Goal: Task Accomplishment & Management: Manage account settings

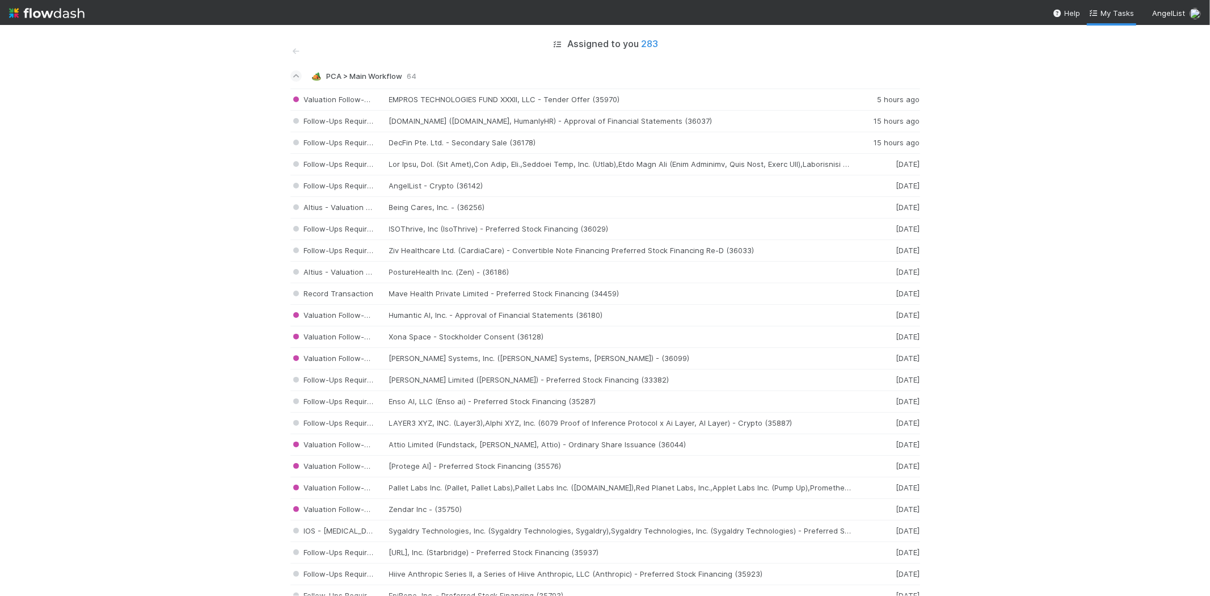
scroll to position [2079, 0]
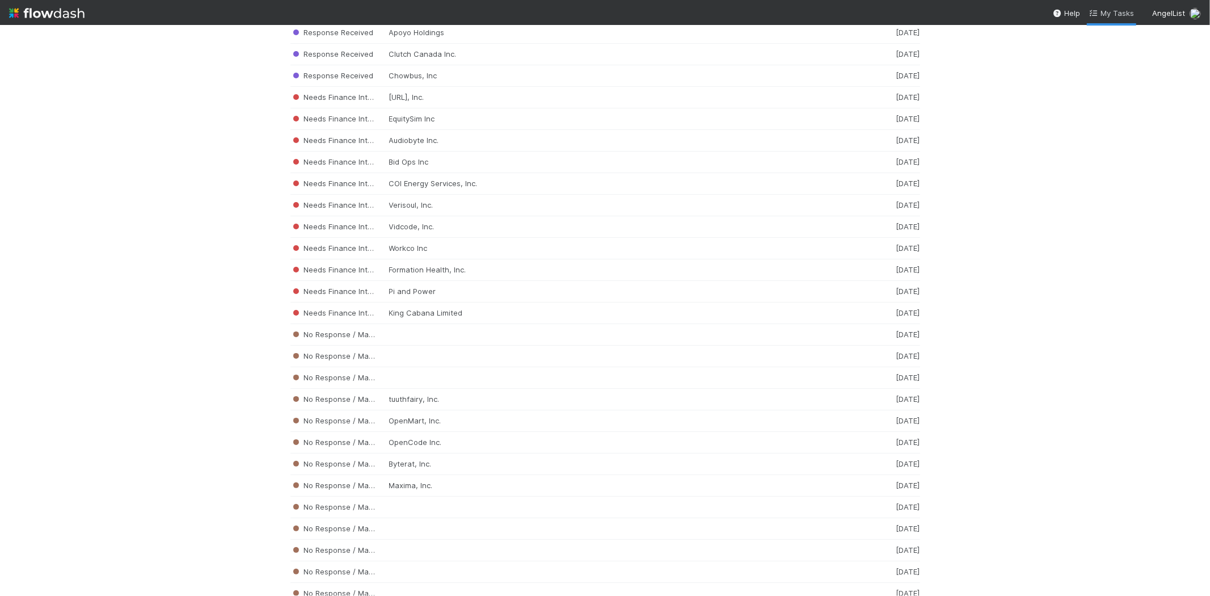
click at [1124, 10] on span "My Tasks" at bounding box center [1111, 13] width 45 height 9
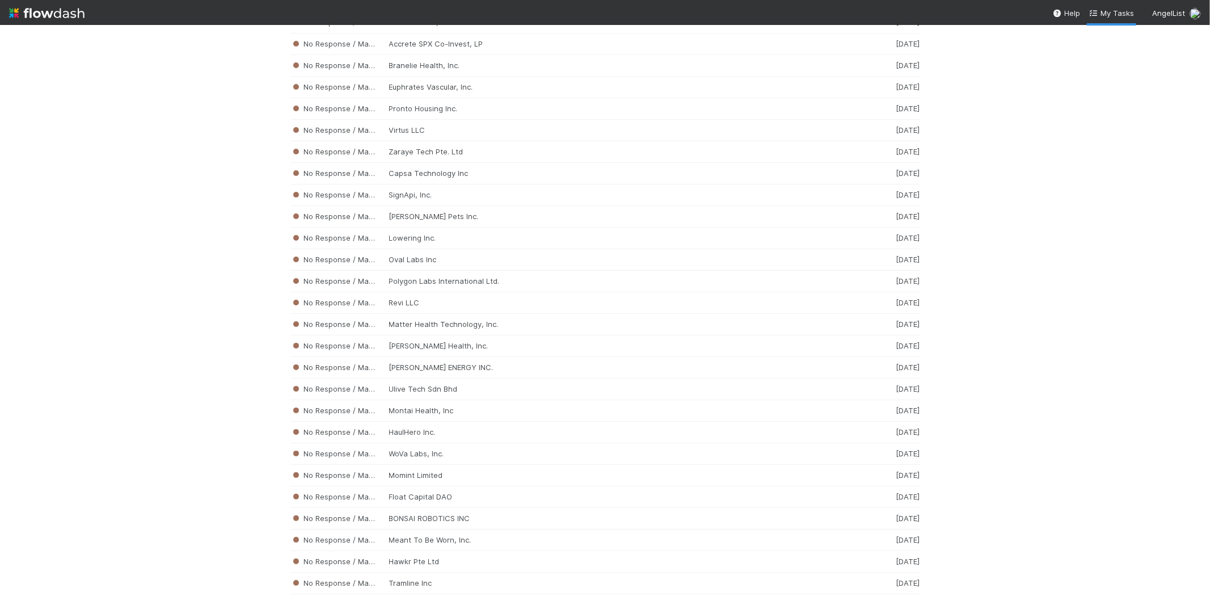
scroll to position [3570, 0]
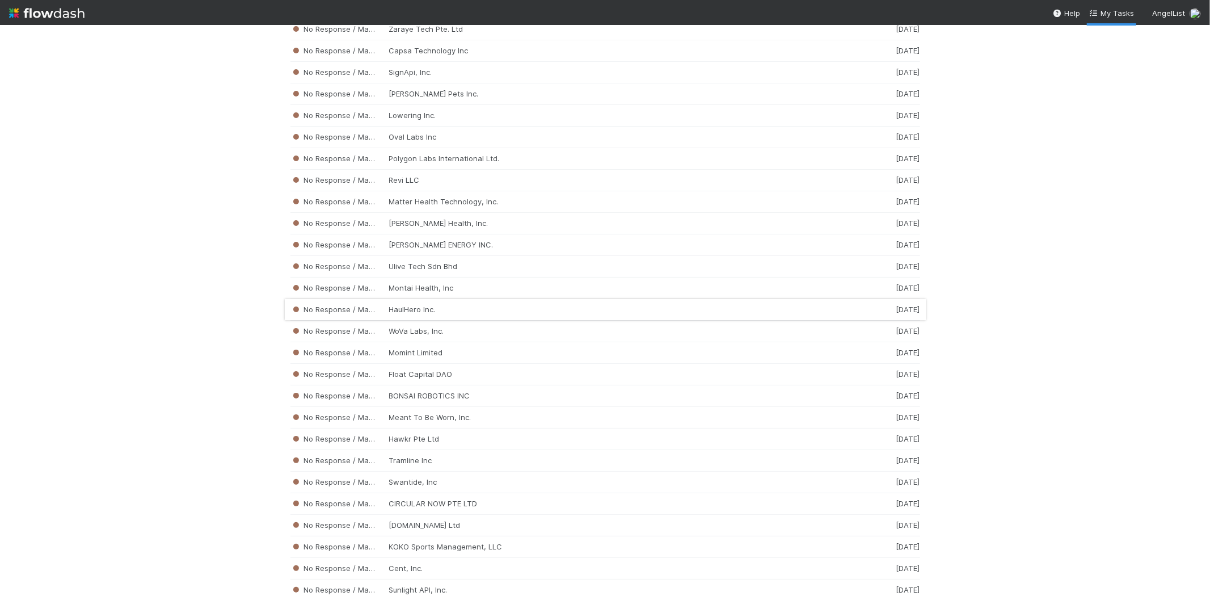
click at [407, 320] on div "No Response / Manual Review HaulHero Inc. [DATE]" at bounding box center [605, 310] width 630 height 22
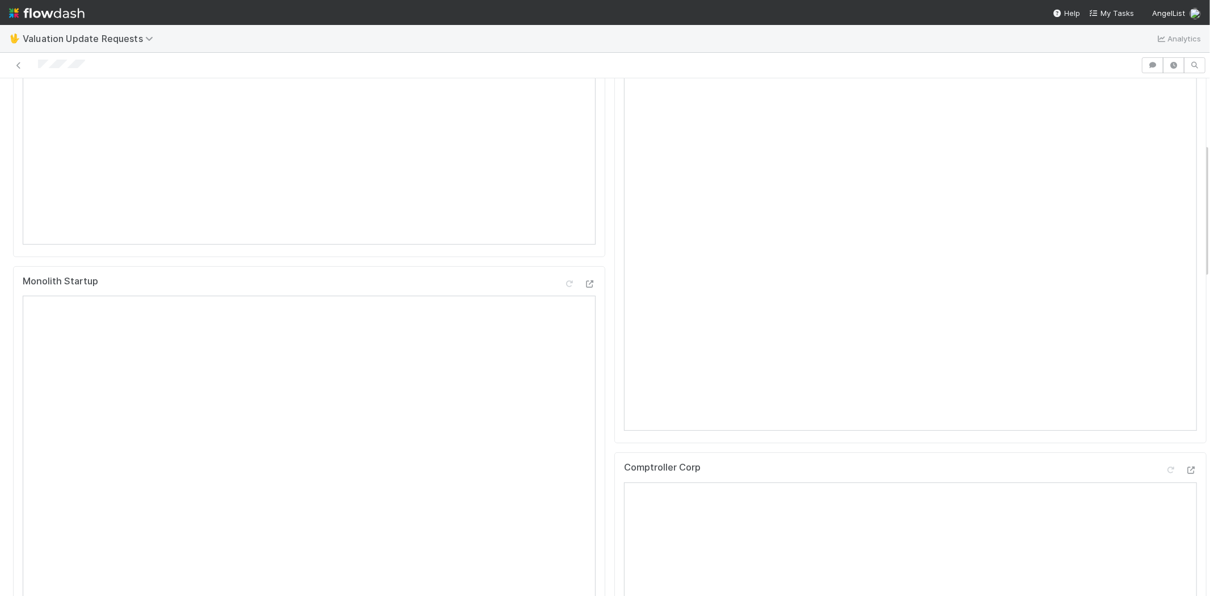
scroll to position [252, 0]
click at [1113, 9] on span "My Tasks" at bounding box center [1111, 13] width 45 height 9
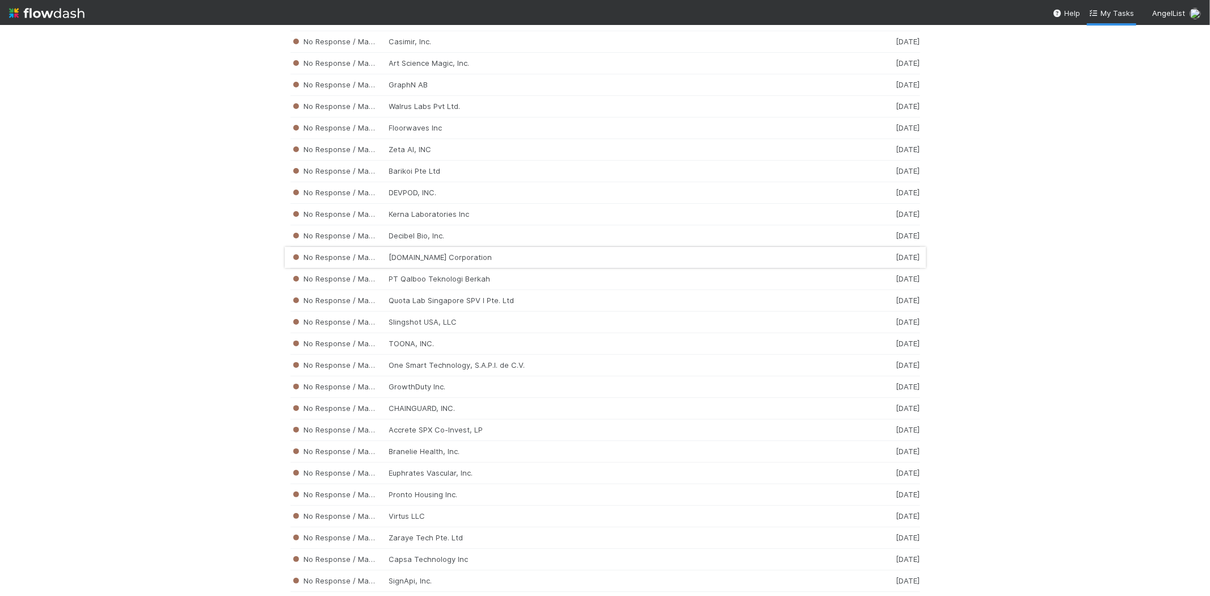
scroll to position [3214, 0]
click at [471, 440] on div "No Response / Manual Review SignApi, Inc. [DATE]" at bounding box center [605, 429] width 630 height 22
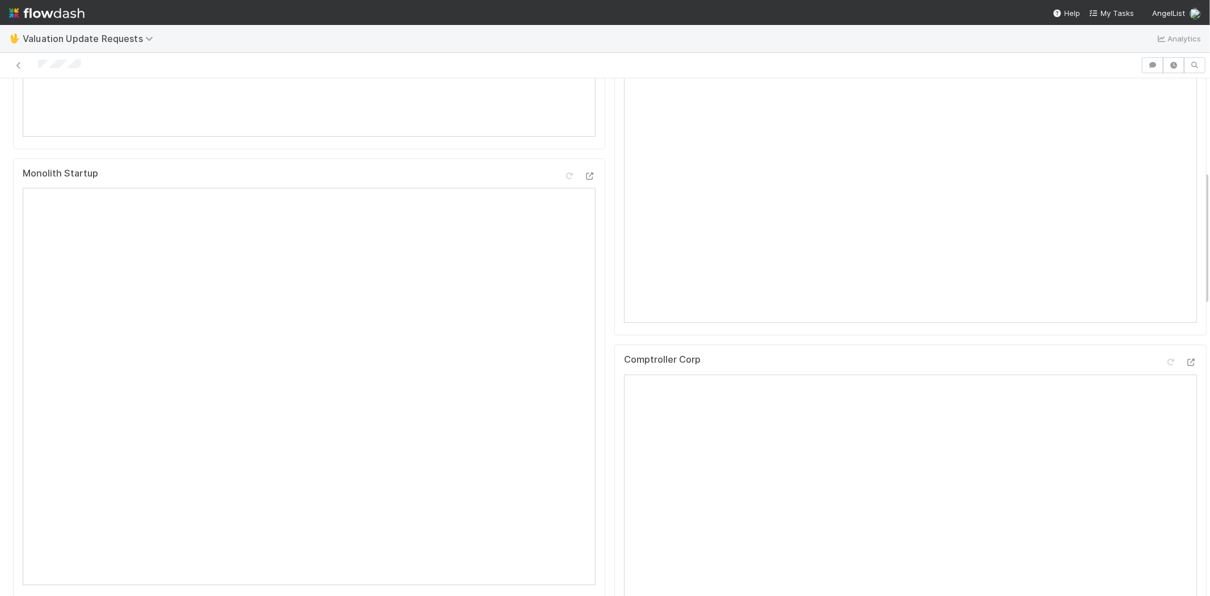
scroll to position [441, 0]
click at [1110, 17] on link "My Tasks" at bounding box center [1111, 12] width 45 height 11
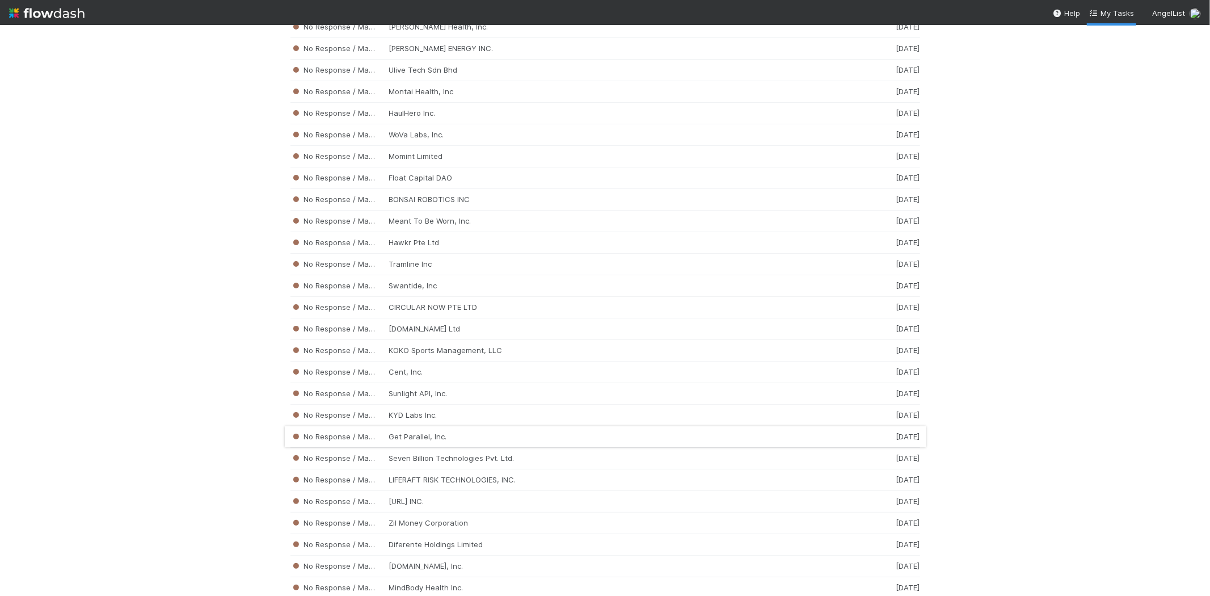
scroll to position [3781, 0]
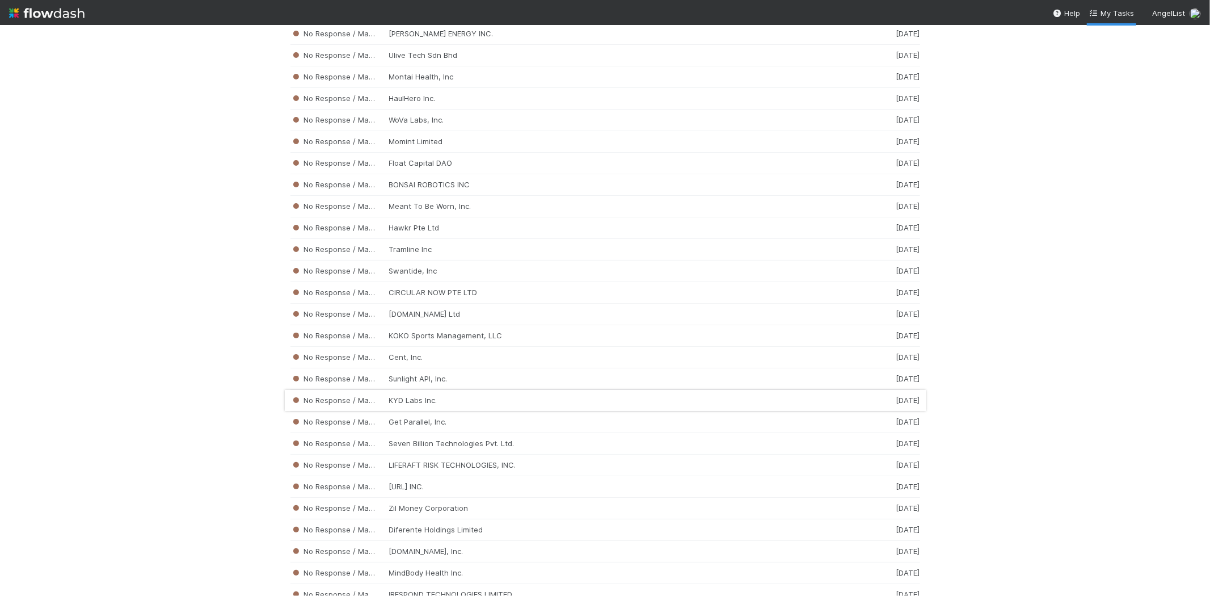
click at [437, 411] on div "No Response / Manual Review KYD Labs Inc. [DATE]" at bounding box center [605, 401] width 630 height 22
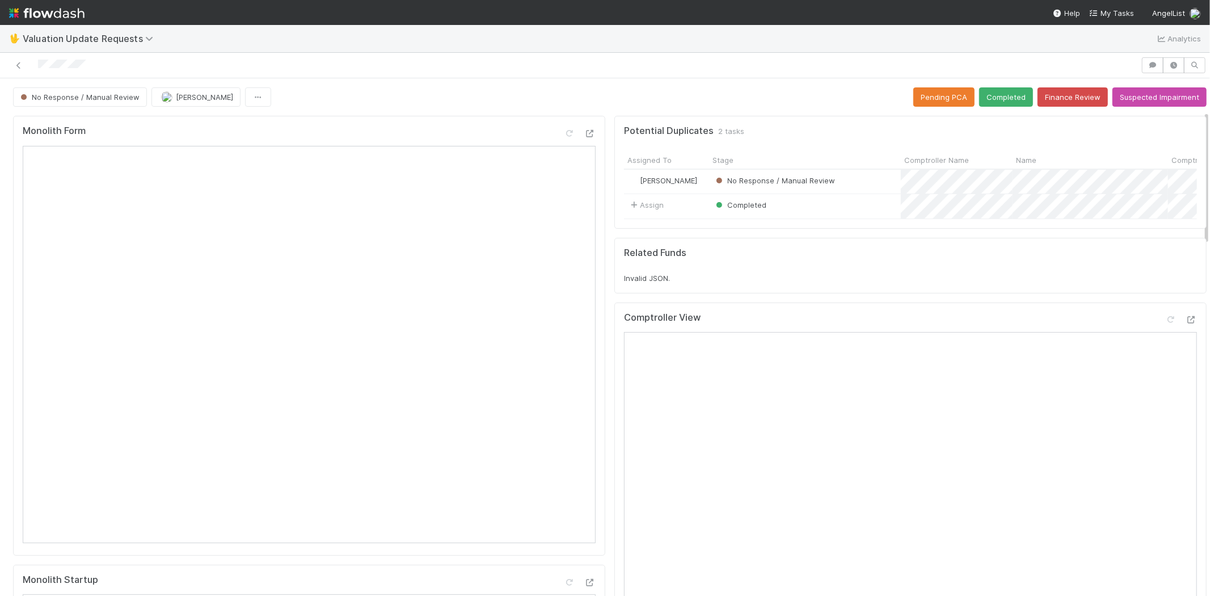
scroll to position [378, 0]
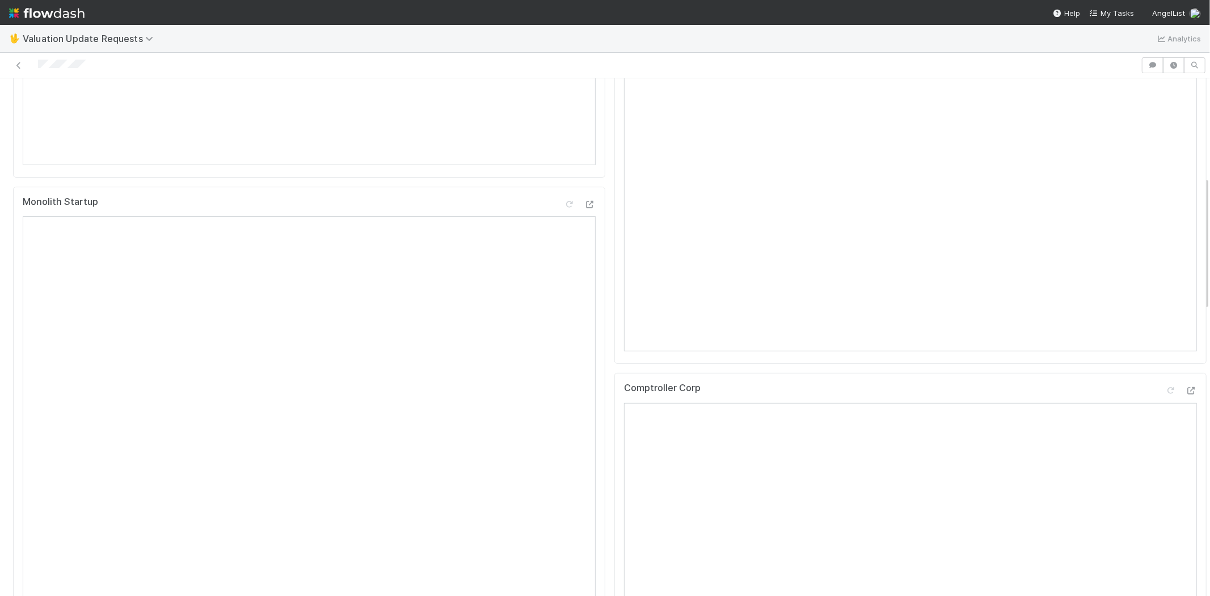
drag, startPoint x: 100, startPoint y: 68, endPoint x: 37, endPoint y: 66, distance: 63.0
click at [37, 66] on div at bounding box center [571, 65] width 1132 height 16
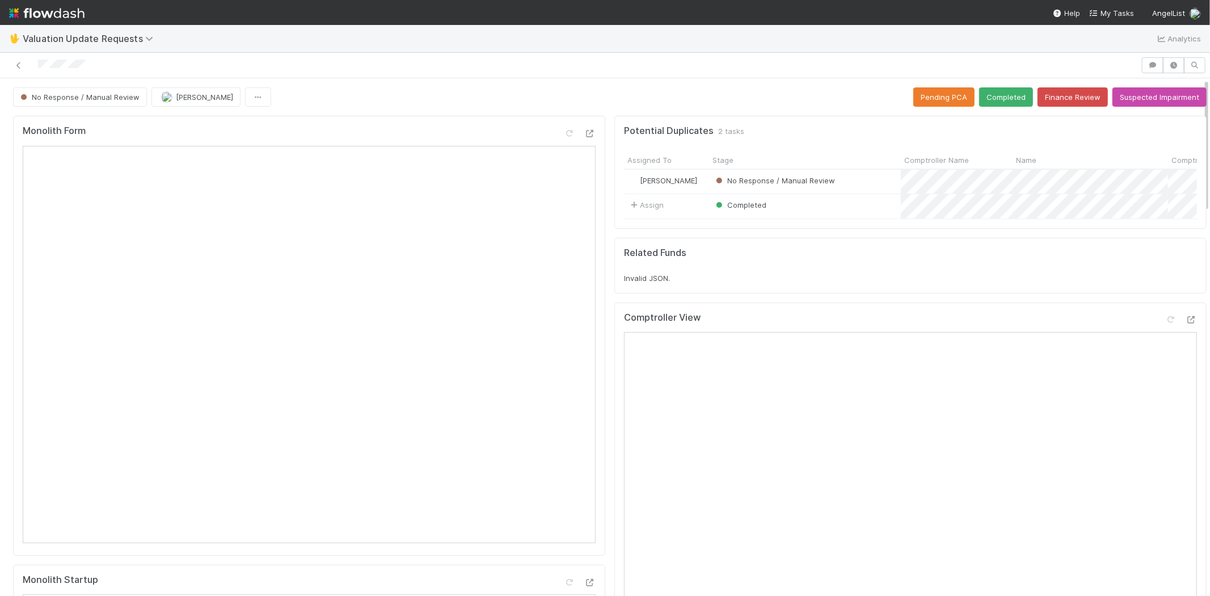
click at [117, 67] on div at bounding box center [571, 65] width 1132 height 16
click at [108, 62] on div at bounding box center [571, 65] width 1132 height 16
click at [1165, 323] on icon at bounding box center [1170, 319] width 11 height 7
drag, startPoint x: 96, startPoint y: 67, endPoint x: 40, endPoint y: 70, distance: 56.2
click at [40, 70] on div at bounding box center [571, 65] width 1132 height 16
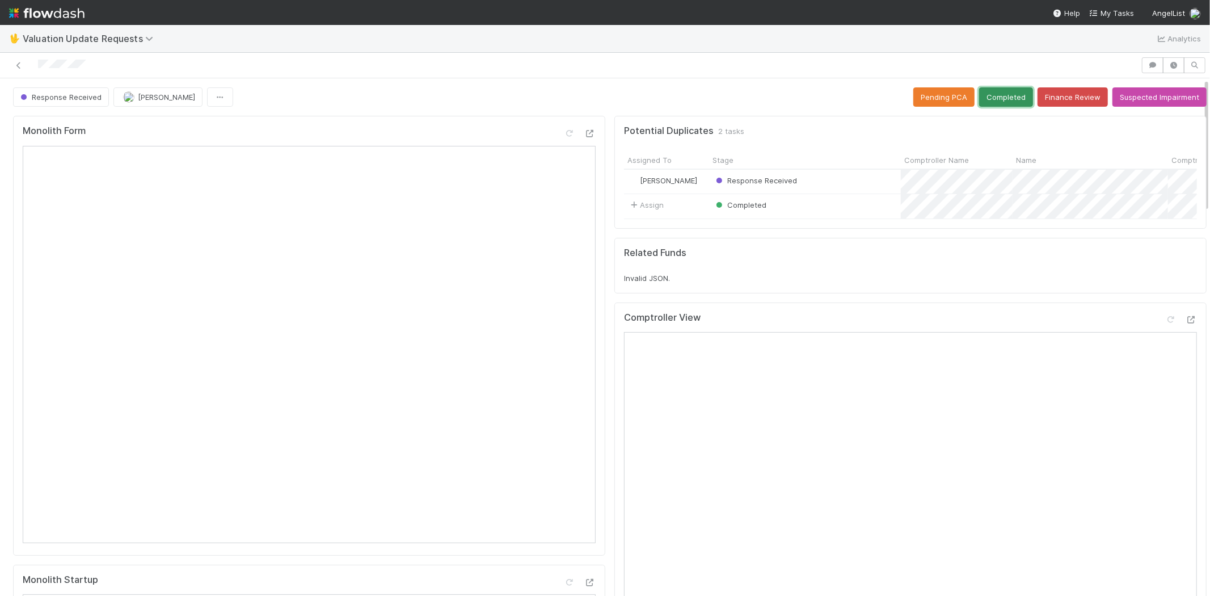
click at [979, 101] on button "Completed" at bounding box center [1006, 96] width 54 height 19
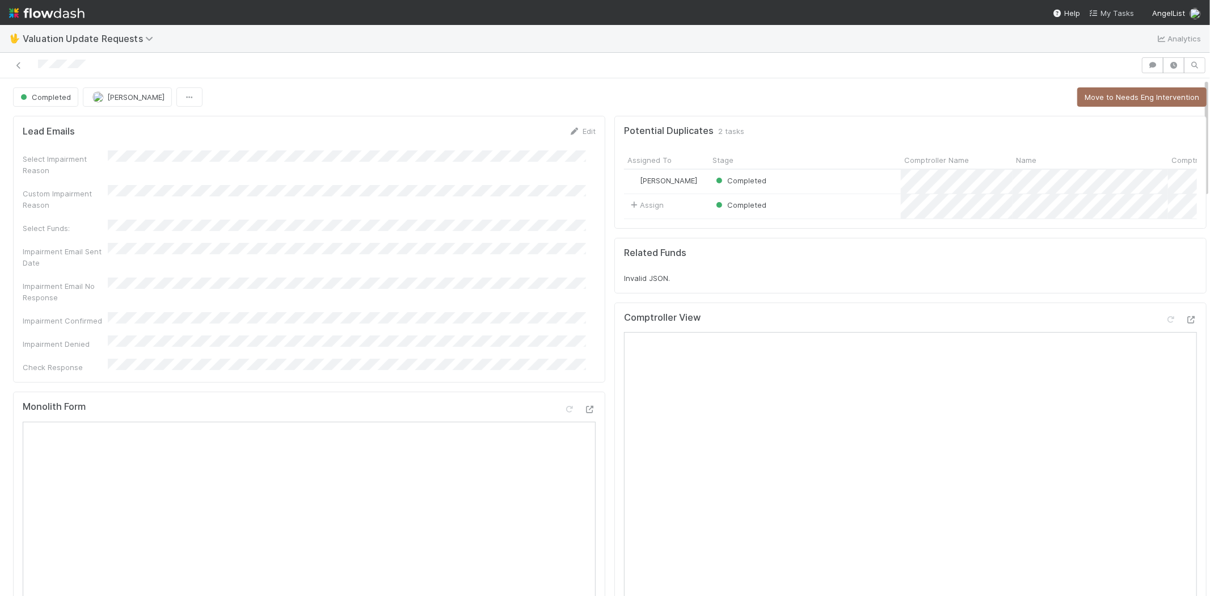
click at [1116, 9] on span "My Tasks" at bounding box center [1111, 13] width 45 height 9
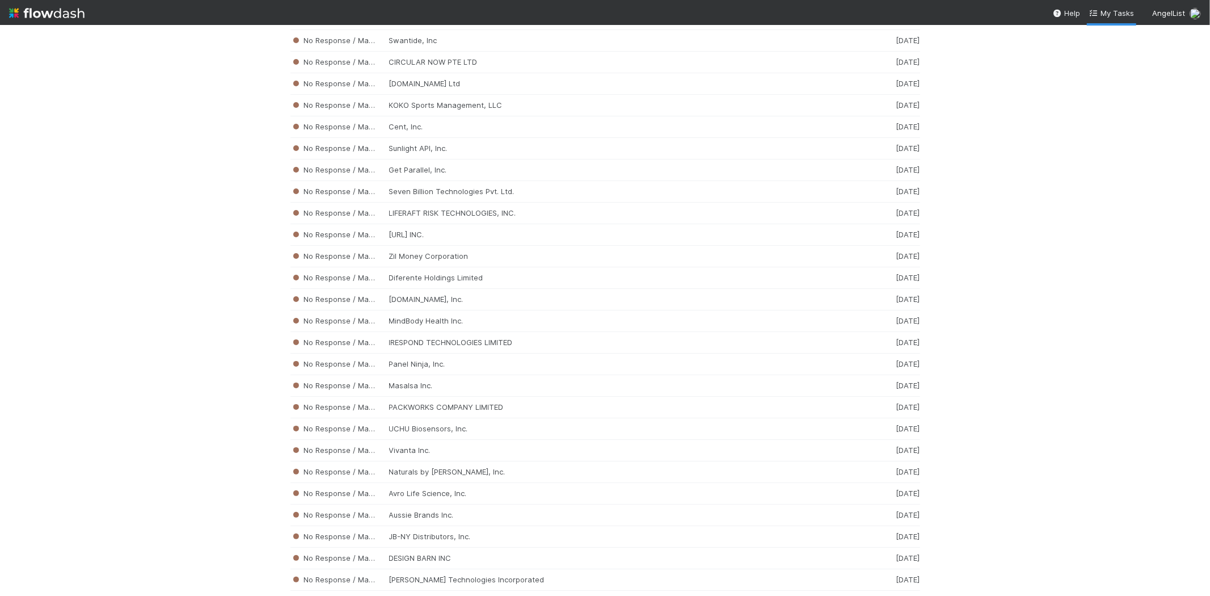
scroll to position [4076, 0]
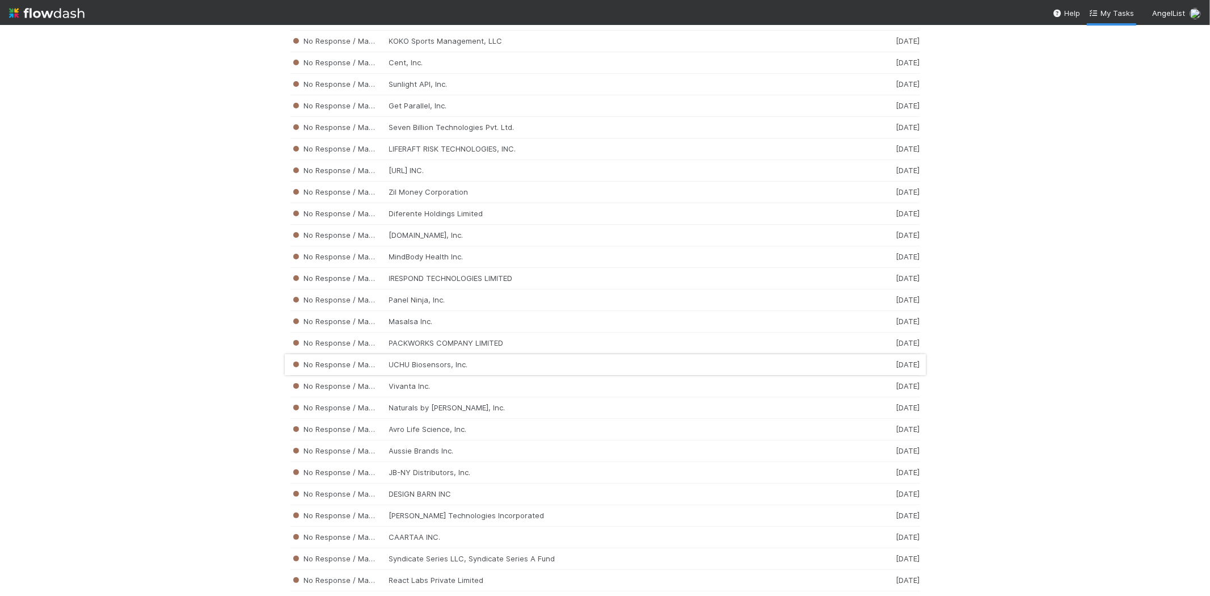
click at [477, 376] on div "No Response / Manual Review UCHU Biosensors, Inc. [DATE]" at bounding box center [605, 365] width 630 height 22
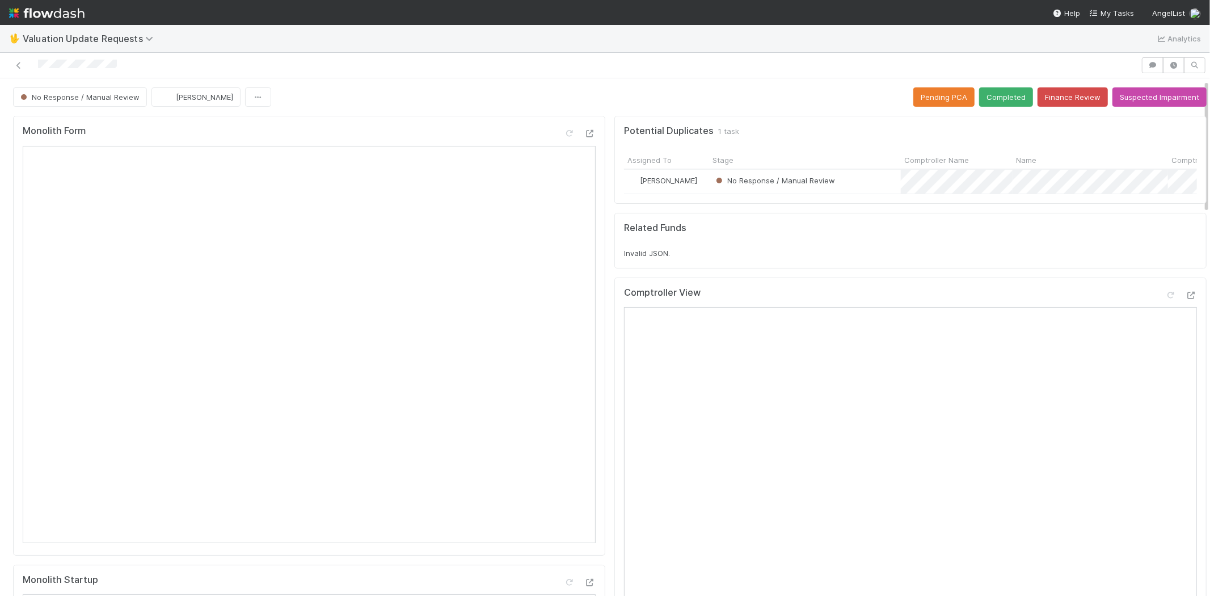
scroll to position [315, 0]
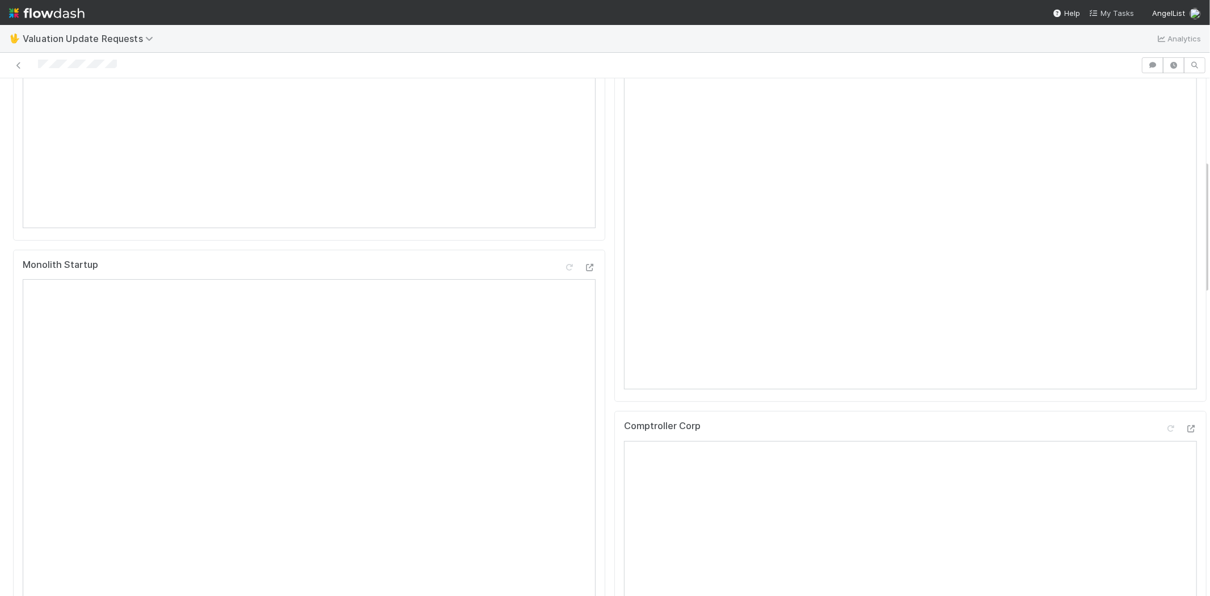
click at [1123, 15] on span "My Tasks" at bounding box center [1111, 13] width 45 height 9
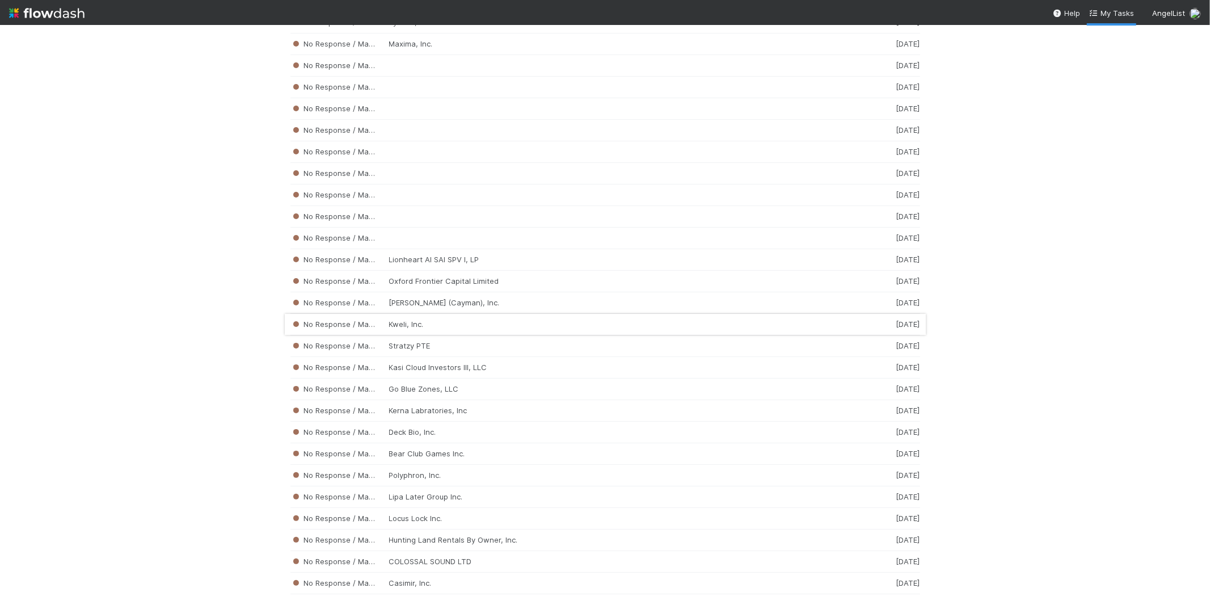
scroll to position [2962, 0]
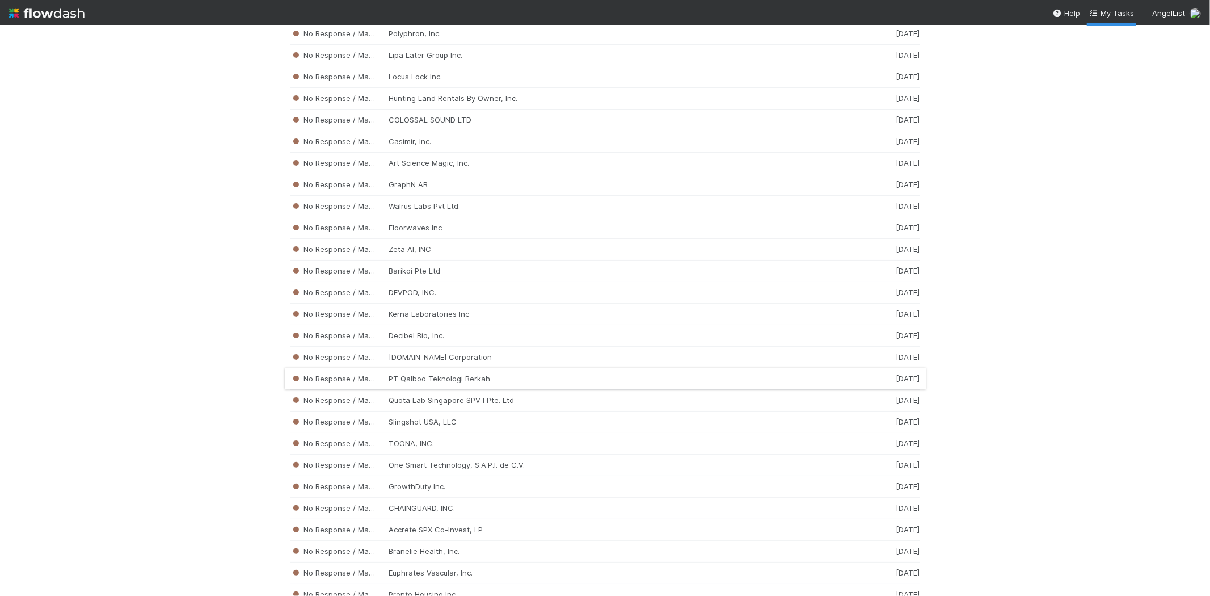
click at [477, 389] on div "No Response / Manual Review PT Qalboo Teknologi Berkah [DATE]" at bounding box center [605, 379] width 630 height 22
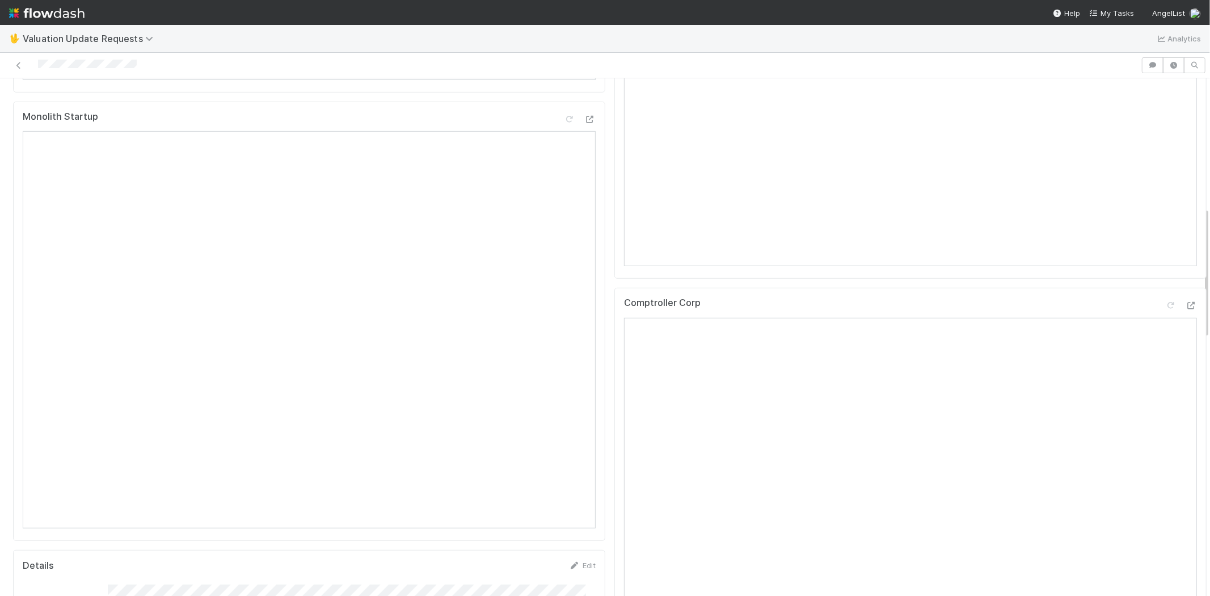
scroll to position [504, 0]
click at [1108, 9] on span "My Tasks" at bounding box center [1111, 13] width 45 height 9
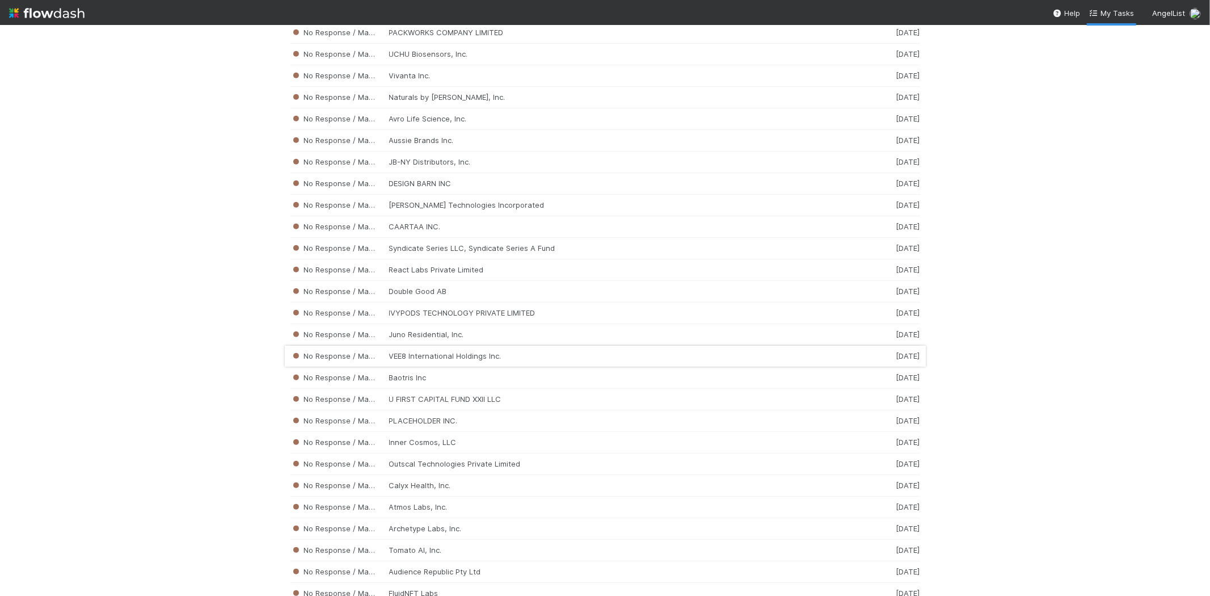
scroll to position [4411, 0]
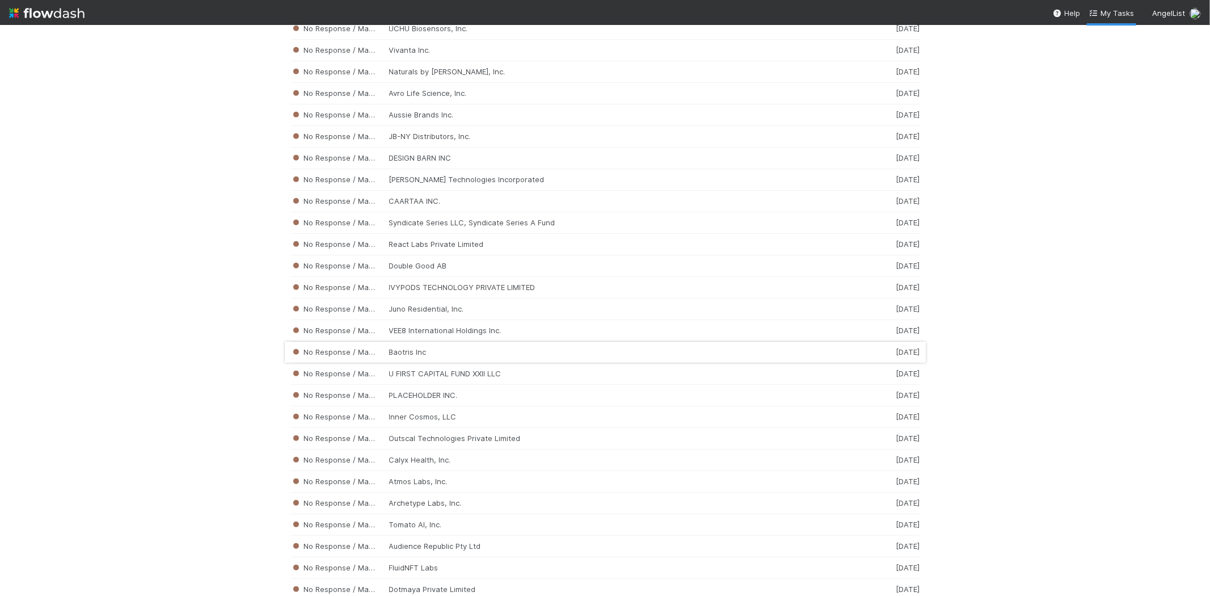
click at [435, 363] on div "No Response / Manual Review Baotris Inc [DATE]" at bounding box center [605, 352] width 630 height 22
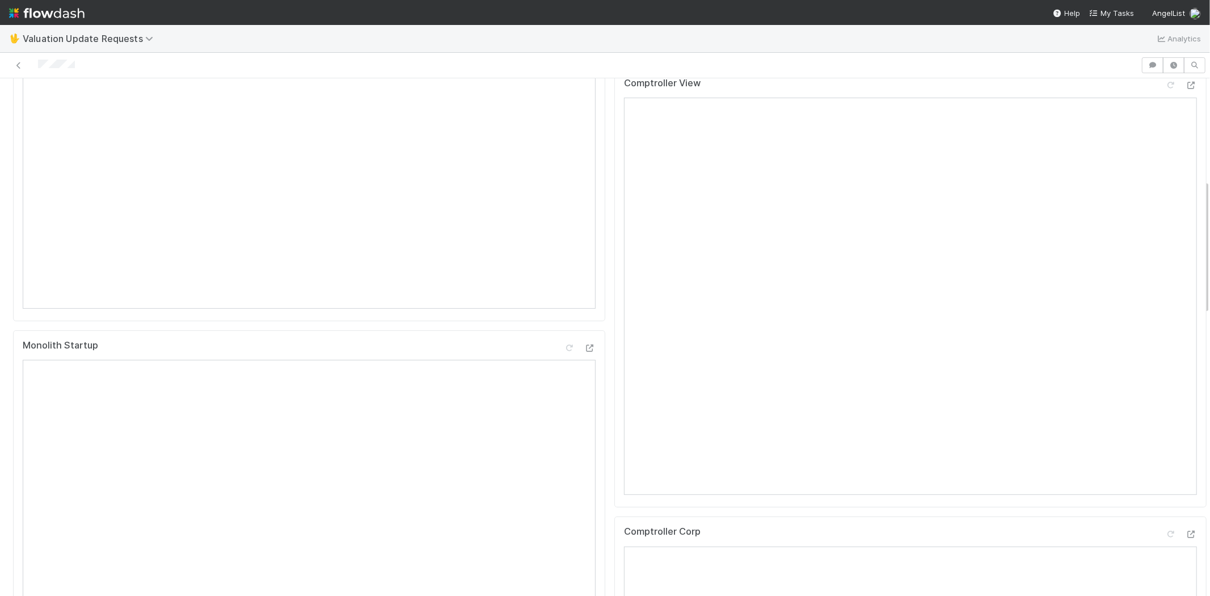
scroll to position [441, 0]
drag, startPoint x: 81, startPoint y: 62, endPoint x: 36, endPoint y: 61, distance: 45.4
click at [36, 61] on div at bounding box center [571, 65] width 1132 height 16
click at [95, 66] on div at bounding box center [571, 65] width 1132 height 16
click at [88, 62] on div at bounding box center [571, 65] width 1132 height 16
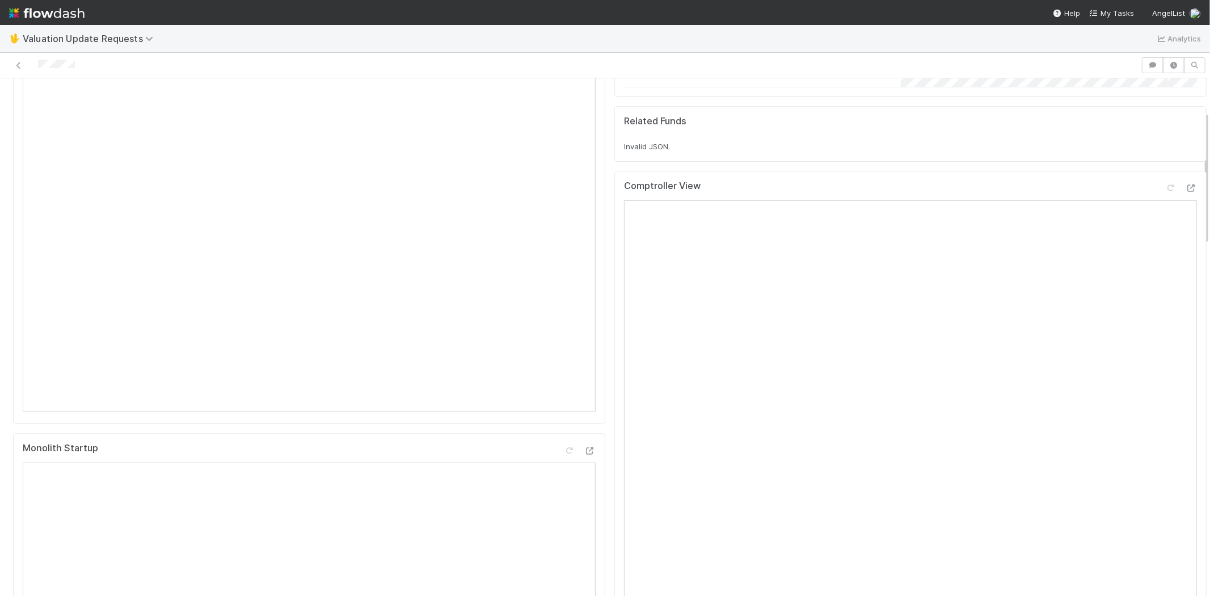
scroll to position [126, 0]
click at [1165, 199] on div at bounding box center [1170, 193] width 11 height 11
click at [1153, 267] on div "Comptroller Corp" at bounding box center [910, 266] width 573 height 20
click at [1165, 268] on icon at bounding box center [1170, 264] width 11 height 7
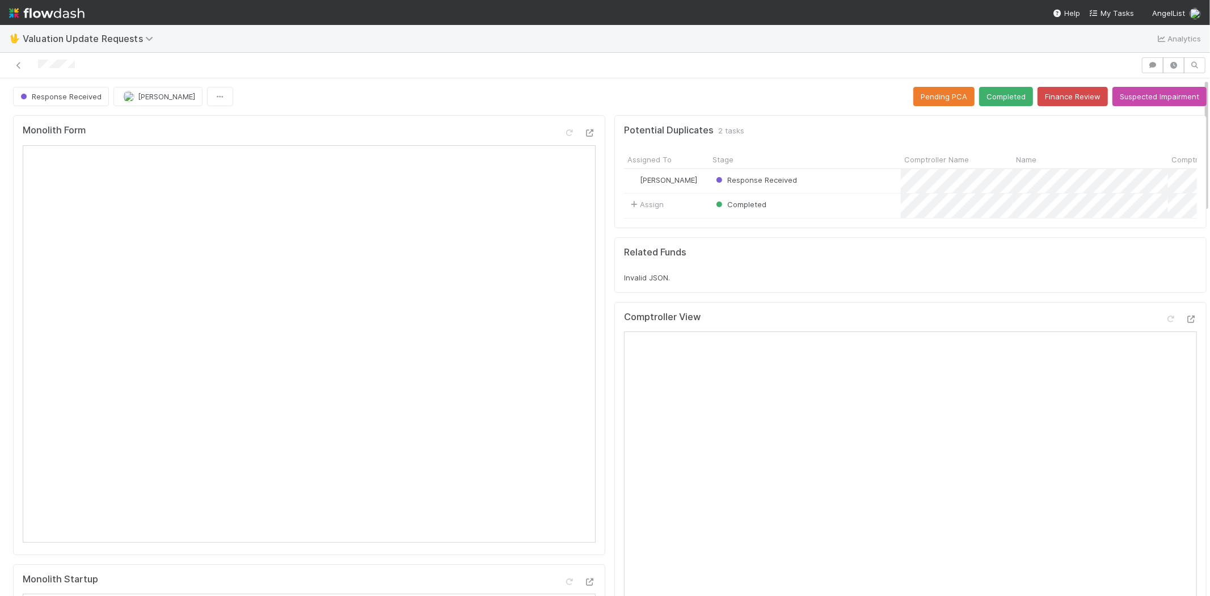
scroll to position [0, 0]
click at [984, 87] on button "Completed" at bounding box center [1006, 96] width 54 height 19
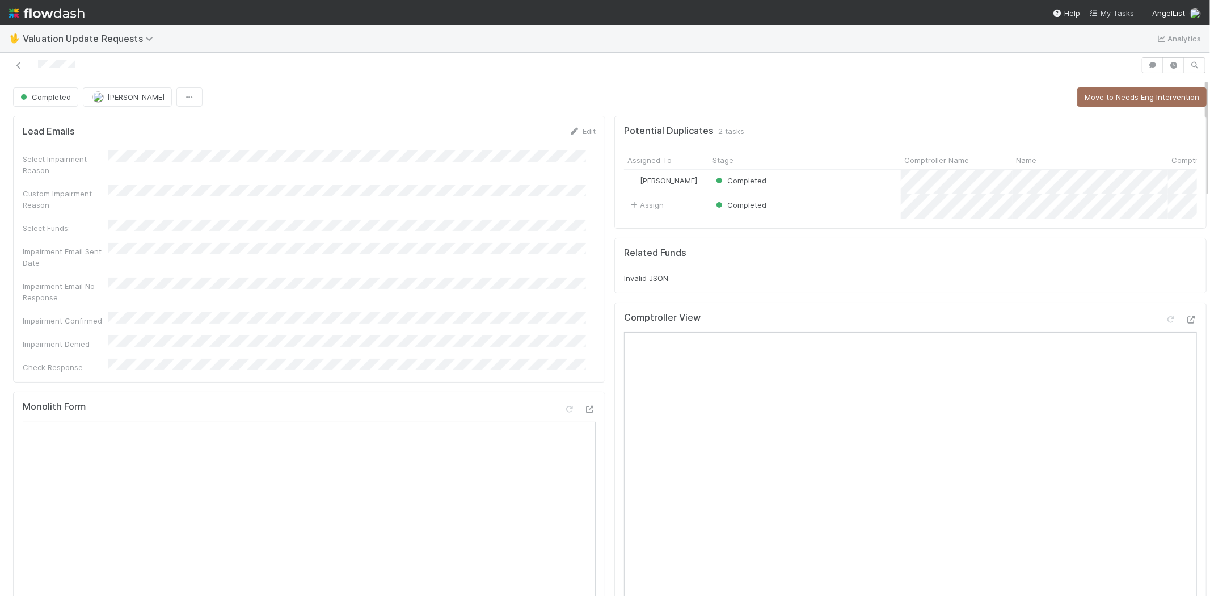
click at [1114, 7] on link "My Tasks" at bounding box center [1111, 12] width 45 height 11
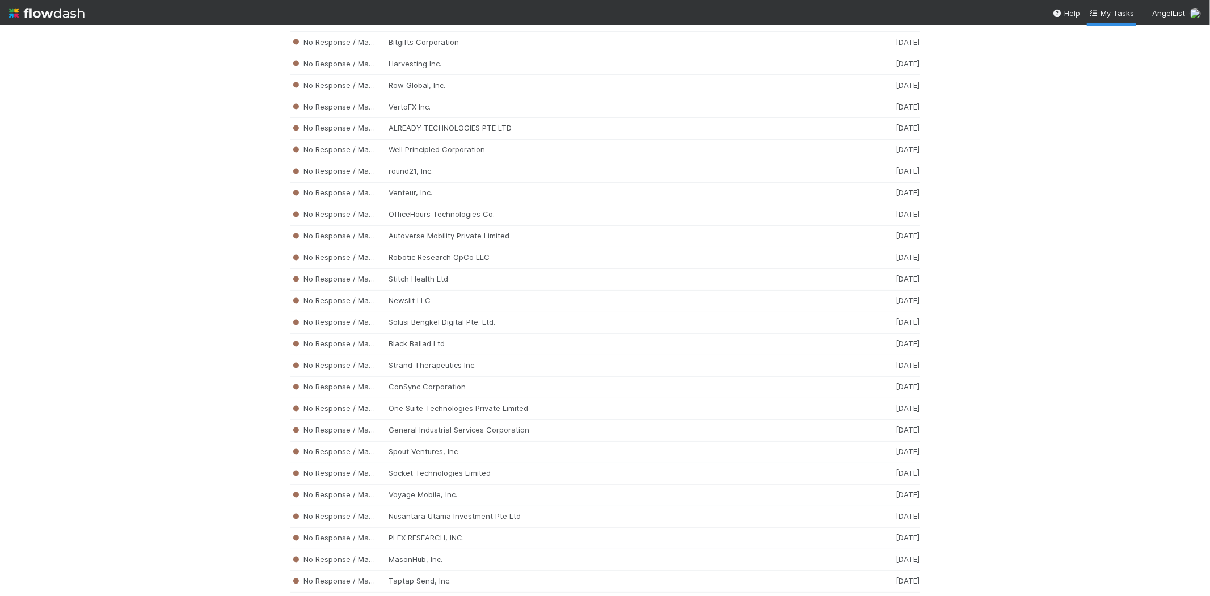
scroll to position [5354, 0]
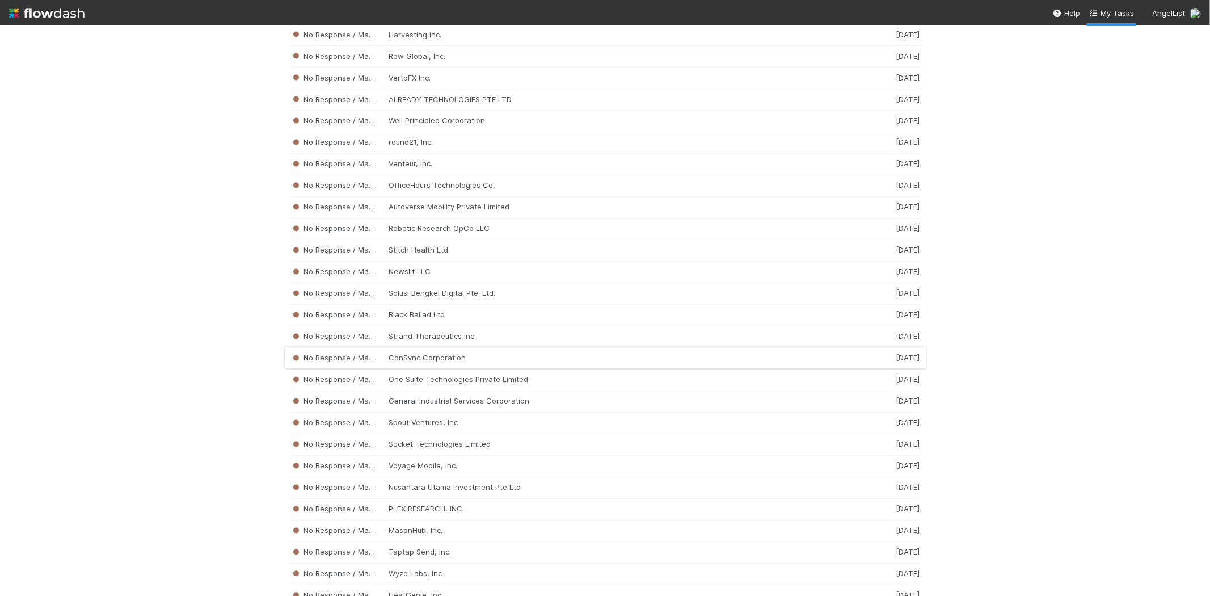
click at [411, 369] on div "No Response / Manual Review ConSync Corporation [DATE]" at bounding box center [605, 359] width 630 height 22
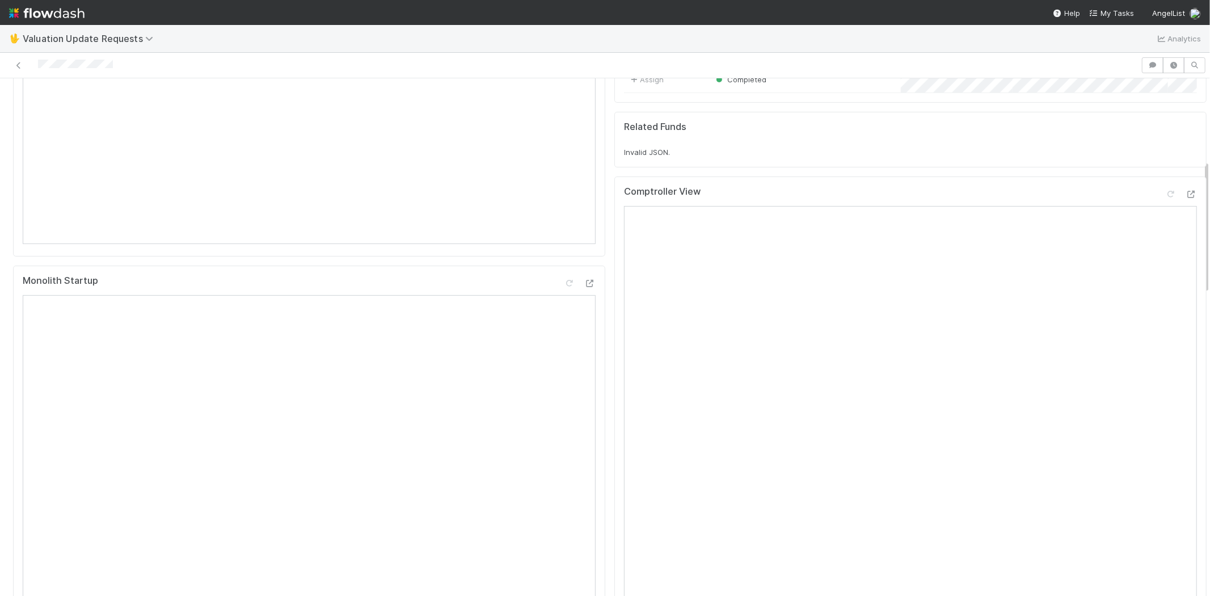
scroll to position [315, 0]
drag, startPoint x: 116, startPoint y: 64, endPoint x: 37, endPoint y: 61, distance: 79.5
click at [37, 61] on div at bounding box center [571, 65] width 1132 height 16
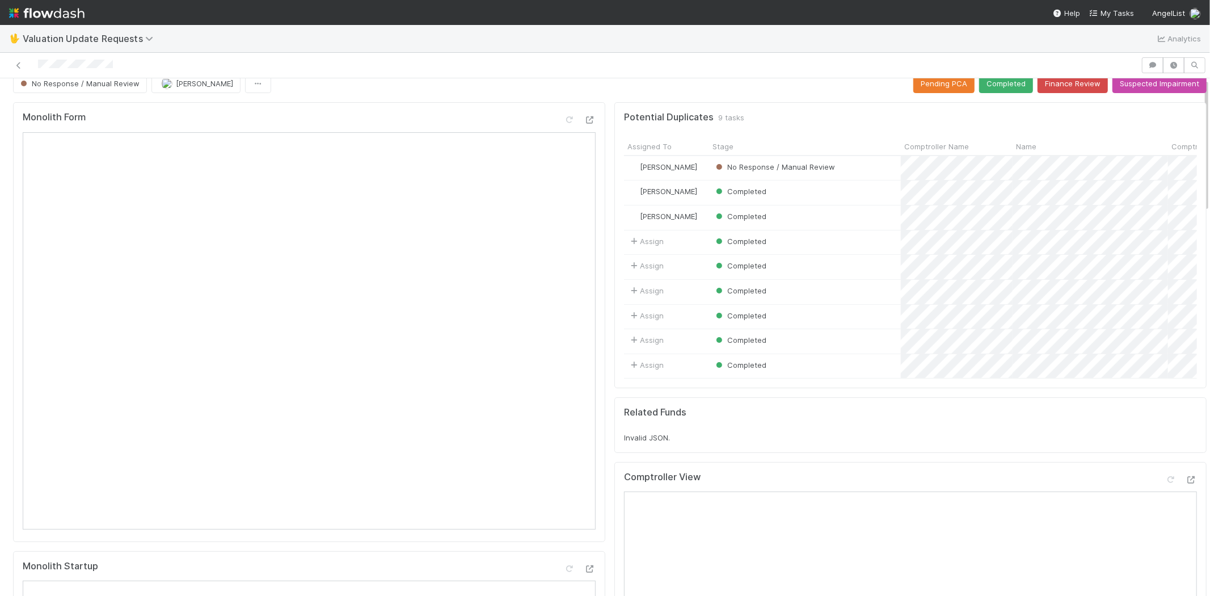
scroll to position [0, 0]
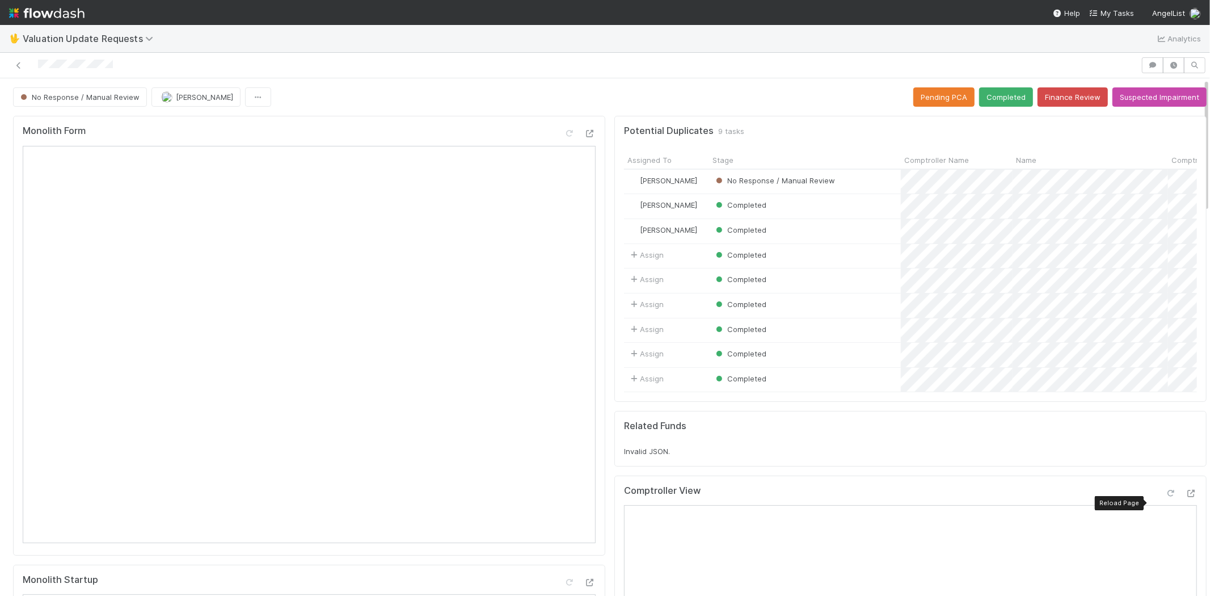
click at [1165, 497] on icon at bounding box center [1170, 493] width 11 height 7
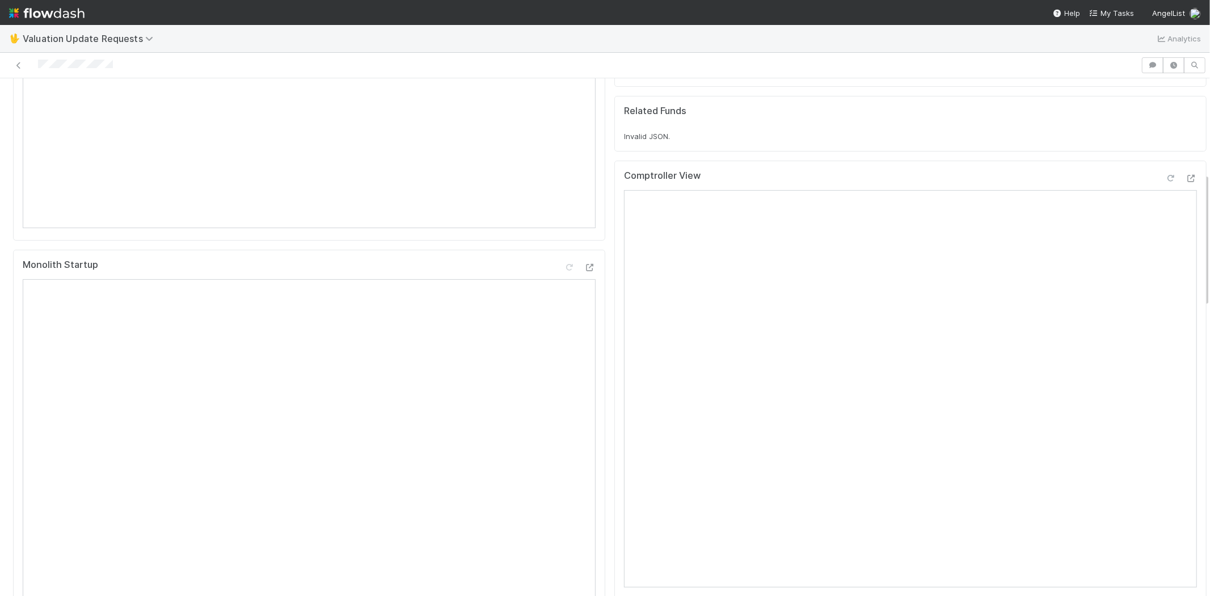
scroll to position [567, 0]
click at [1165, 378] on icon at bounding box center [1170, 373] width 11 height 7
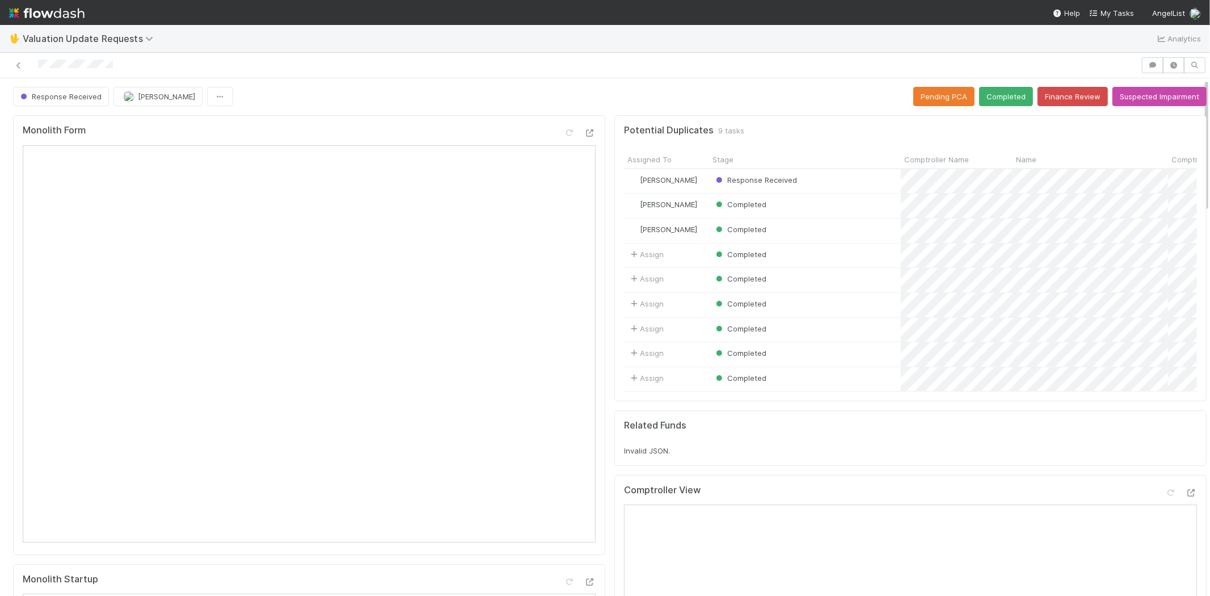
scroll to position [0, 0]
click at [985, 91] on button "Completed" at bounding box center [1006, 96] width 54 height 19
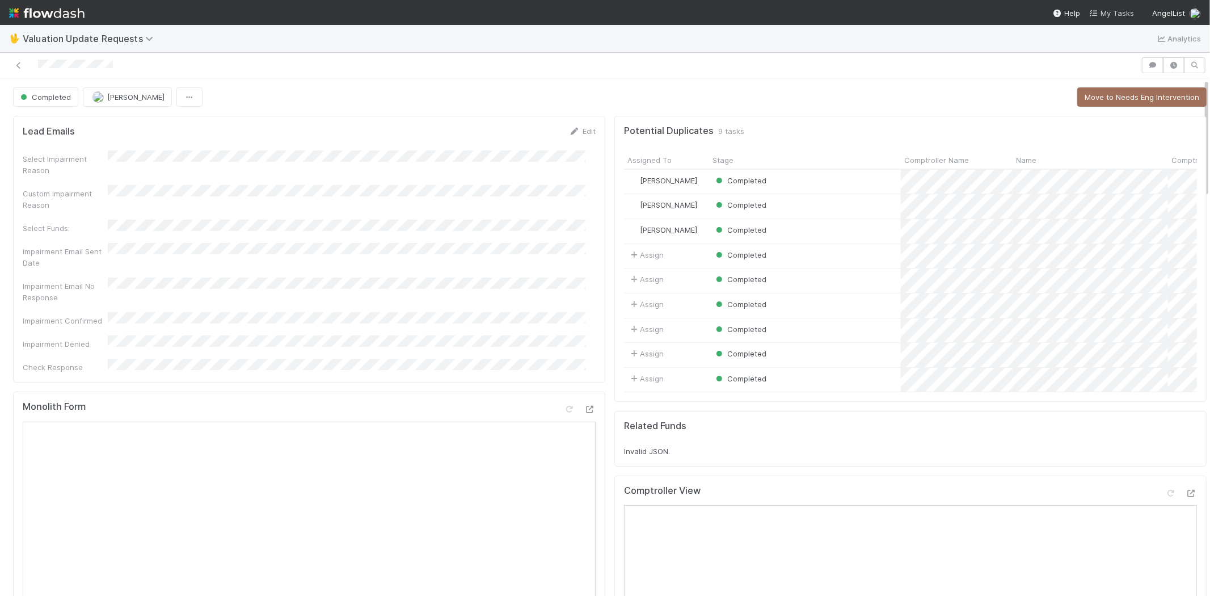
click at [1123, 9] on span "My Tasks" at bounding box center [1111, 13] width 45 height 9
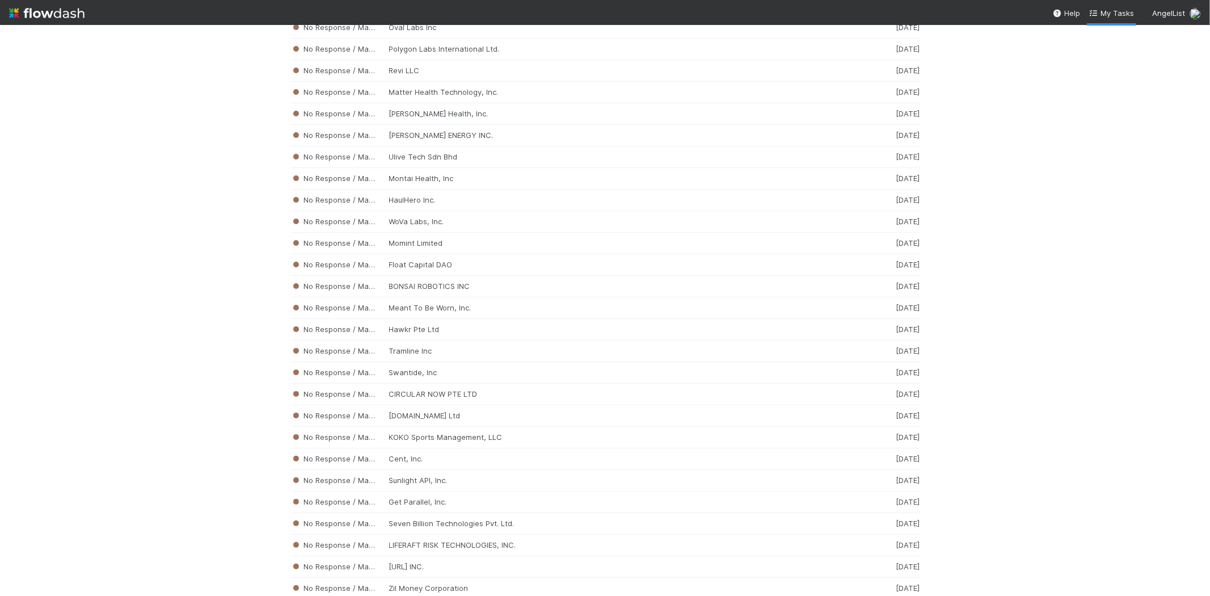
scroll to position [3973, 0]
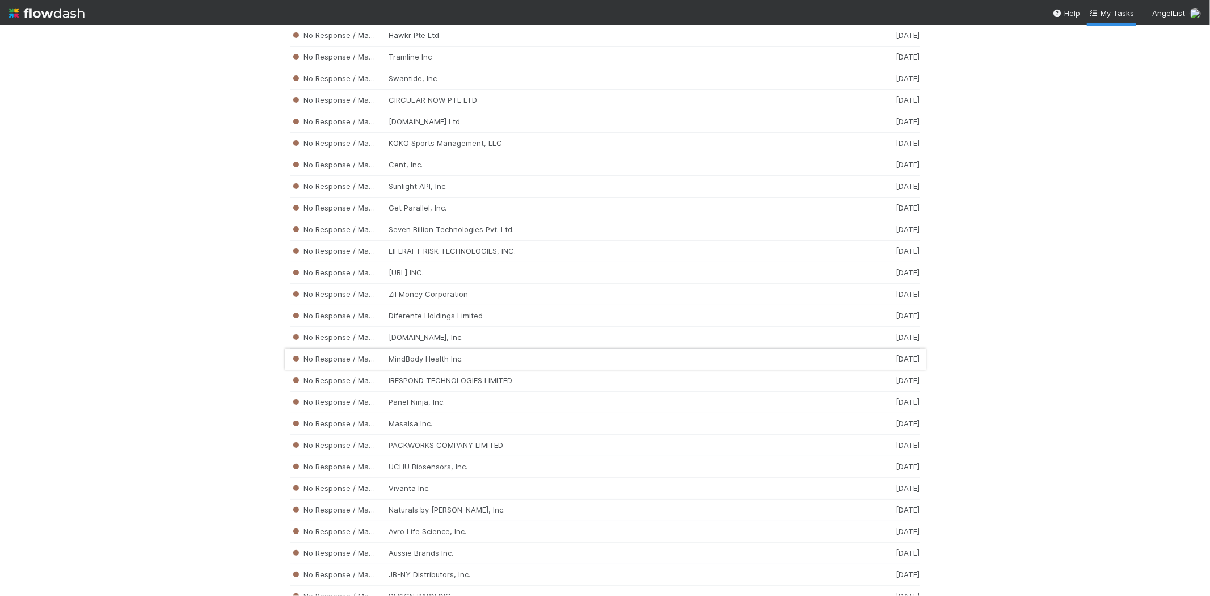
click at [466, 368] on div "No Response / Manual Review MindBody Health Inc. [DATE]" at bounding box center [605, 359] width 630 height 22
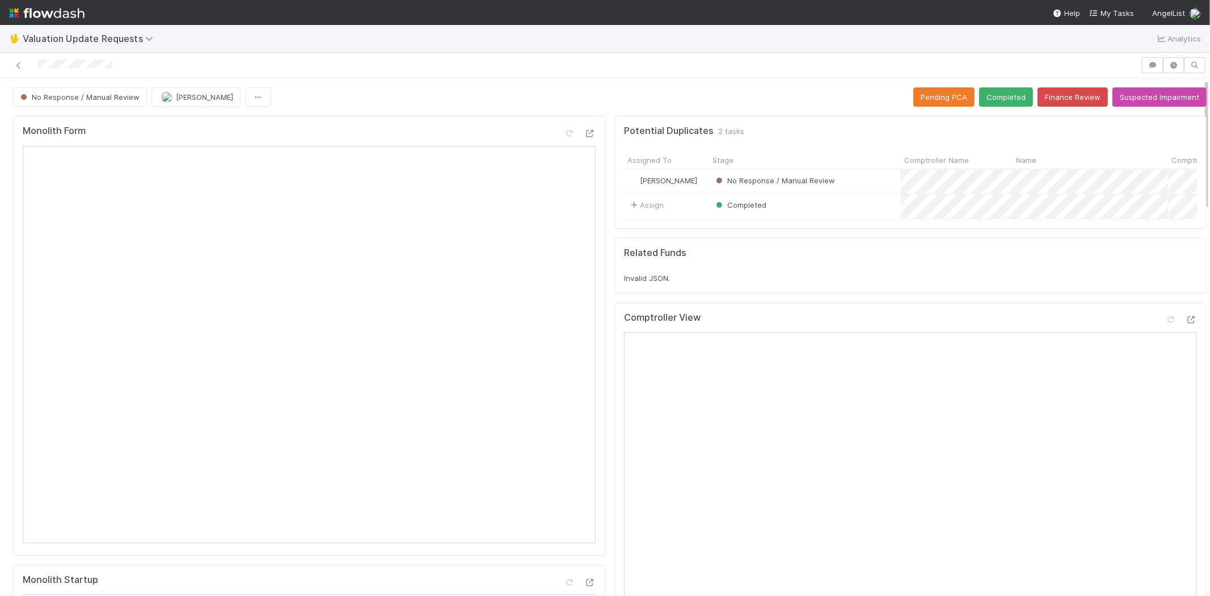
scroll to position [315, 0]
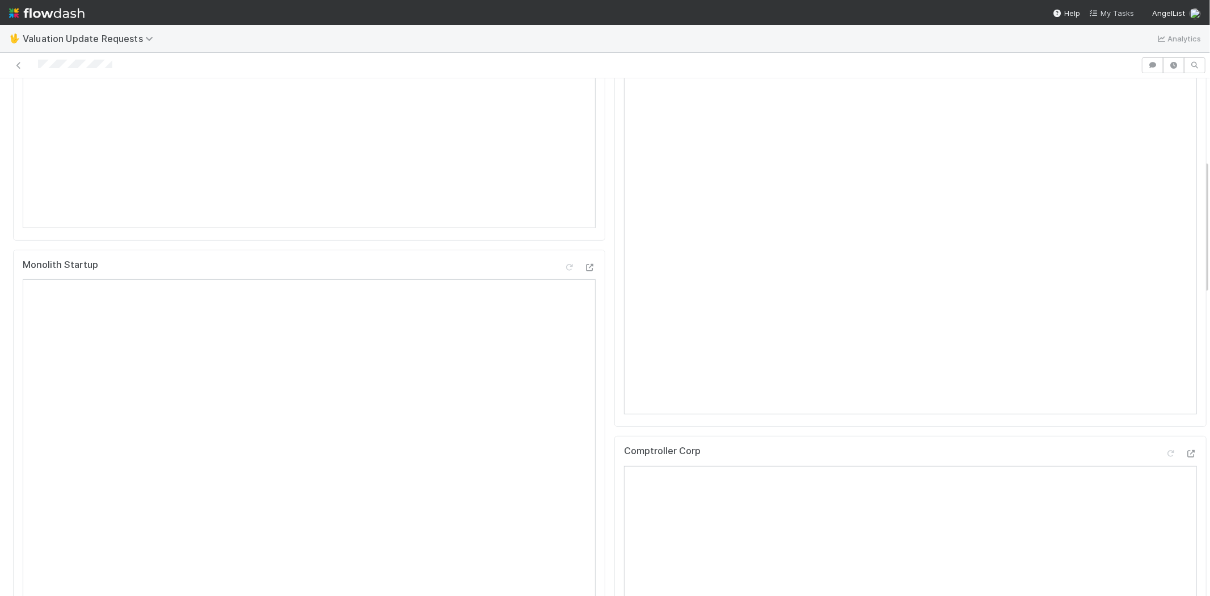
click at [1113, 9] on span "My Tasks" at bounding box center [1111, 13] width 45 height 9
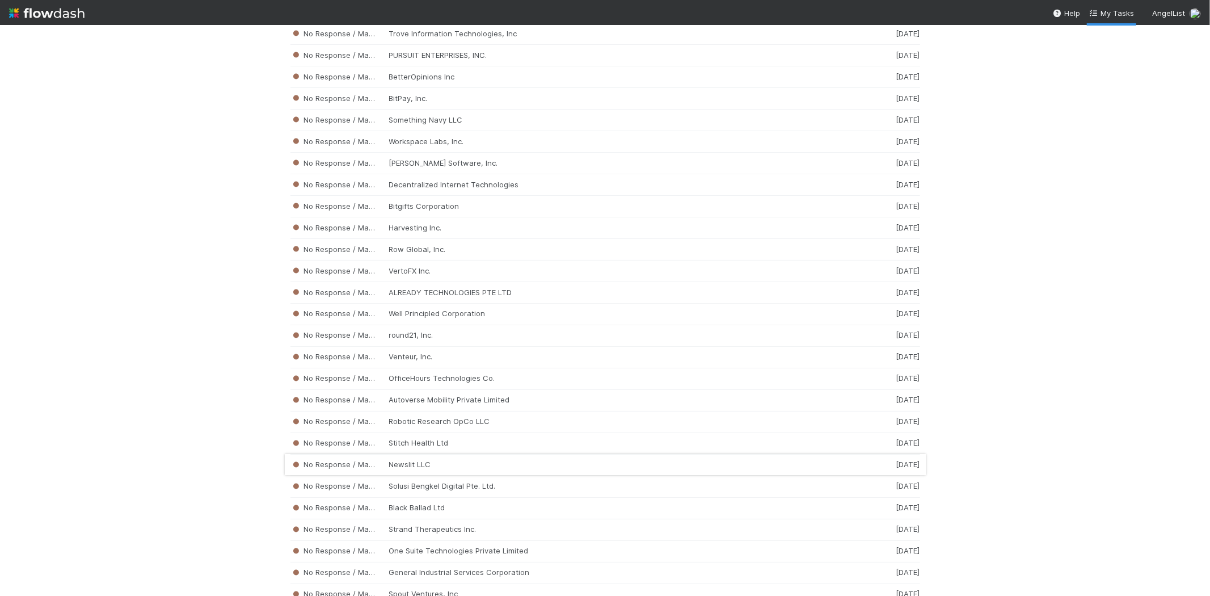
scroll to position [5189, 0]
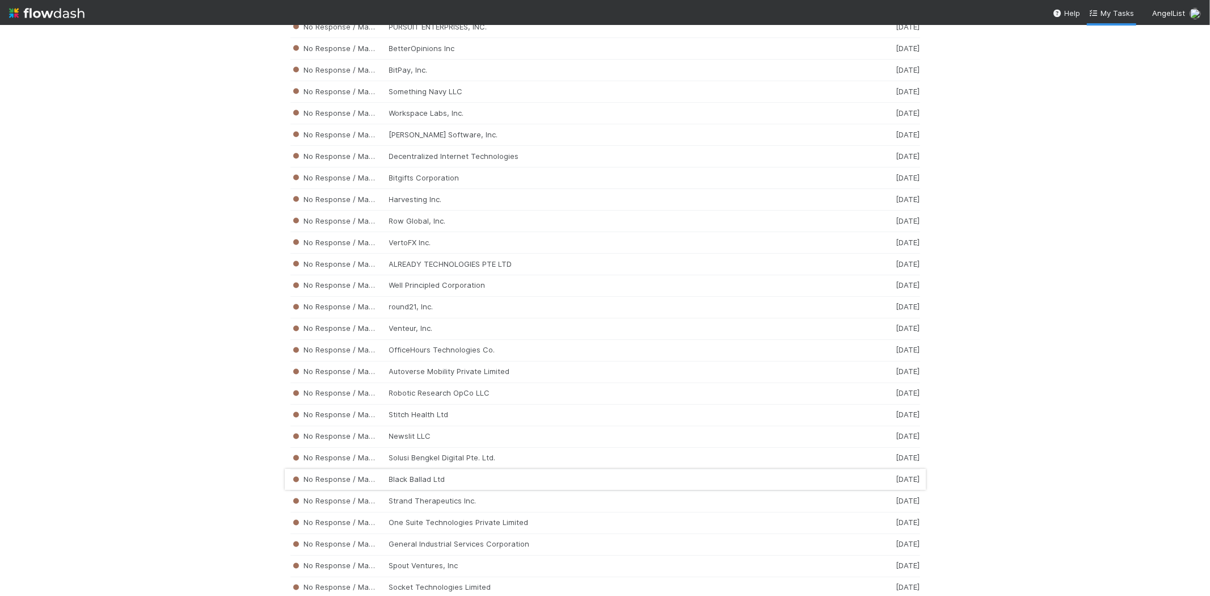
click at [422, 491] on div "No Response / Manual Review Black Ballad Ltd [DATE]" at bounding box center [605, 480] width 630 height 22
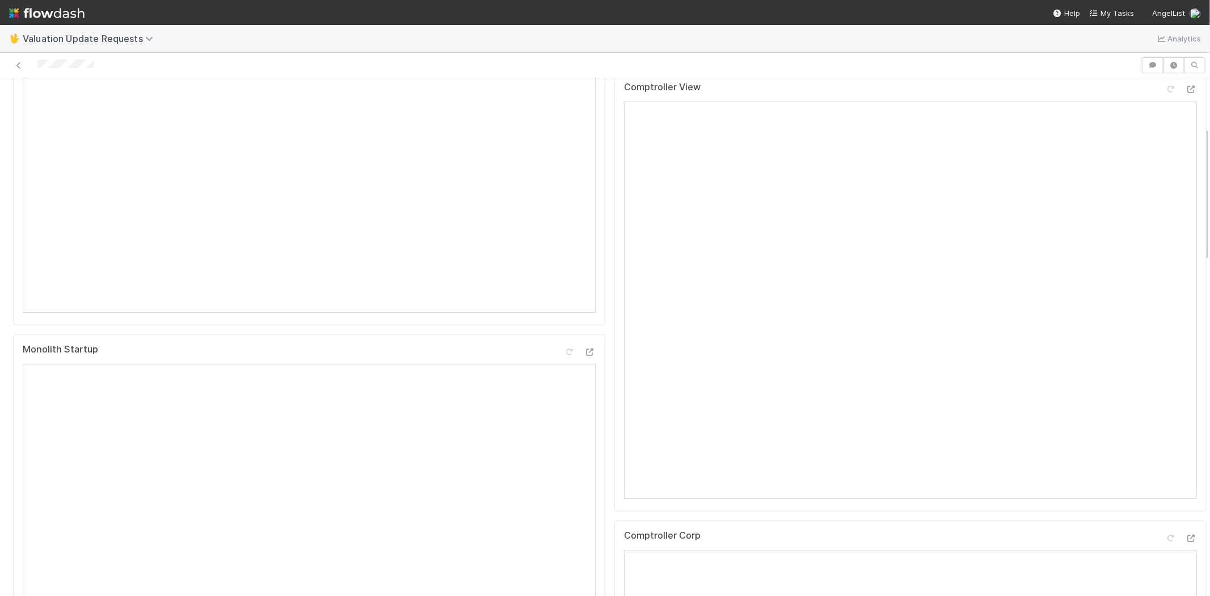
scroll to position [189, 0]
click at [1115, 6] on nav "Help My Tasks AngelList" at bounding box center [605, 12] width 1210 height 25
click at [1109, 11] on span "My Tasks" at bounding box center [1111, 13] width 45 height 9
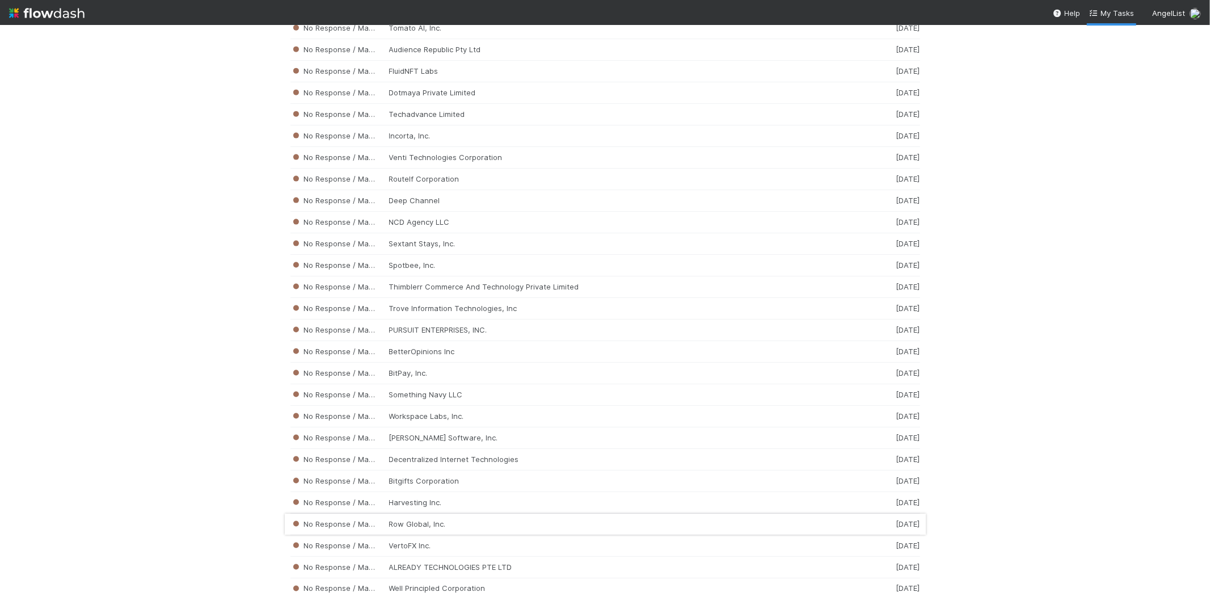
scroll to position [4887, 0]
click at [412, 491] on div "No Response / Manual Review Bitgifts Corporation [DATE]" at bounding box center [605, 481] width 630 height 22
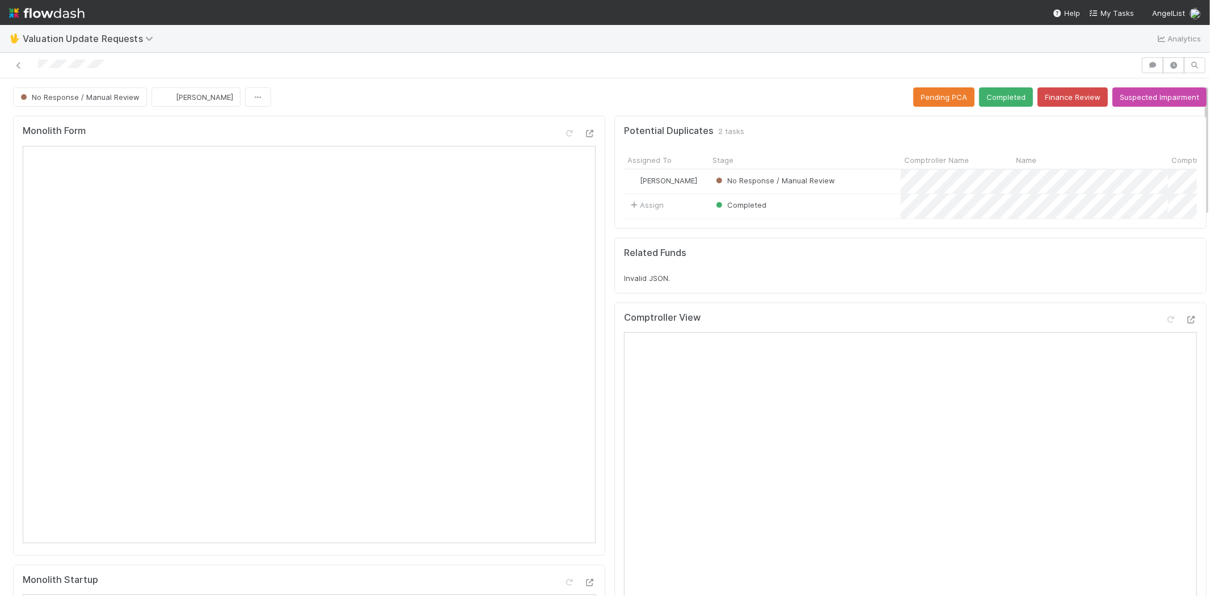
scroll to position [378, 0]
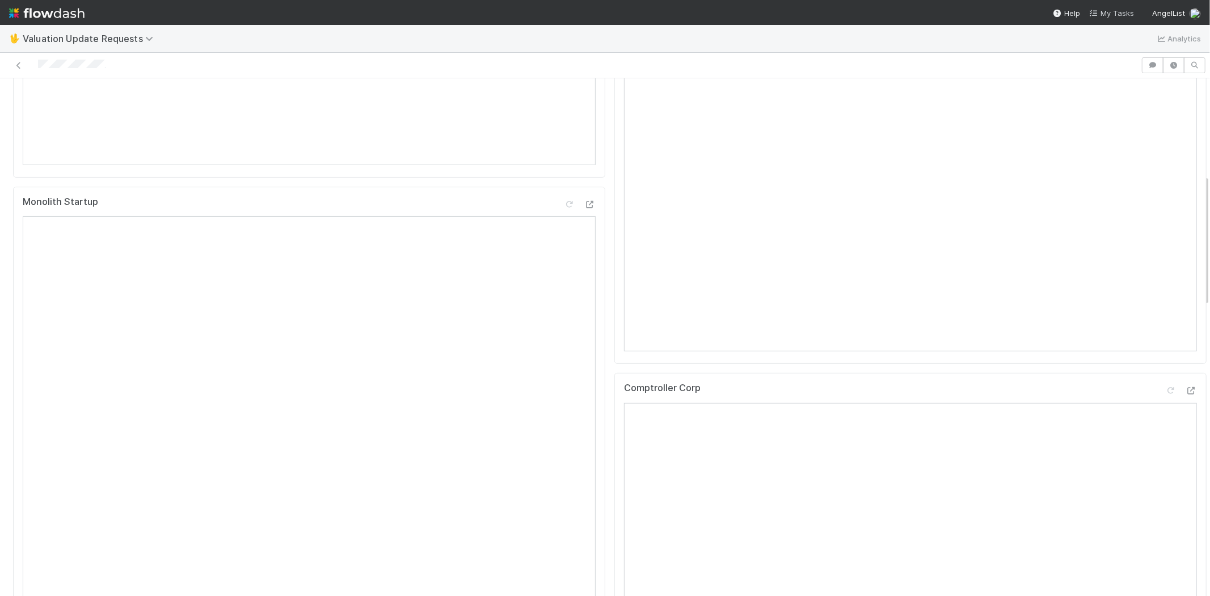
click at [1116, 9] on span "My Tasks" at bounding box center [1111, 13] width 45 height 9
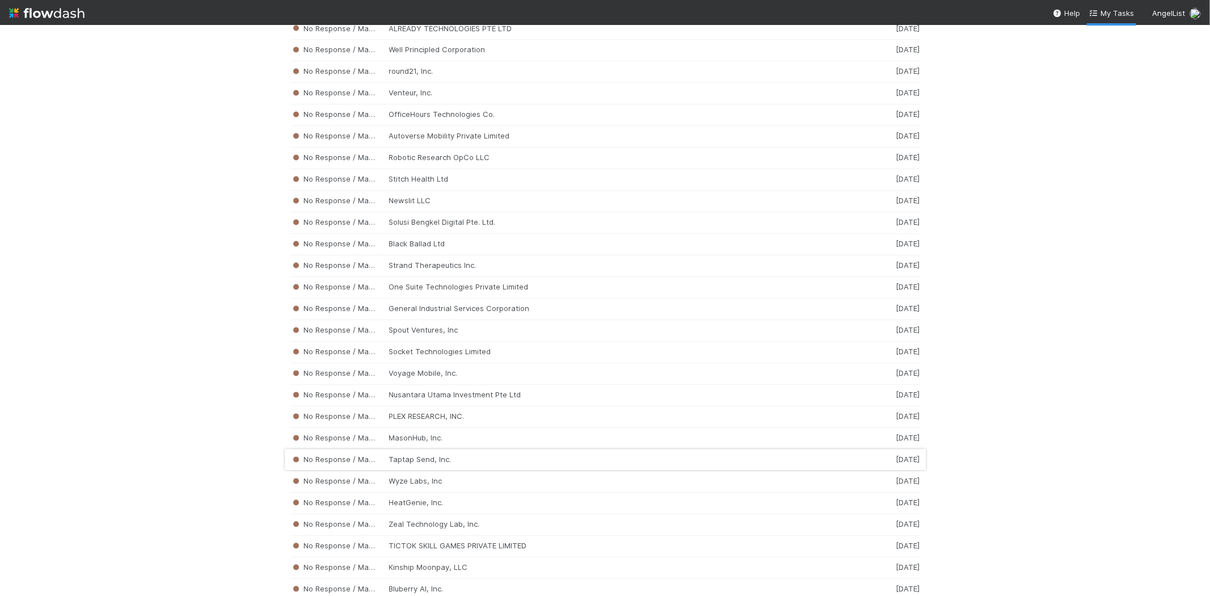
scroll to position [5439, 0]
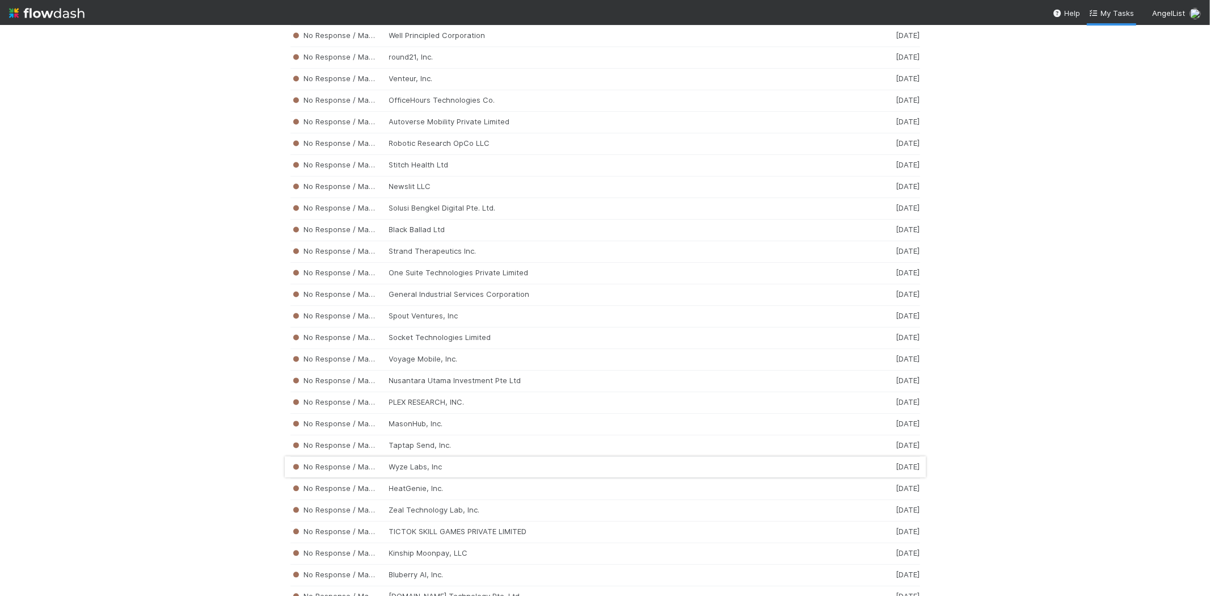
click at [481, 478] on div "No Response / Manual Review Wyze Labs, Inc [DATE]" at bounding box center [605, 468] width 630 height 22
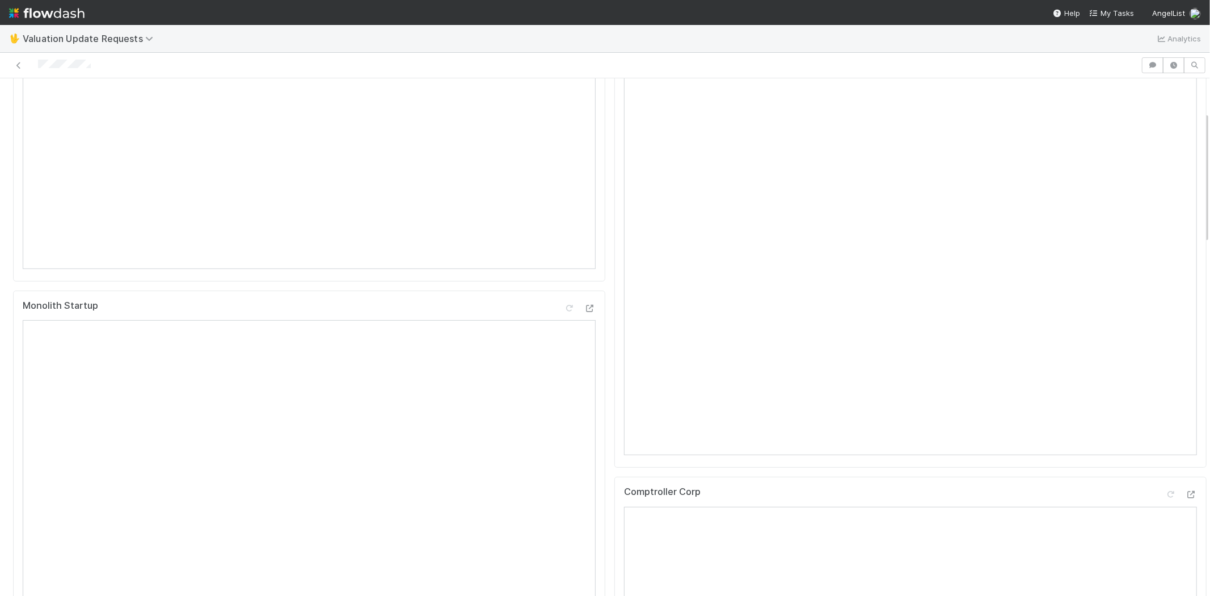
scroll to position [315, 0]
drag, startPoint x: 99, startPoint y: 65, endPoint x: 31, endPoint y: 65, distance: 68.1
click at [31, 65] on div at bounding box center [571, 65] width 1132 height 16
drag, startPoint x: 105, startPoint y: 64, endPoint x: 36, endPoint y: 65, distance: 69.2
click at [36, 65] on div at bounding box center [571, 65] width 1132 height 16
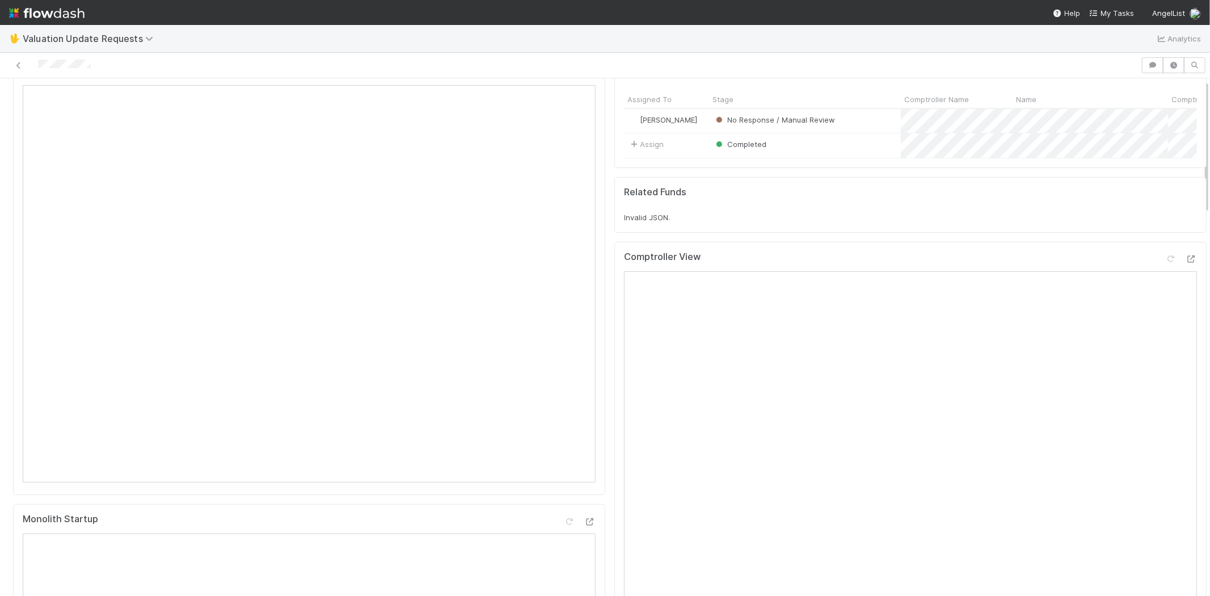
scroll to position [0, 0]
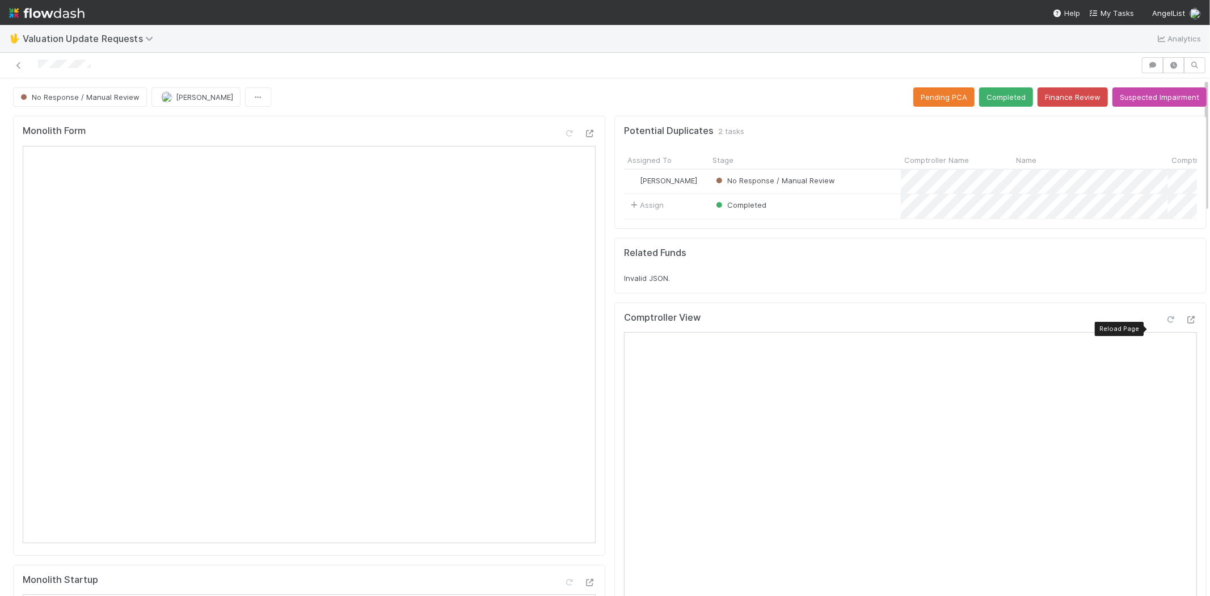
click at [1165, 323] on icon at bounding box center [1170, 319] width 11 height 7
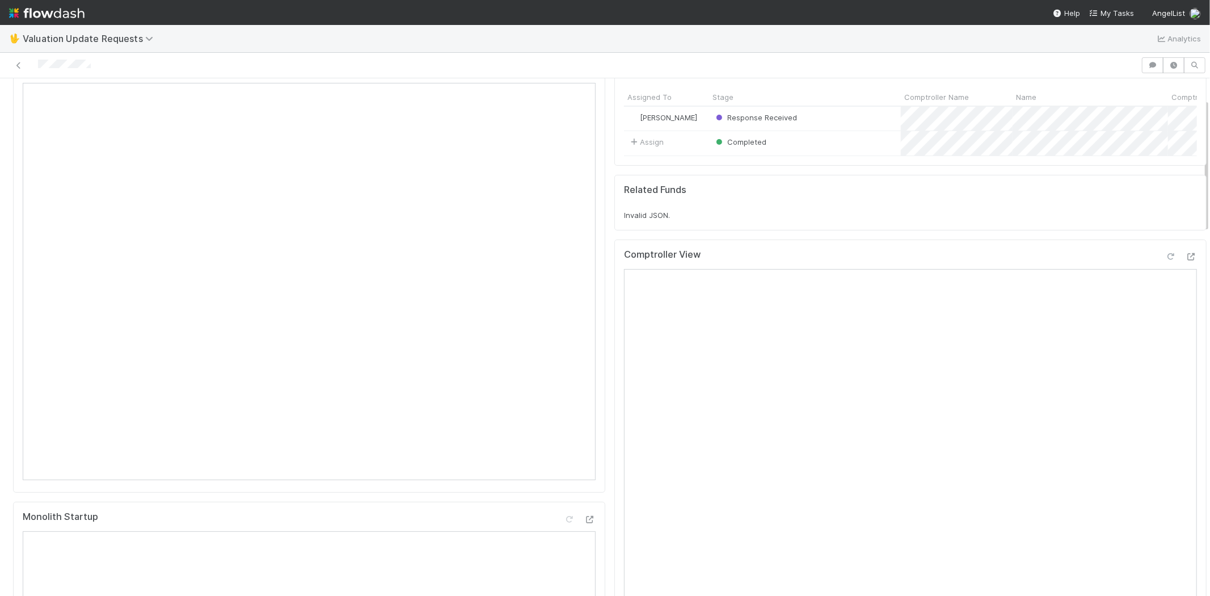
scroll to position [378, 0]
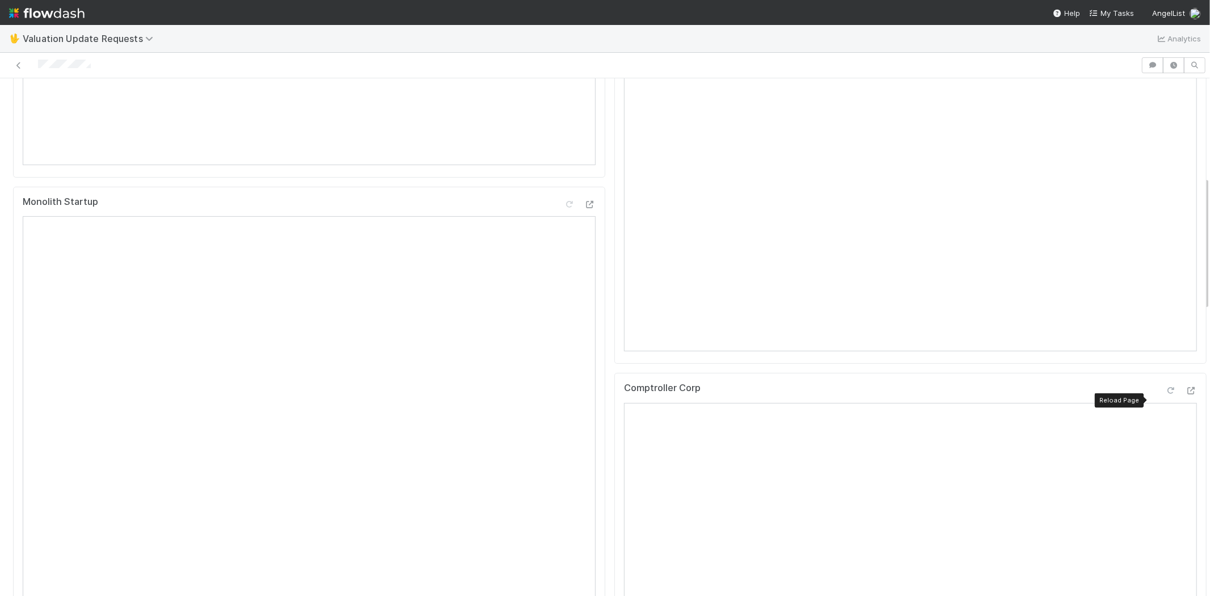
click at [1165, 394] on icon at bounding box center [1170, 390] width 11 height 7
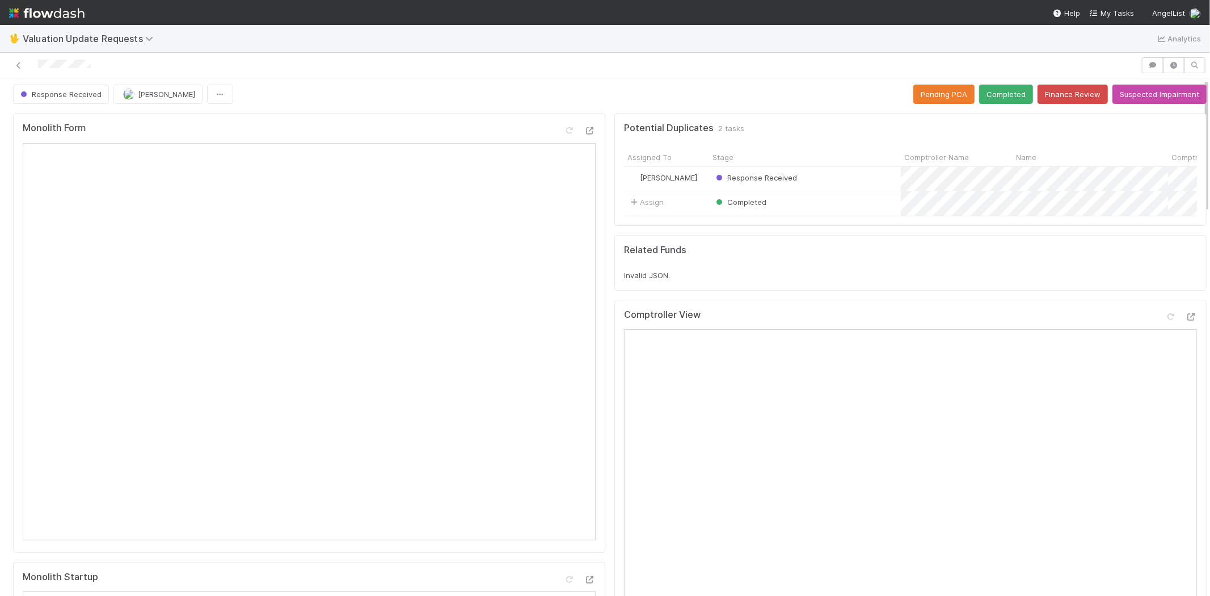
scroll to position [0, 0]
click at [988, 90] on button "Completed" at bounding box center [1006, 96] width 54 height 19
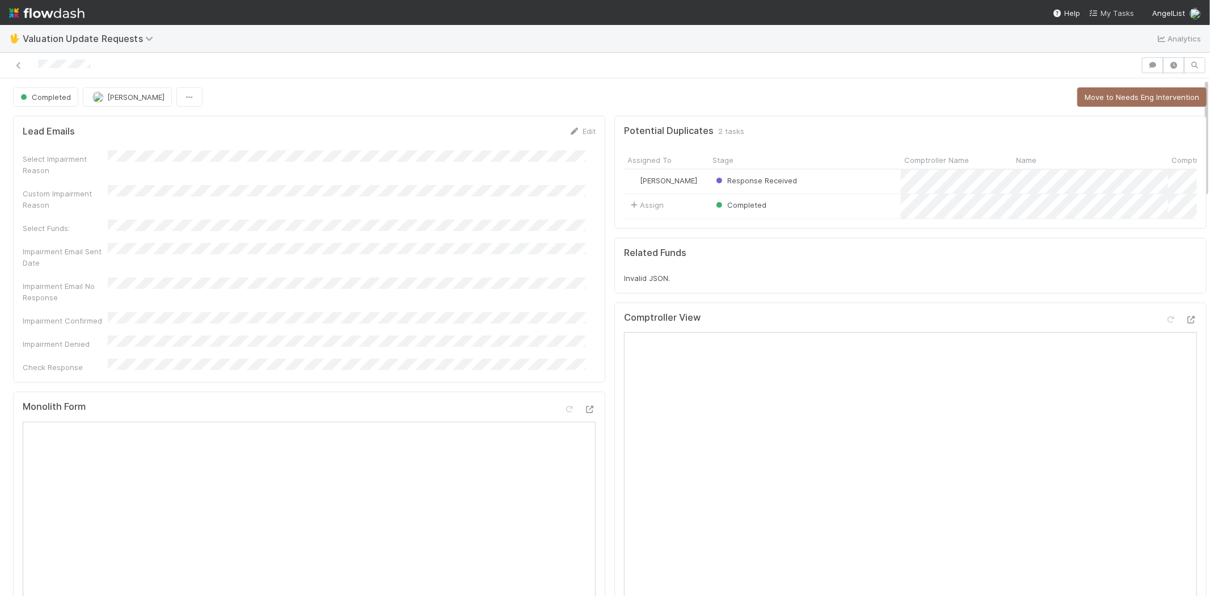
click at [1119, 10] on span "My Tasks" at bounding box center [1111, 13] width 45 height 9
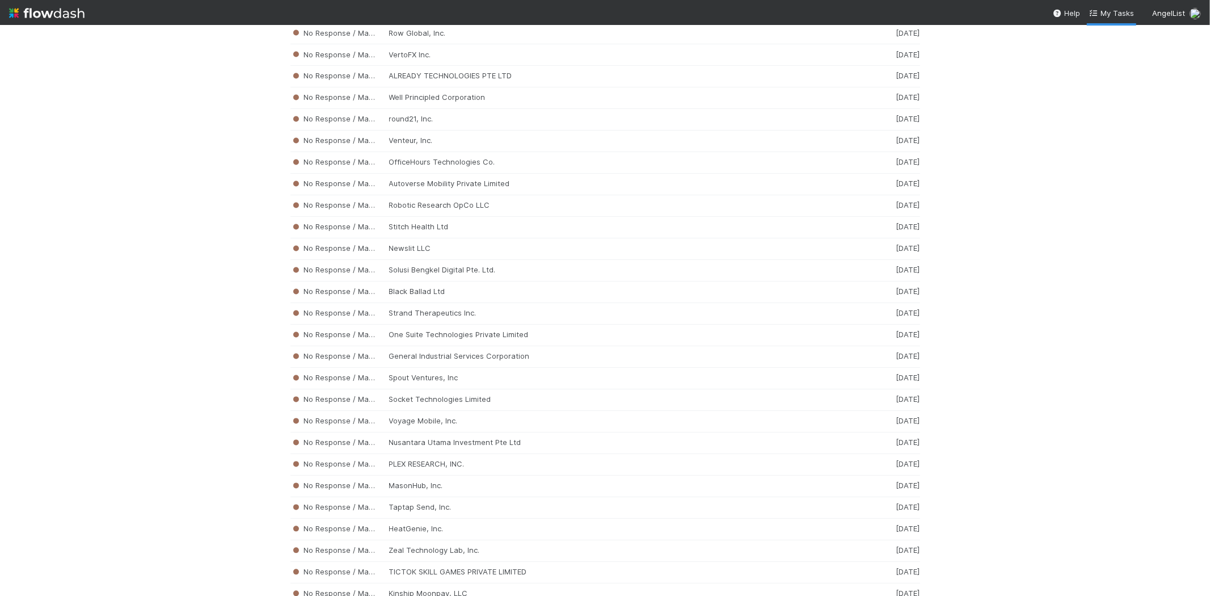
scroll to position [5498, 0]
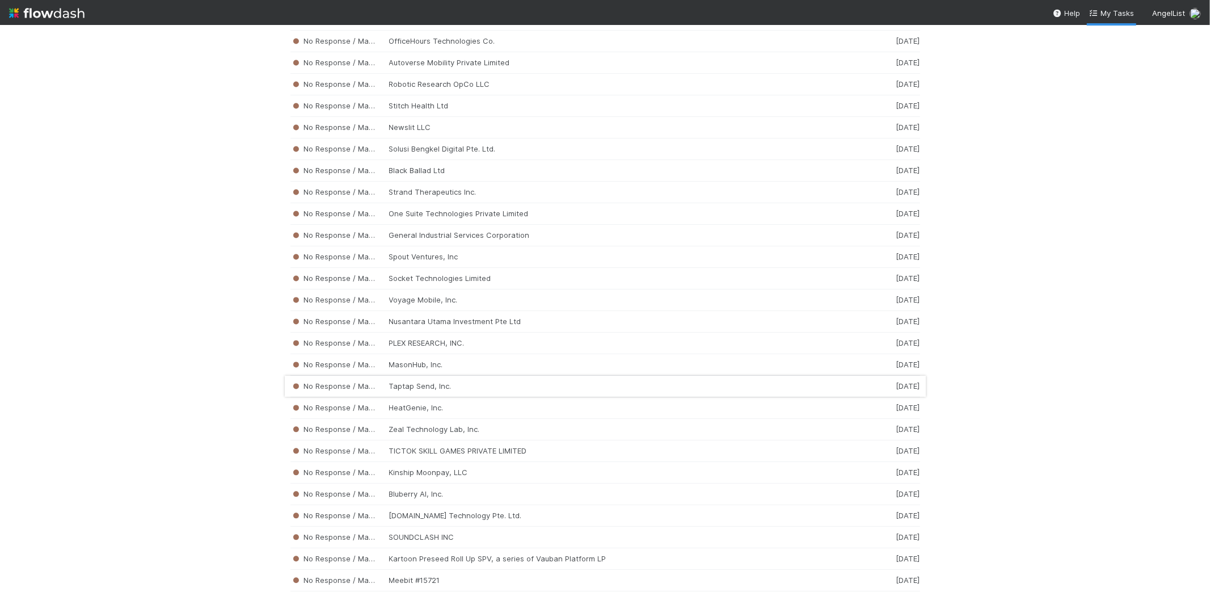
click at [444, 397] on div "No Response / Manual Review Taptap Send, Inc. [DATE]" at bounding box center [605, 387] width 630 height 22
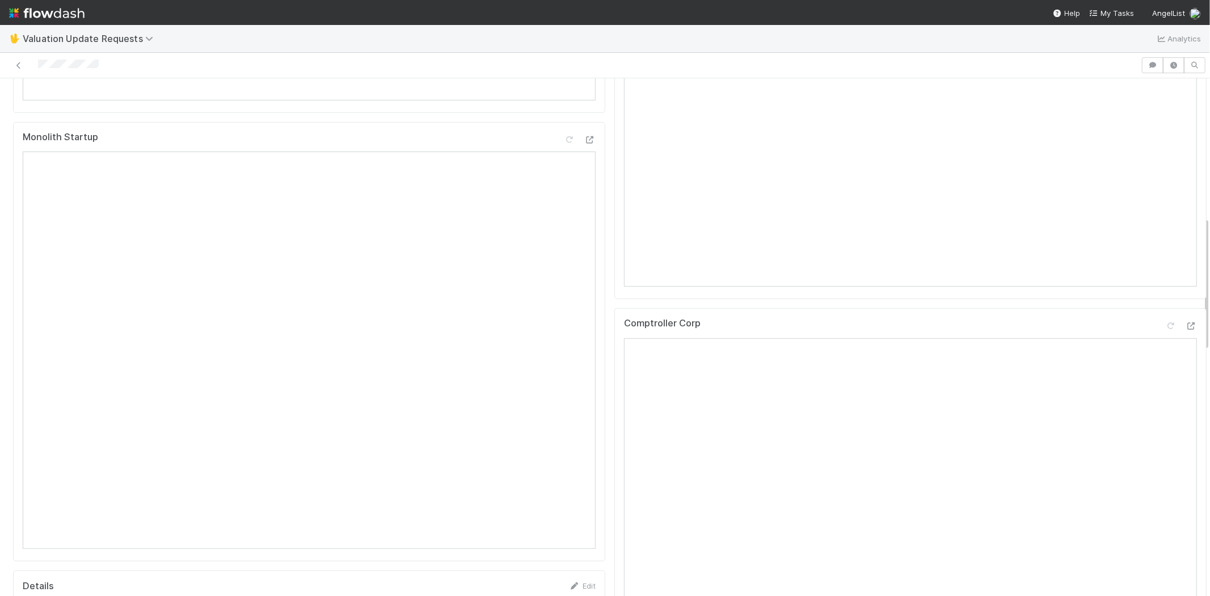
scroll to position [567, 0]
drag, startPoint x: 115, startPoint y: 62, endPoint x: 35, endPoint y: 64, distance: 80.6
click at [35, 64] on div at bounding box center [571, 65] width 1132 height 16
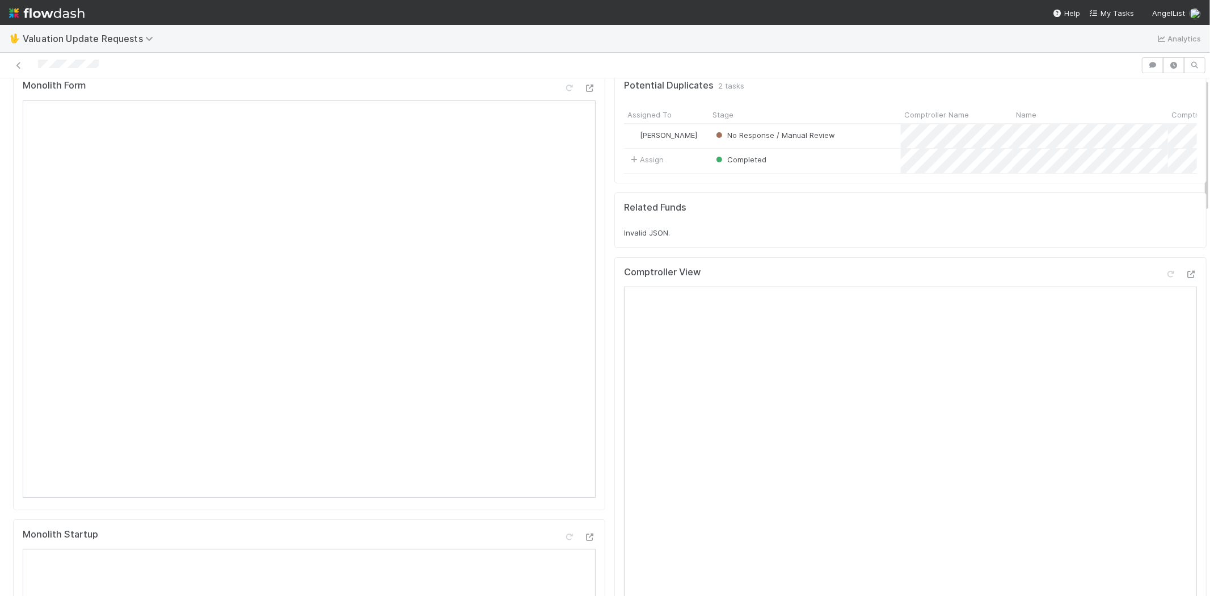
scroll to position [0, 0]
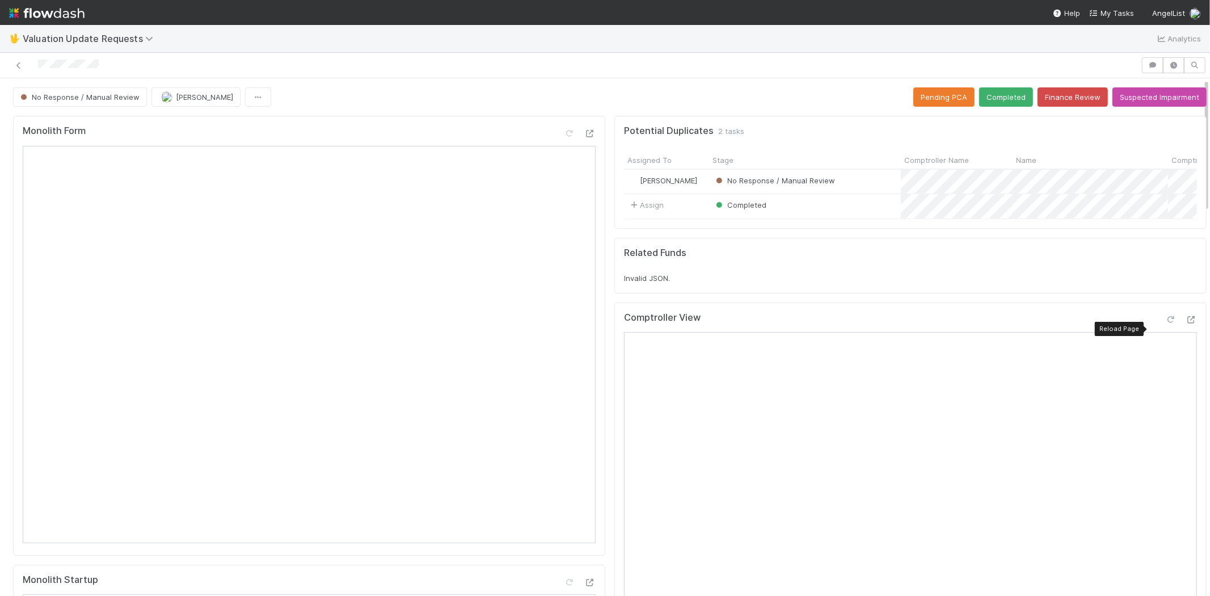
click at [1165, 323] on icon at bounding box center [1170, 319] width 11 height 7
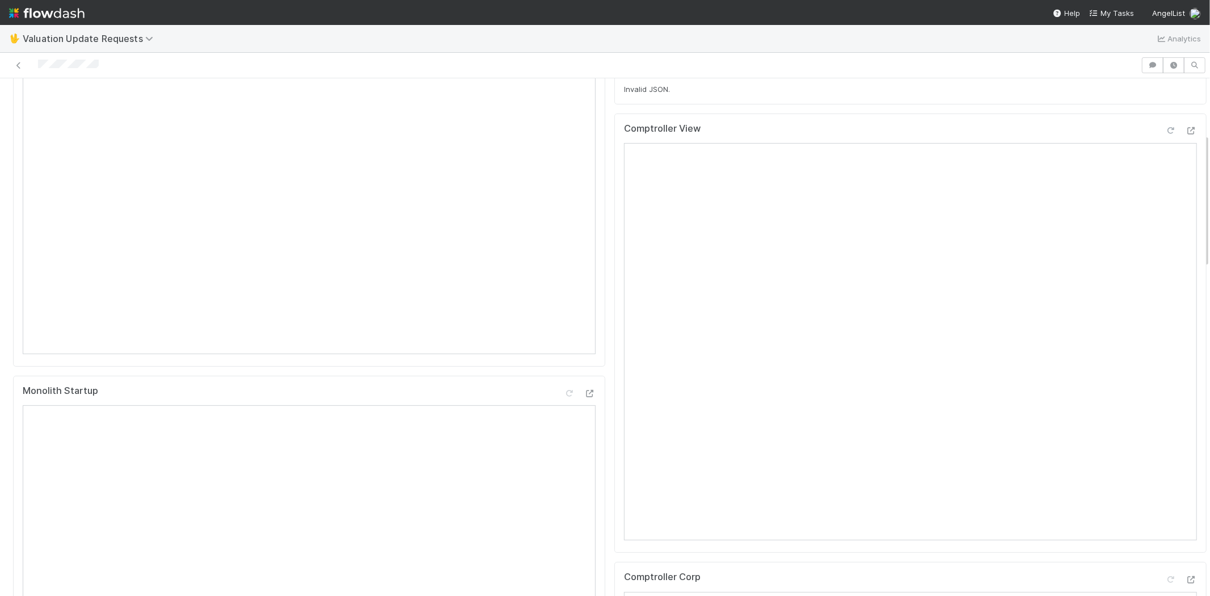
scroll to position [567, 0]
click at [1165, 205] on icon at bounding box center [1170, 200] width 11 height 7
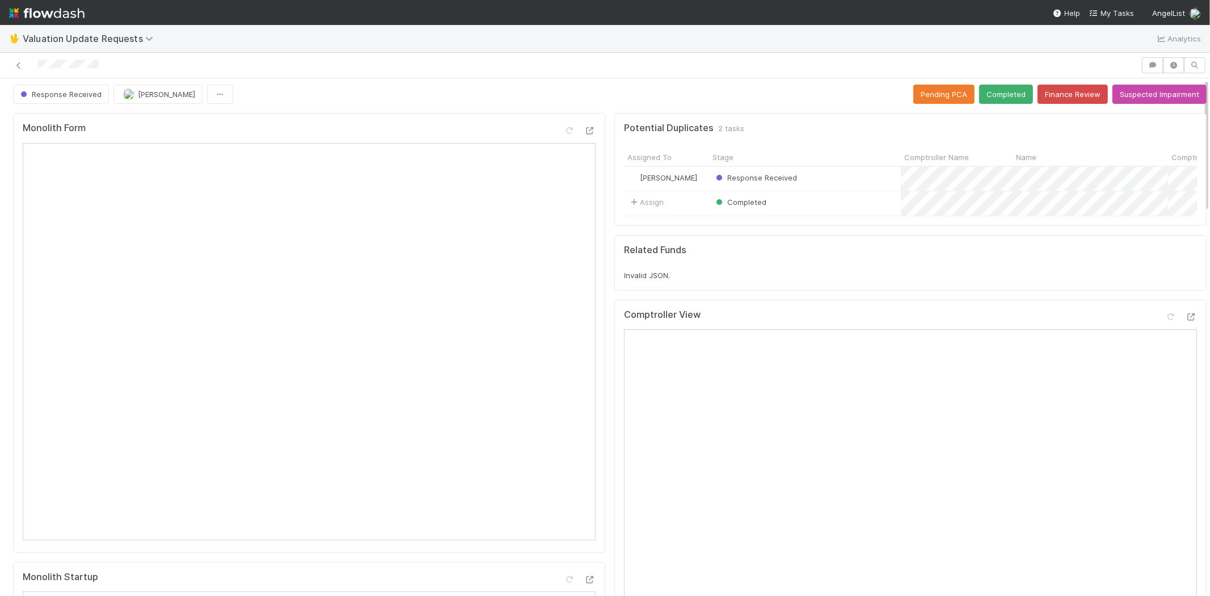
scroll to position [0, 0]
click at [987, 88] on button "Completed" at bounding box center [1006, 96] width 54 height 19
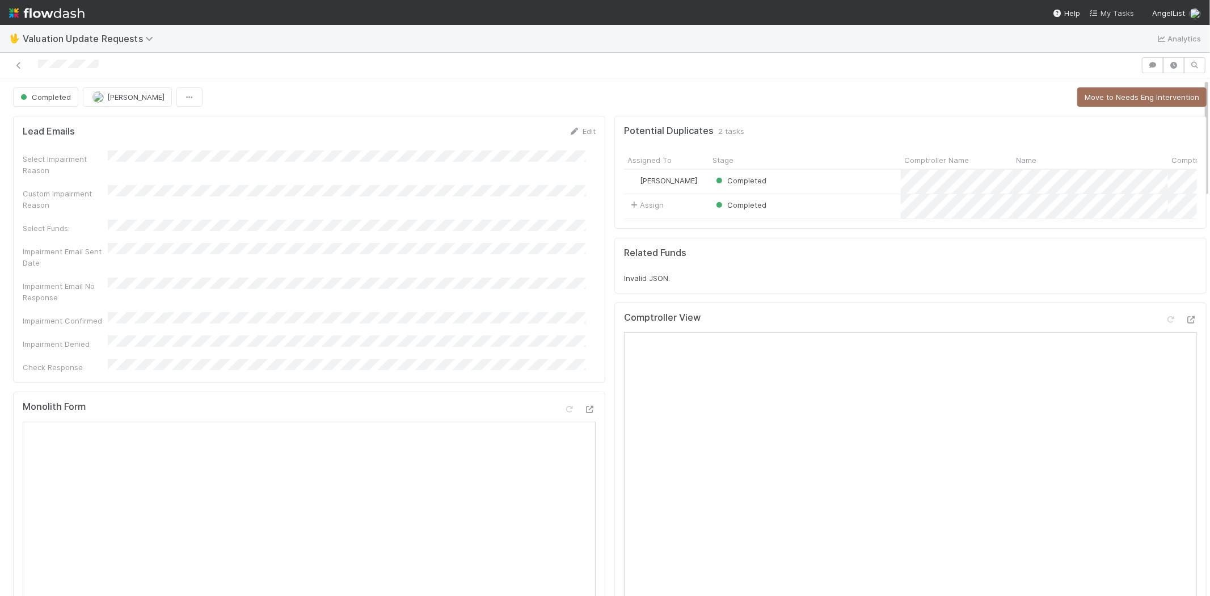
click at [1113, 15] on span "My Tasks" at bounding box center [1111, 13] width 45 height 9
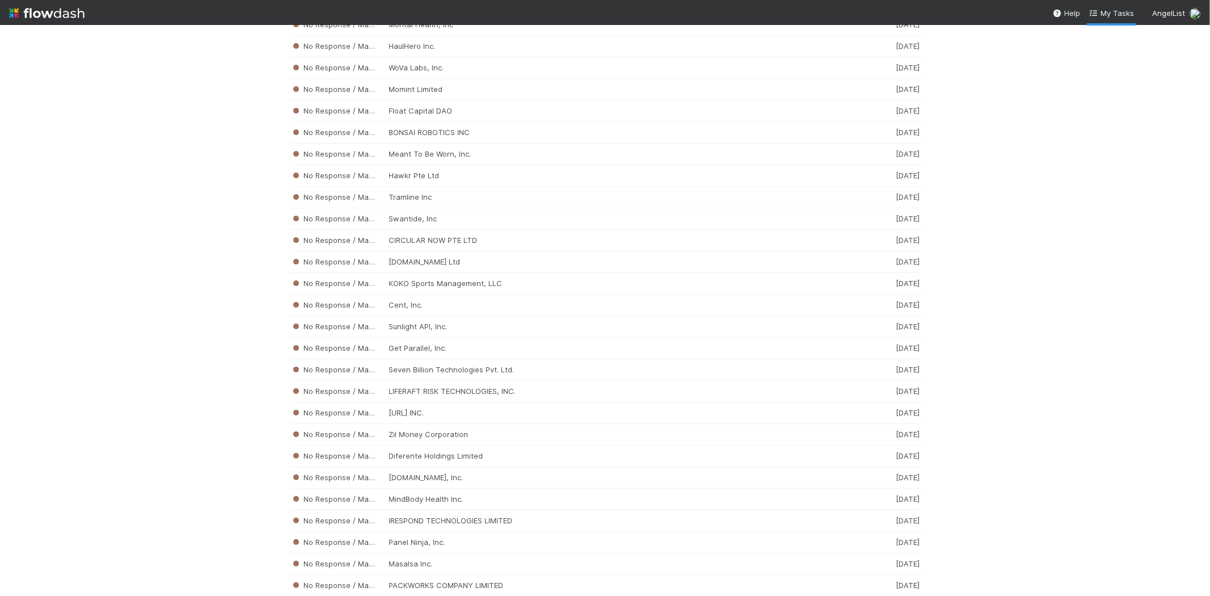
scroll to position [4011, 0]
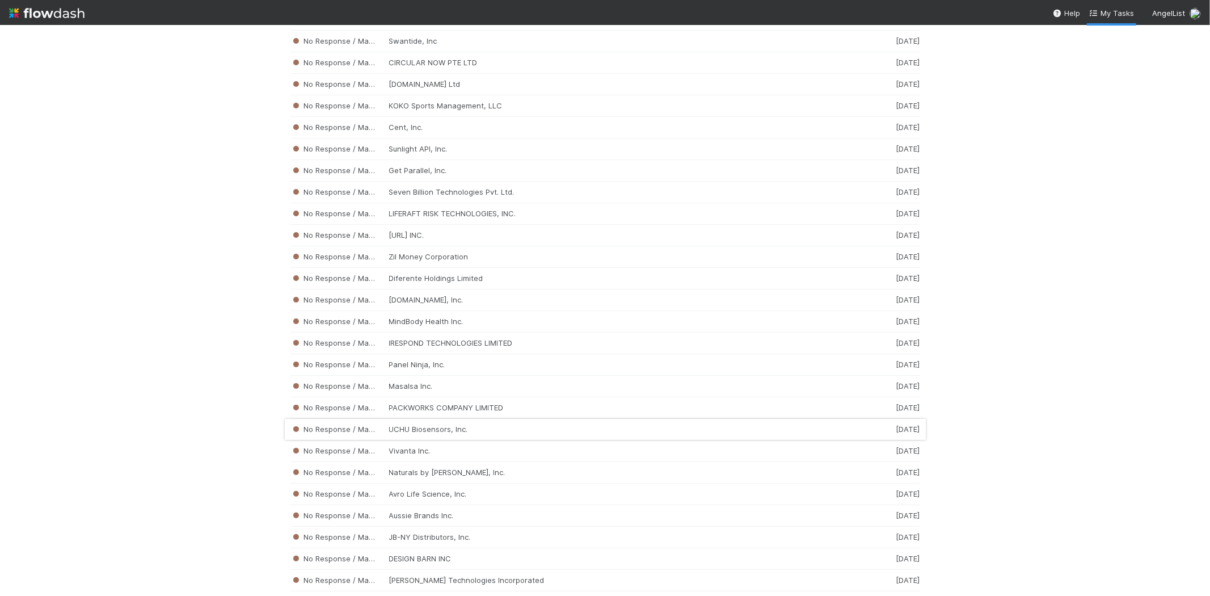
click at [390, 440] on div "No Response / Manual Review UCHU Biosensors, Inc. [DATE]" at bounding box center [605, 430] width 630 height 22
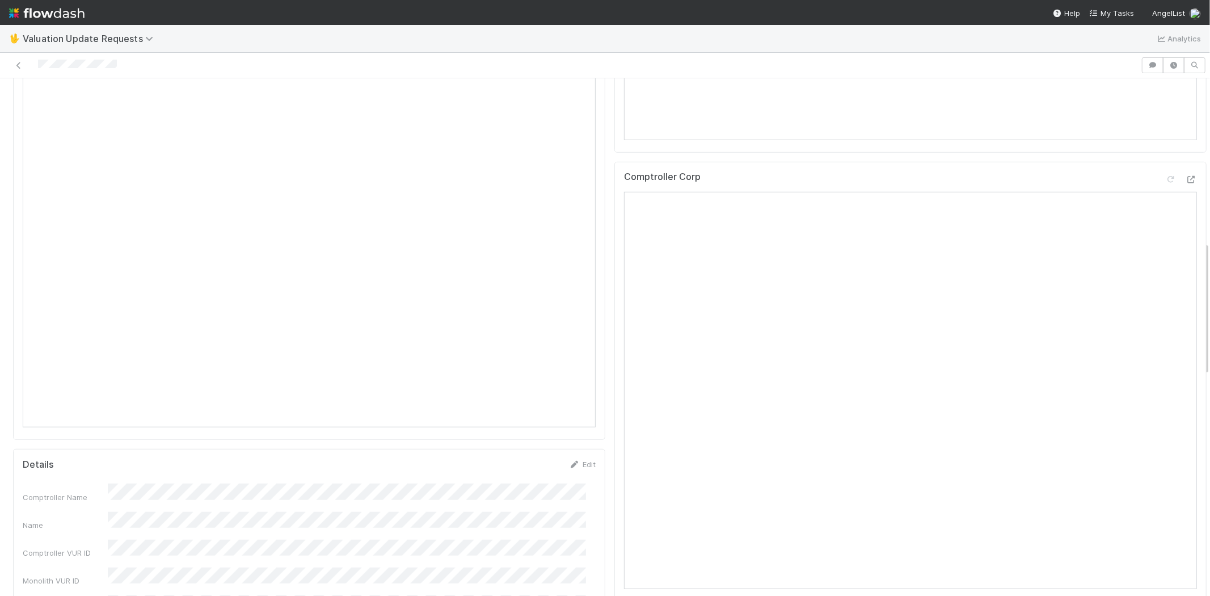
scroll to position [630, 0]
click at [1122, 5] on nav "Help My Tasks AngelList" at bounding box center [605, 12] width 1210 height 25
click at [1120, 10] on span "My Tasks" at bounding box center [1111, 13] width 45 height 9
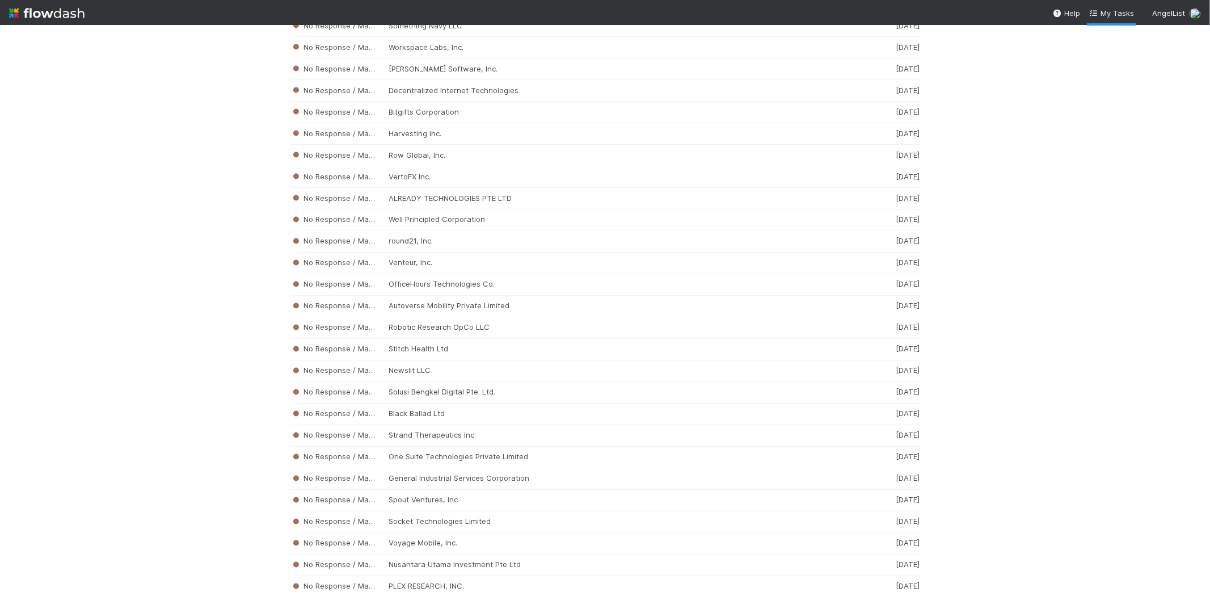
scroll to position [5270, 0]
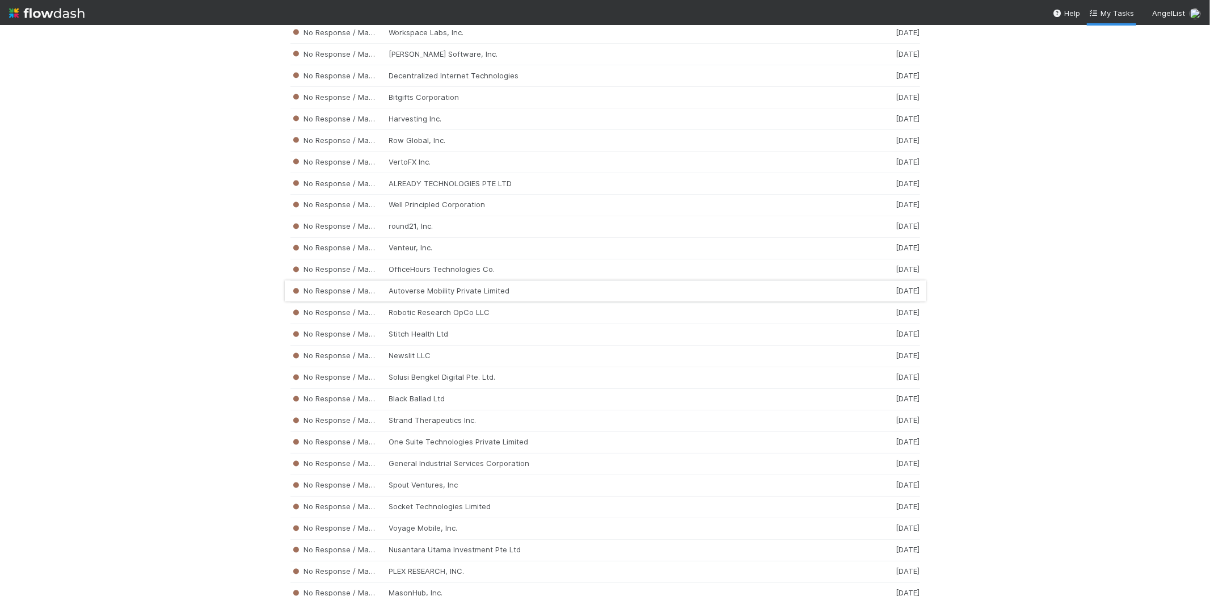
click at [411, 302] on div "No Response / Manual Review Autoverse Mobility Private Limited [DATE]" at bounding box center [605, 292] width 630 height 22
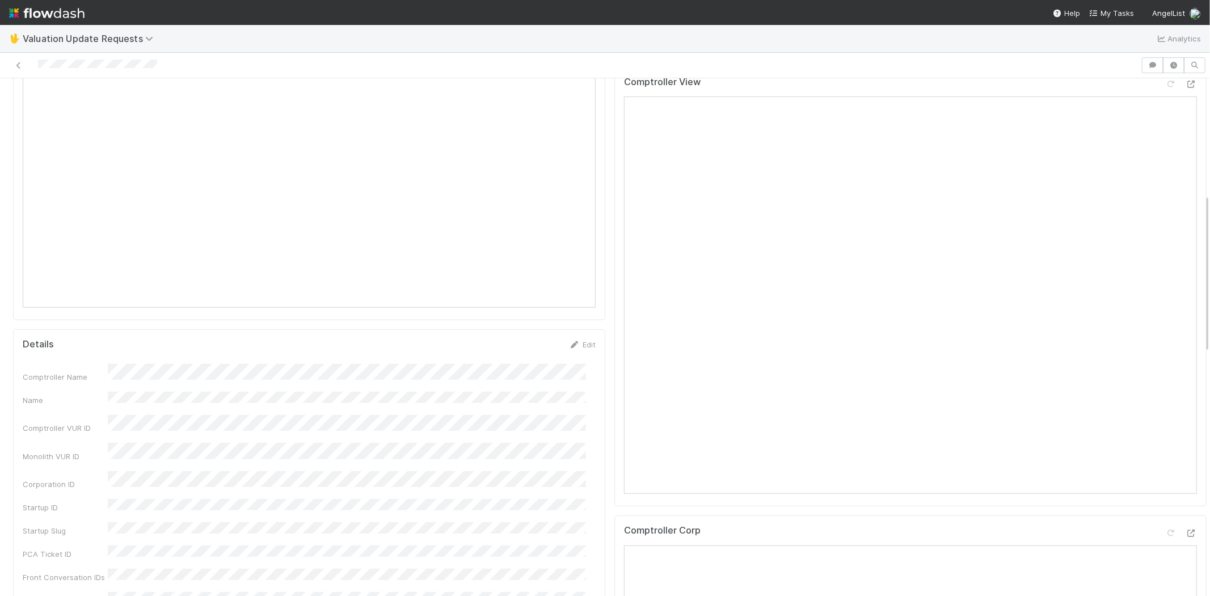
scroll to position [378, 0]
click at [1113, 11] on span "My Tasks" at bounding box center [1111, 13] width 45 height 9
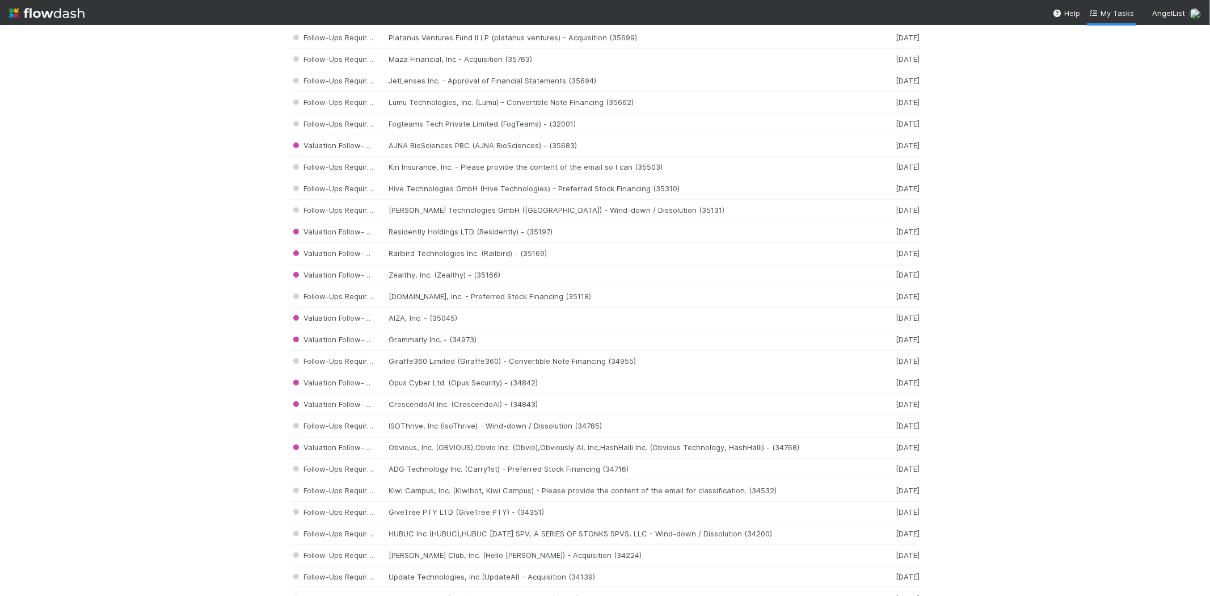
scroll to position [5580, 0]
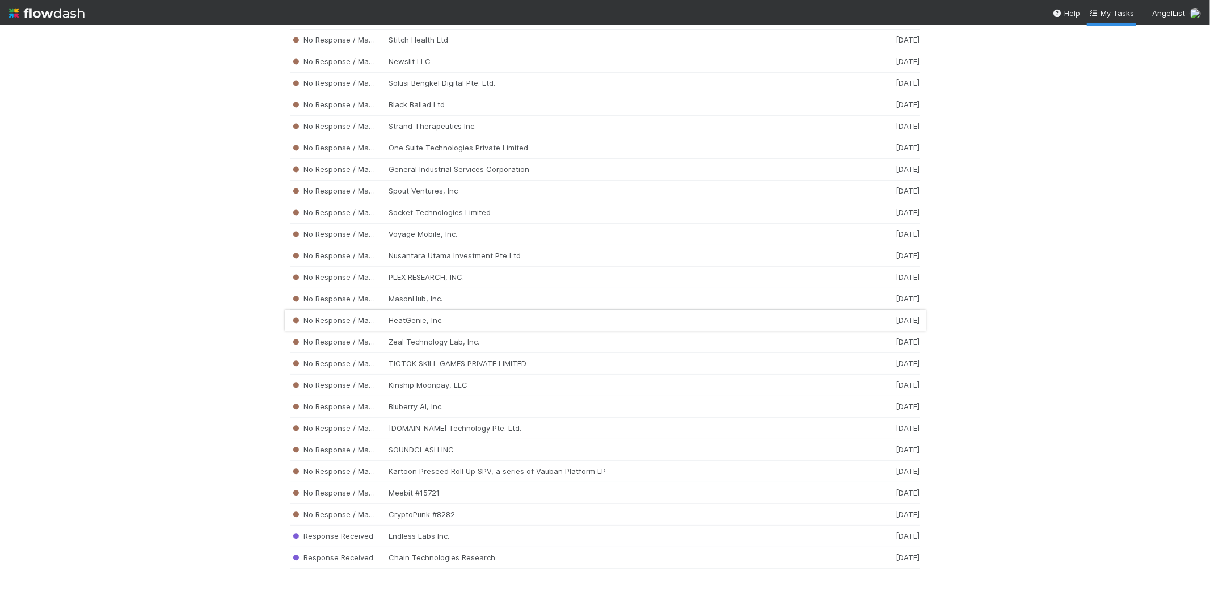
click at [437, 320] on div "No Response / Manual Review HeatGenie, Inc. [DATE]" at bounding box center [605, 321] width 630 height 22
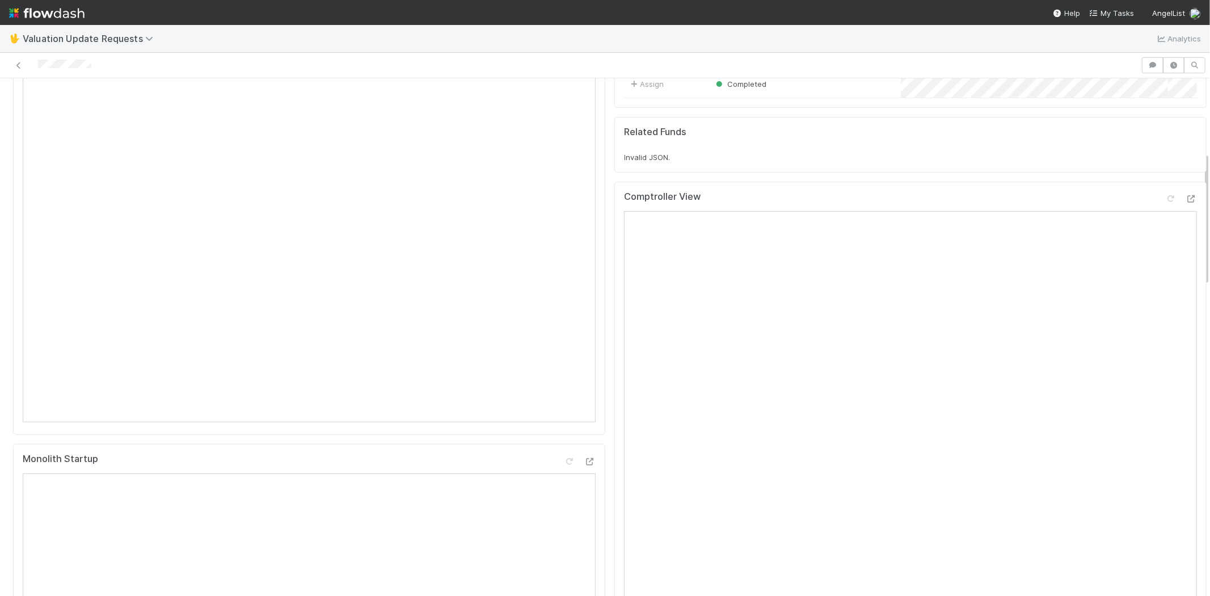
scroll to position [315, 0]
drag, startPoint x: 92, startPoint y: 65, endPoint x: 36, endPoint y: 66, distance: 55.6
click at [36, 66] on div at bounding box center [571, 65] width 1132 height 16
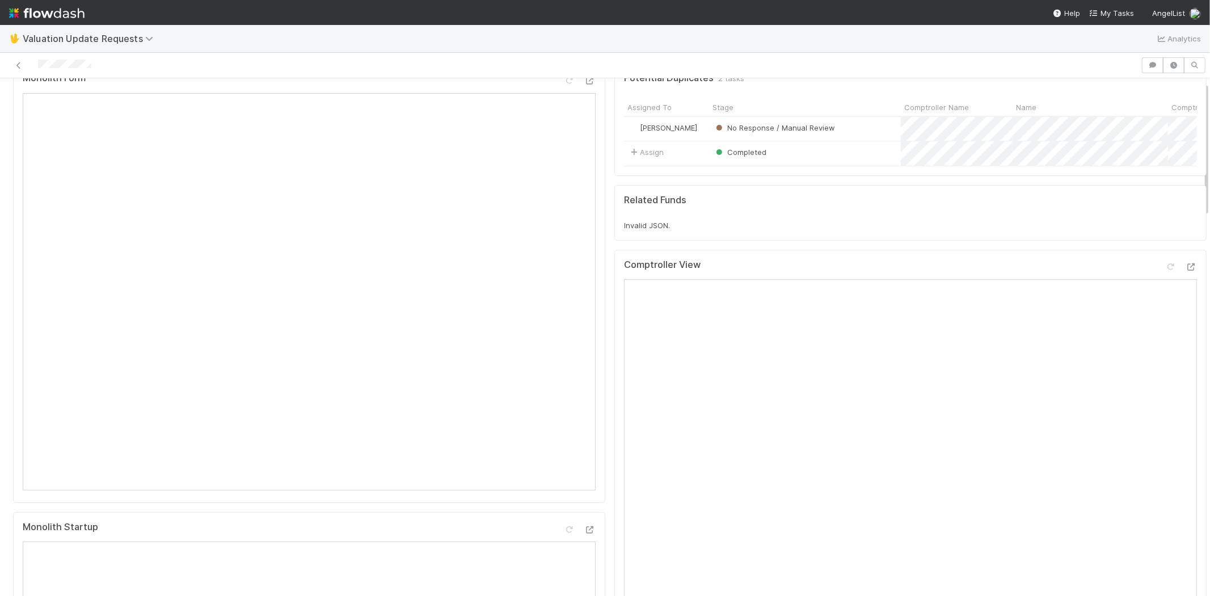
scroll to position [0, 0]
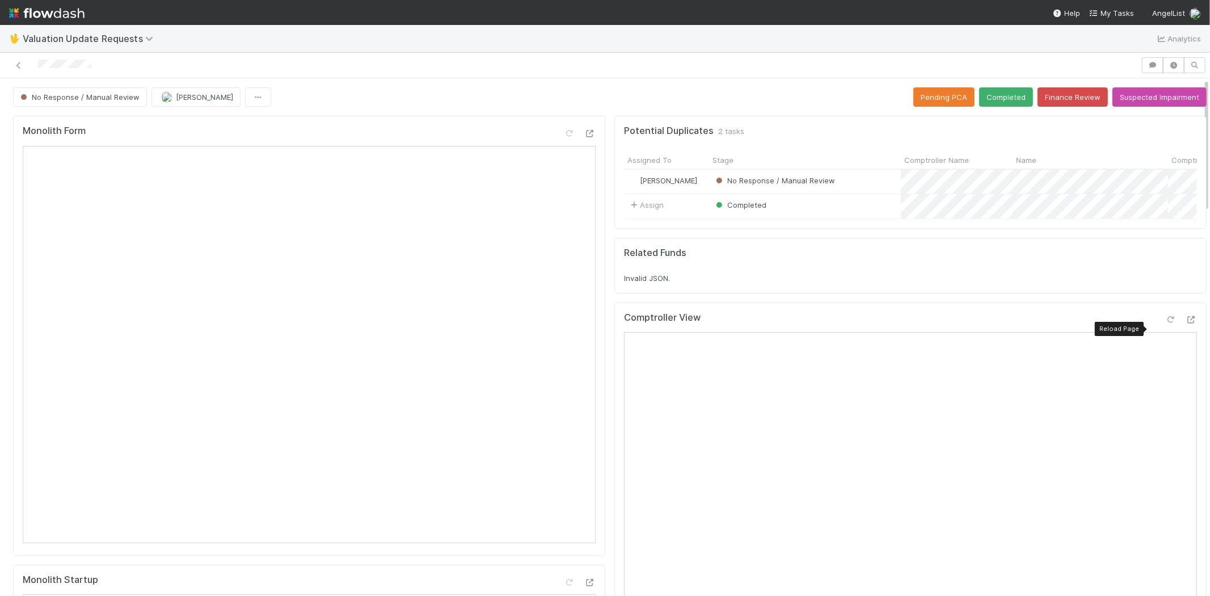
click at [1165, 323] on icon at bounding box center [1170, 319] width 11 height 7
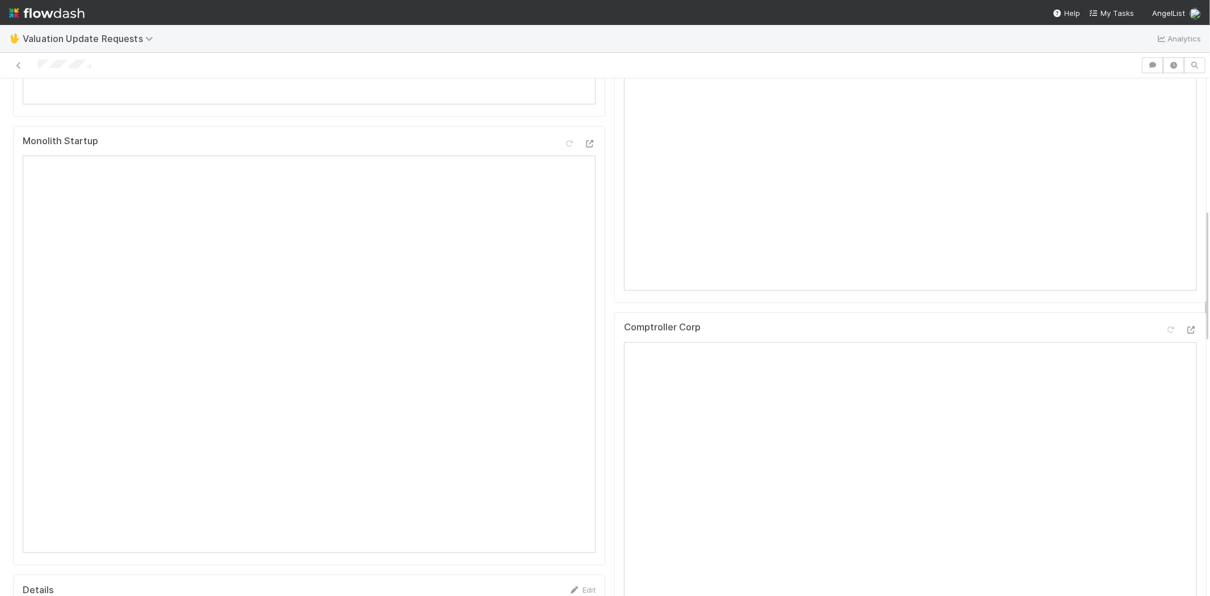
scroll to position [504, 0]
click at [1165, 268] on icon at bounding box center [1170, 264] width 11 height 7
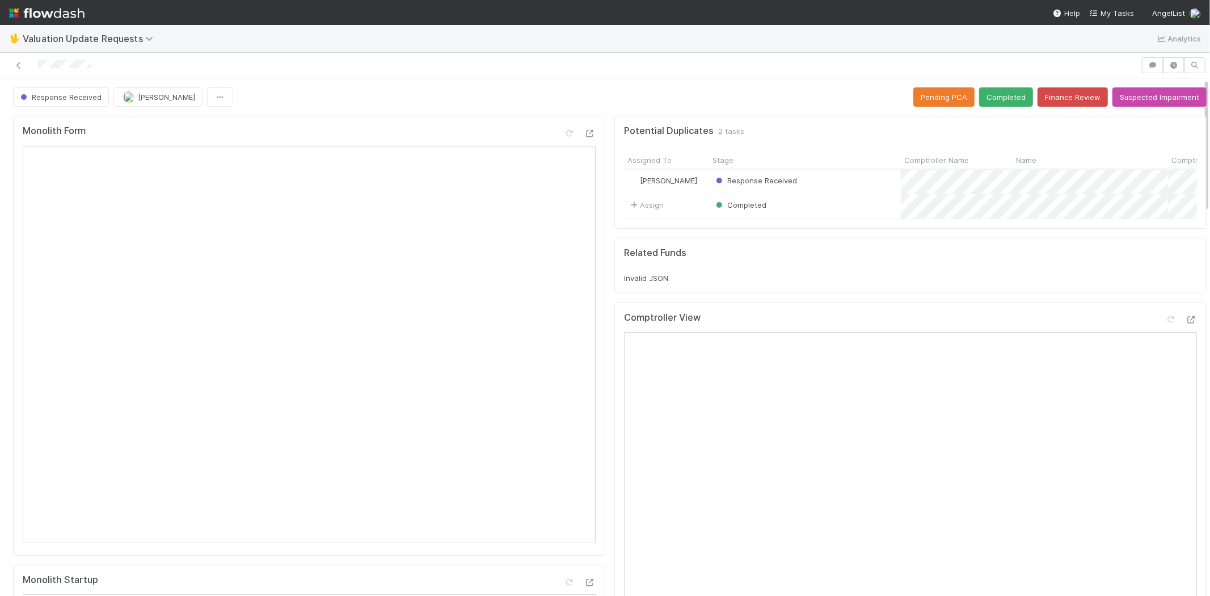
scroll to position [0, 0]
click at [988, 94] on button "Completed" at bounding box center [1006, 96] width 54 height 19
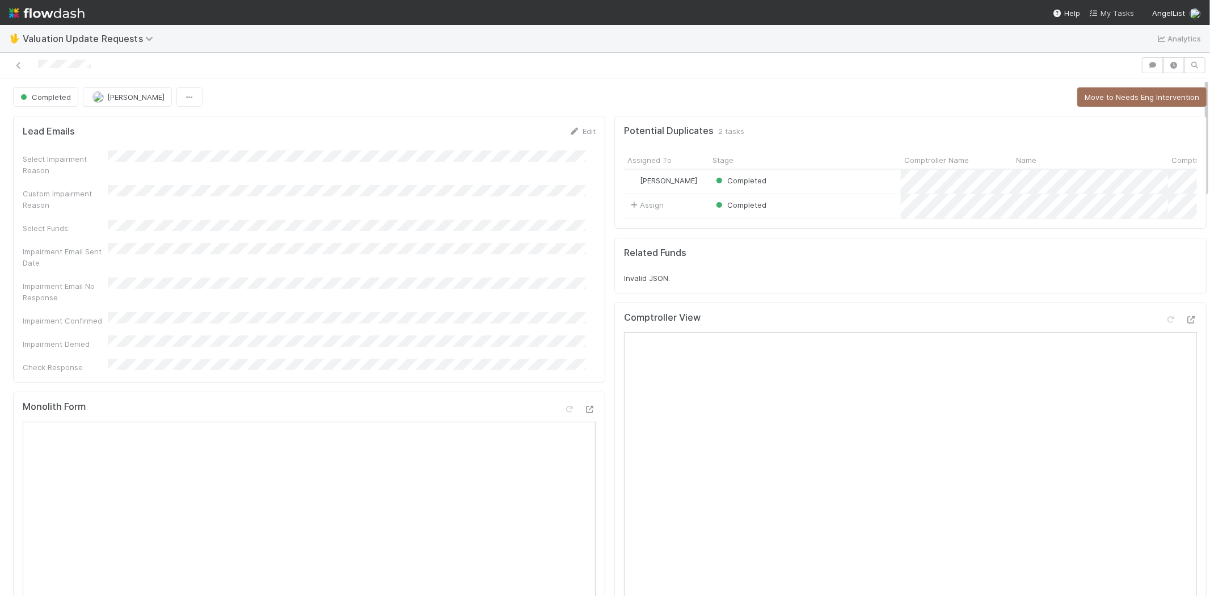
click at [1122, 15] on span "My Tasks" at bounding box center [1111, 13] width 45 height 9
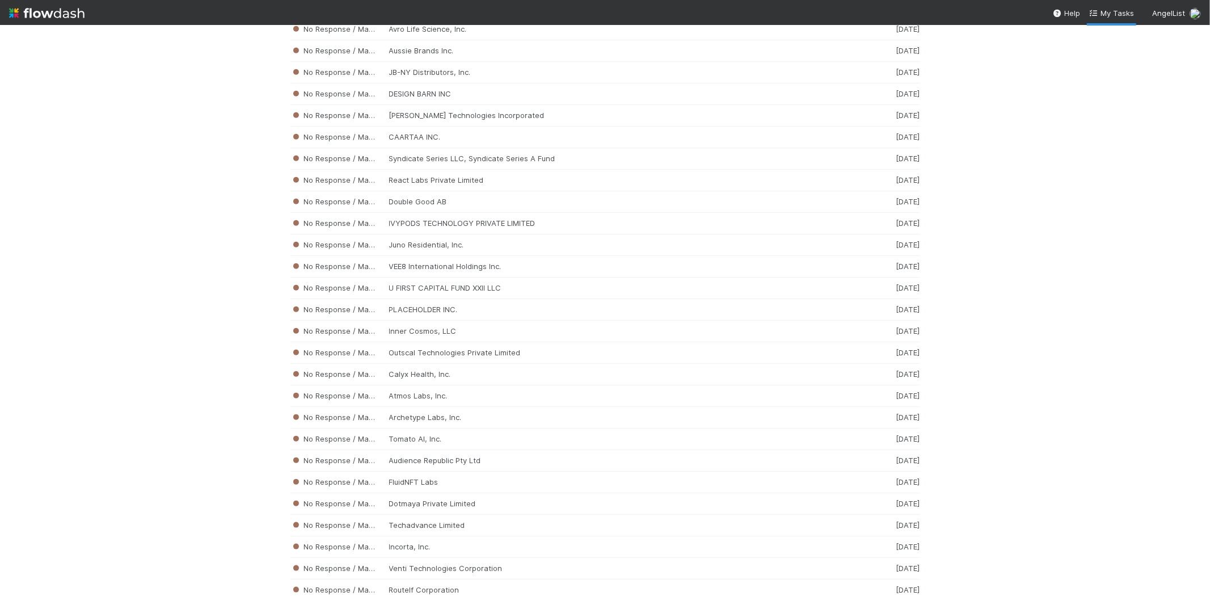
scroll to position [4675, 0]
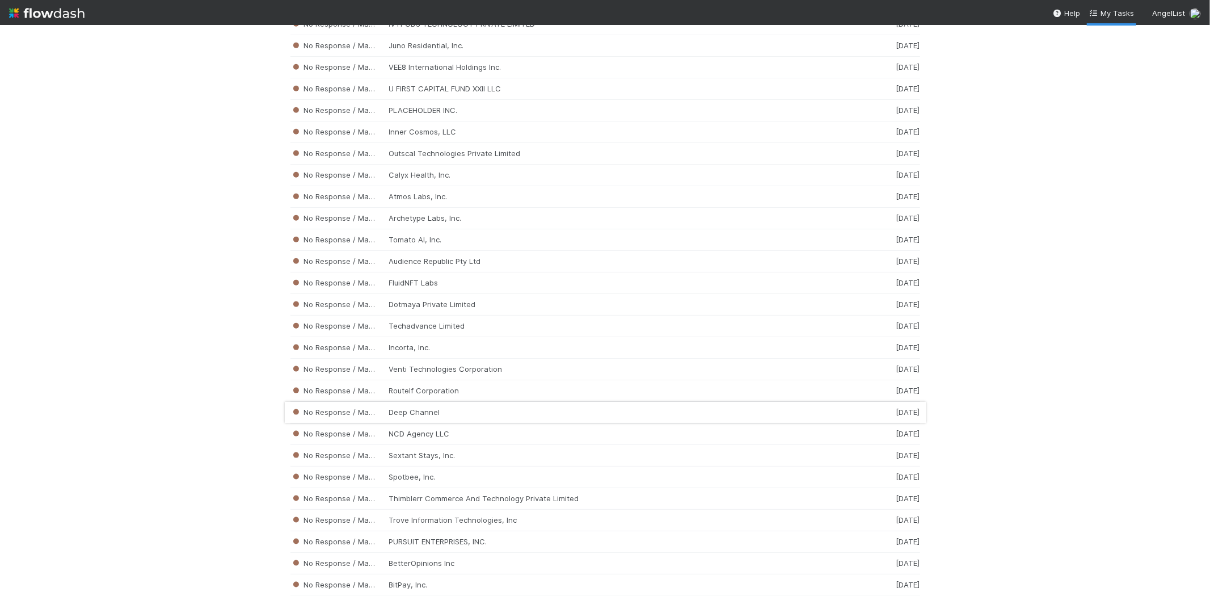
click at [441, 423] on div "No Response / Manual Review Deep Channel [DATE]" at bounding box center [605, 413] width 630 height 22
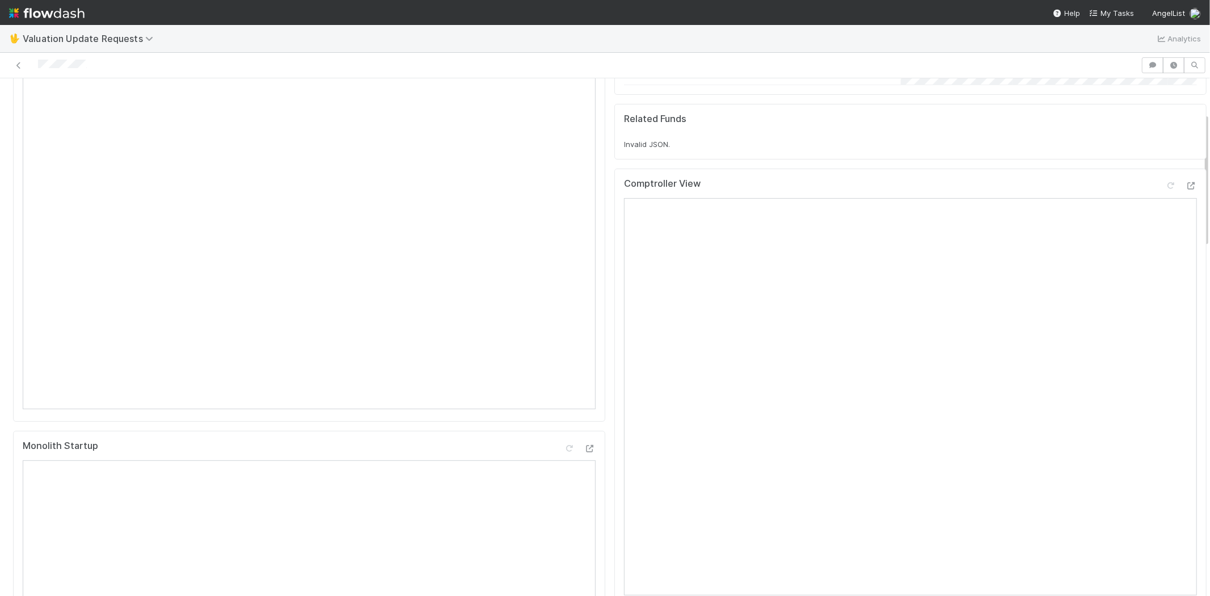
scroll to position [378, 0]
click at [40, 66] on div at bounding box center [571, 65] width 1132 height 16
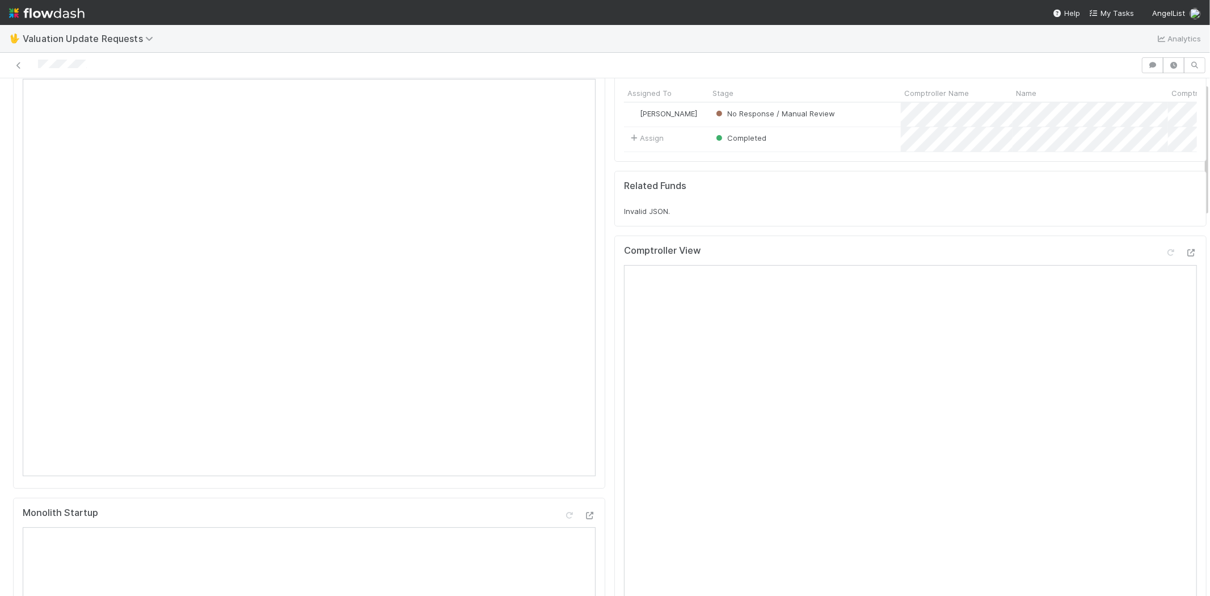
scroll to position [0, 0]
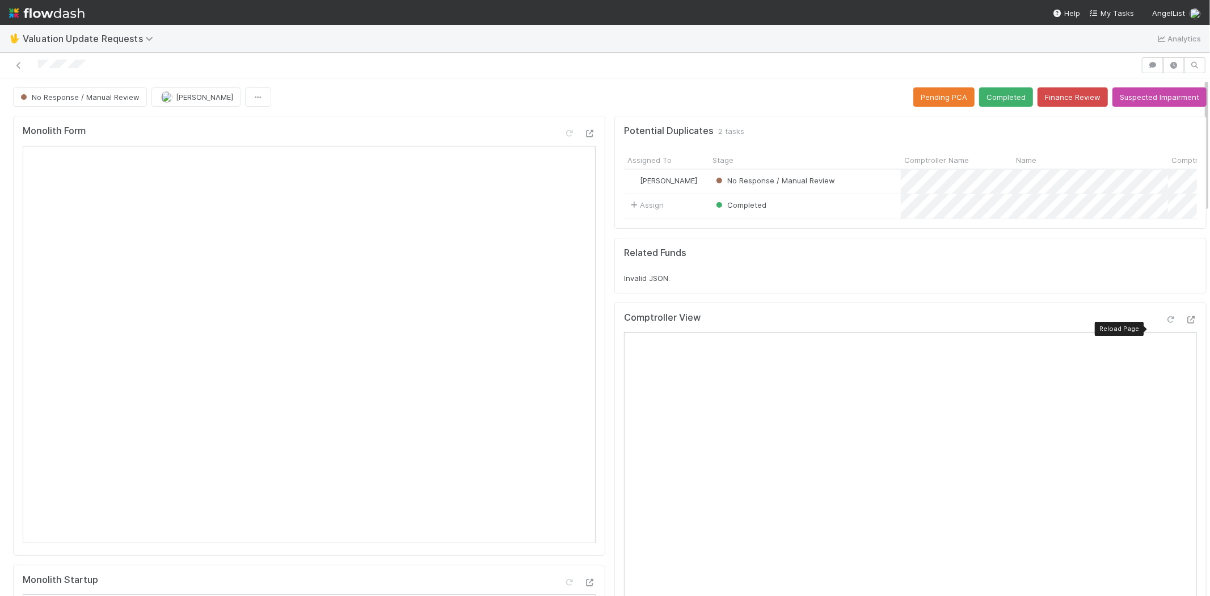
click at [1165, 323] on icon at bounding box center [1170, 319] width 11 height 7
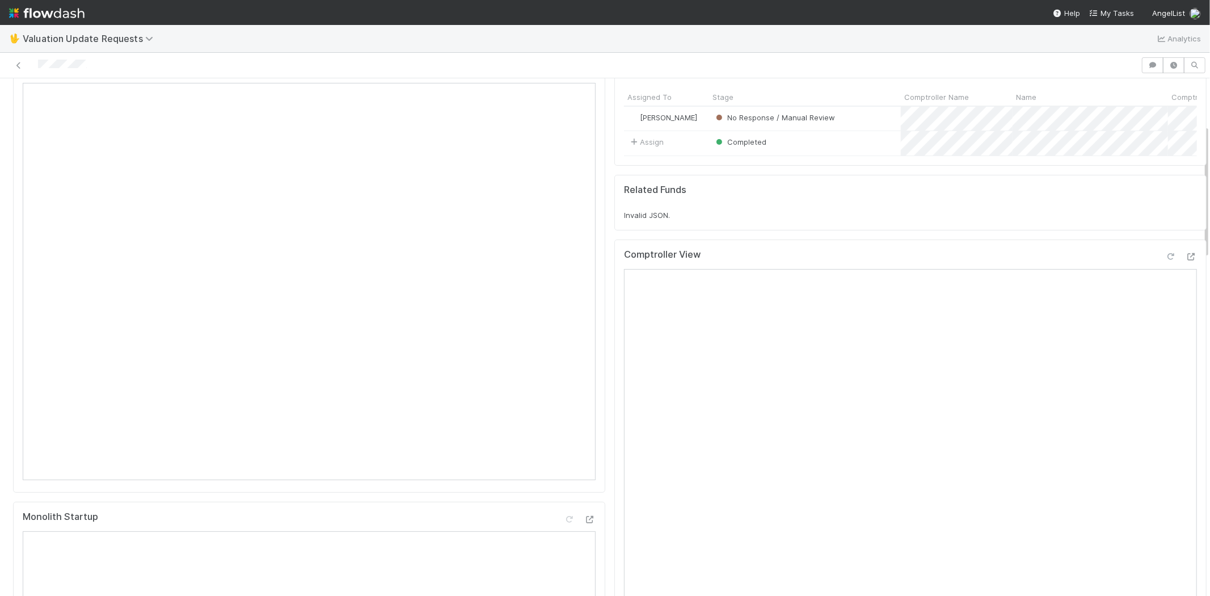
scroll to position [441, 0]
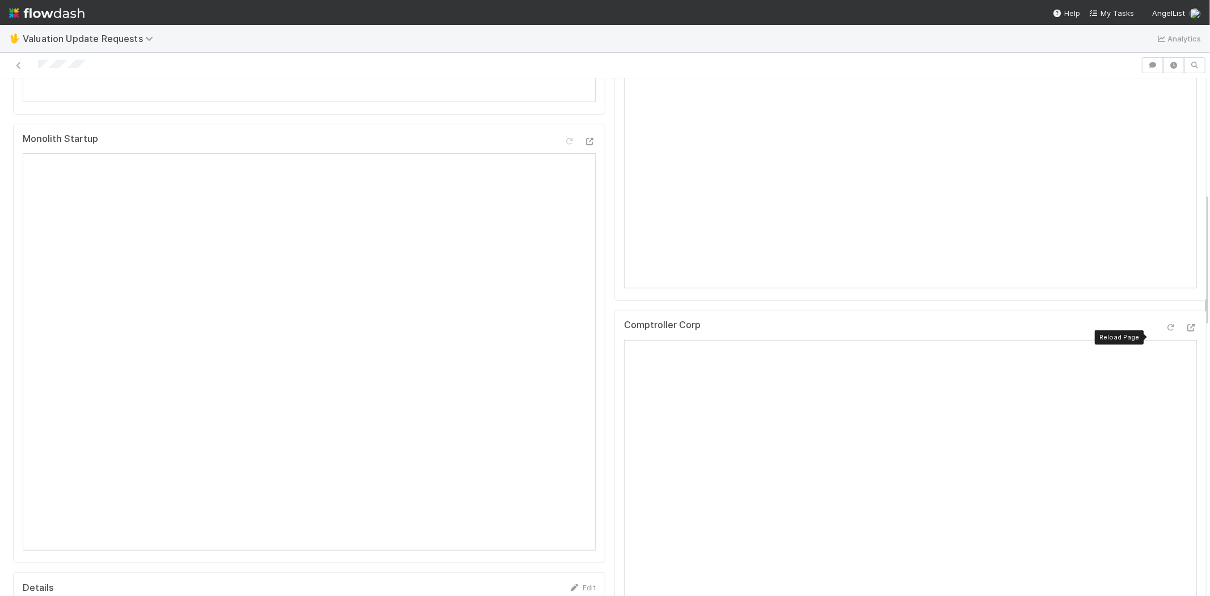
click at [1165, 331] on icon at bounding box center [1170, 327] width 11 height 7
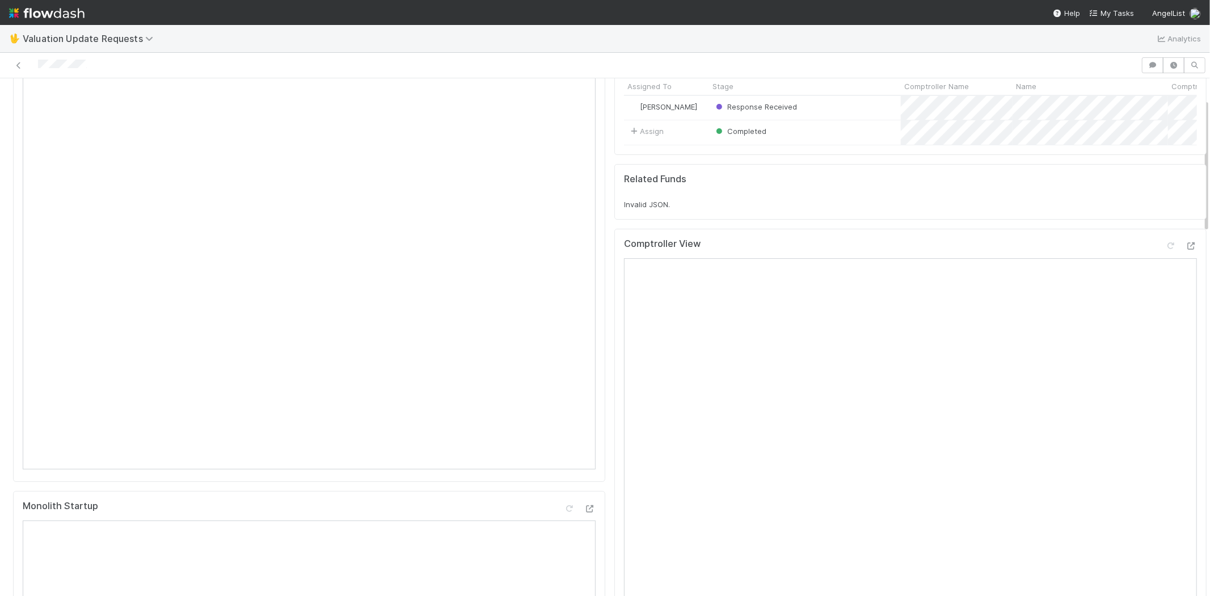
scroll to position [0, 0]
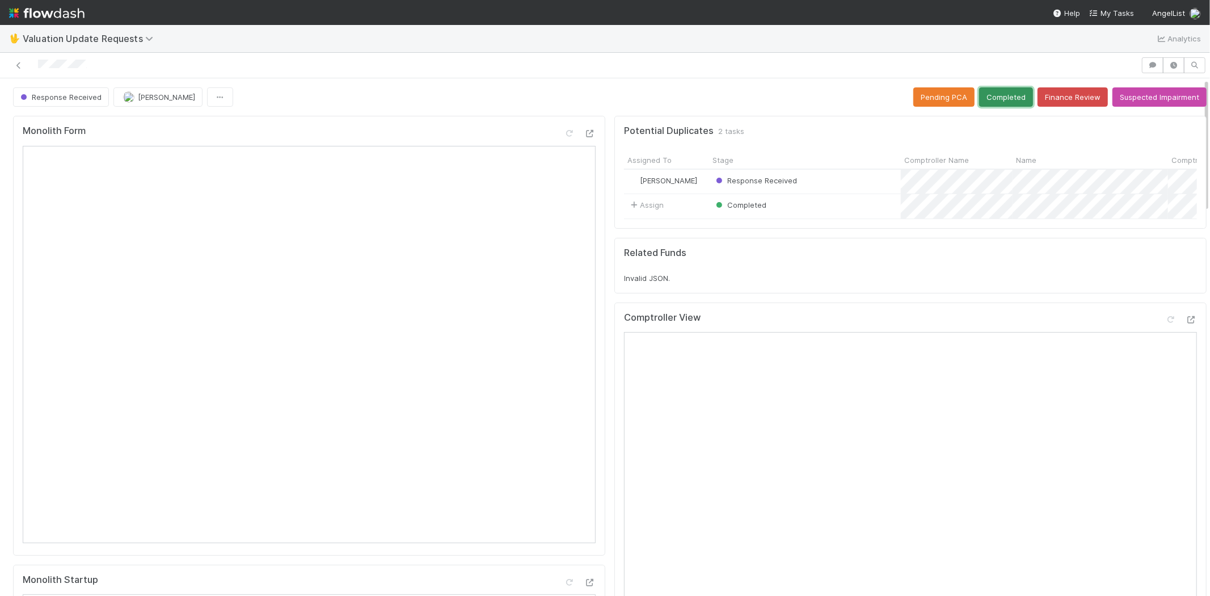
click at [997, 87] on button "Completed" at bounding box center [1006, 96] width 54 height 19
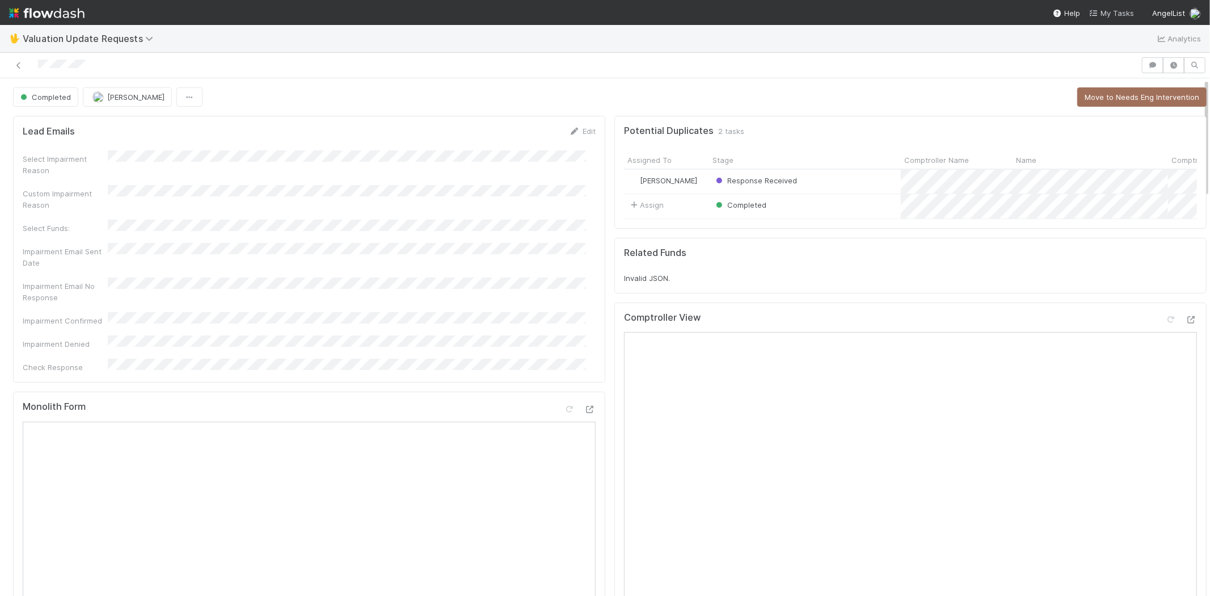
click at [1119, 13] on span "My Tasks" at bounding box center [1111, 13] width 45 height 9
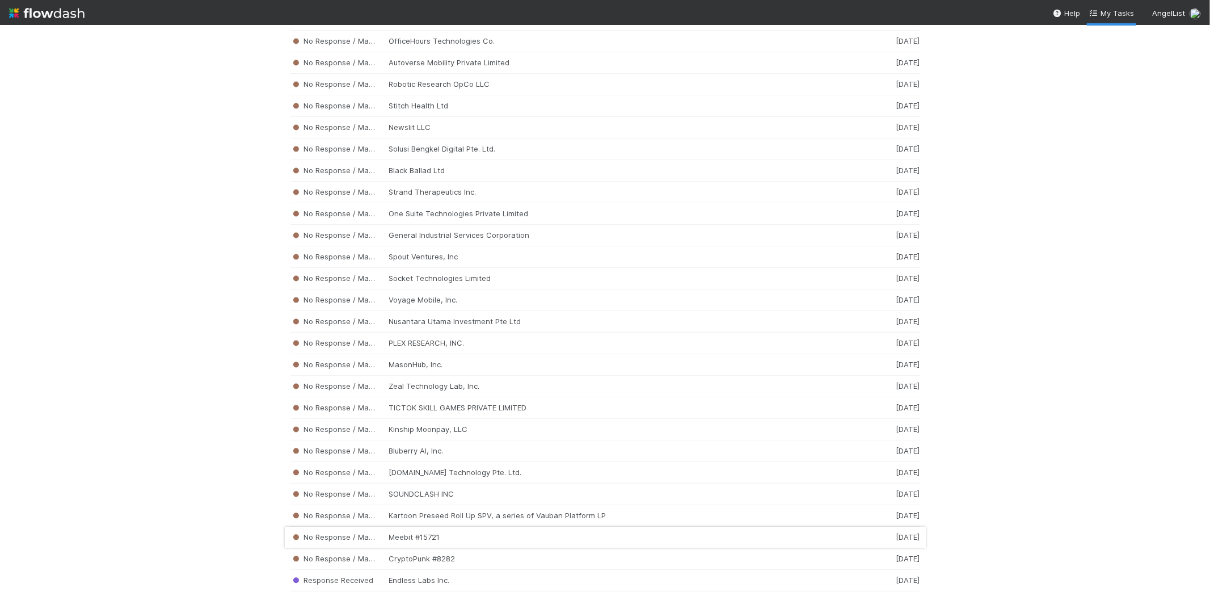
scroll to position [5538, 0]
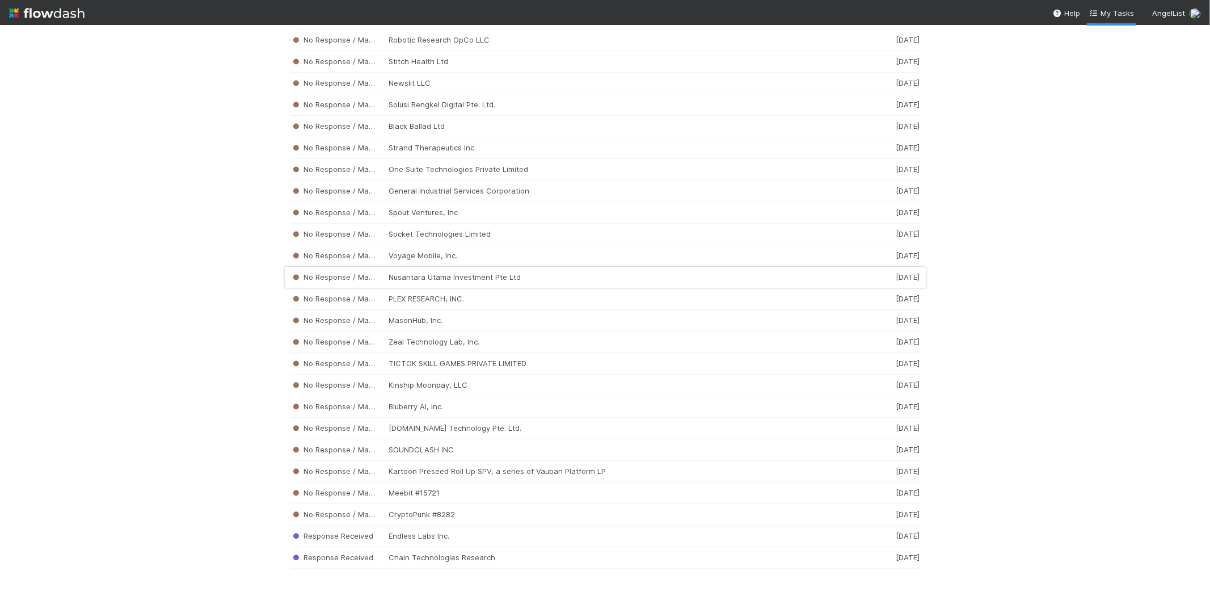
click at [428, 271] on div "No Response / Manual Review Nusantara Utama Investment Pte Ltd [DATE]" at bounding box center [605, 278] width 630 height 22
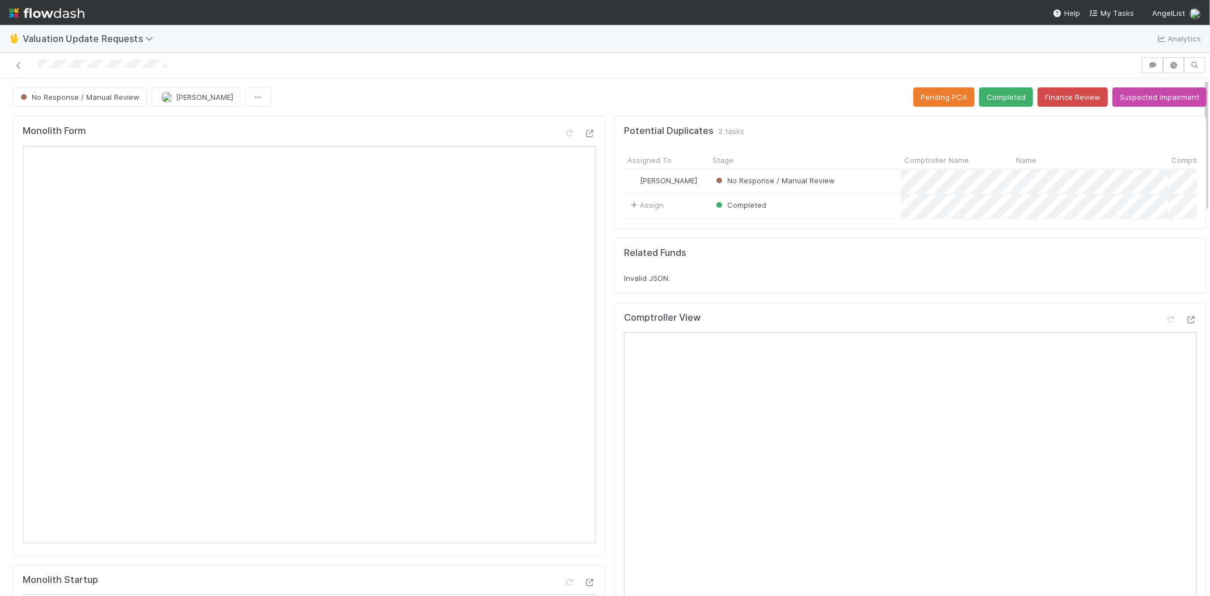
drag, startPoint x: 713, startPoint y: 316, endPoint x: 988, endPoint y: 240, distance: 285.4
click at [902, 341] on iframe at bounding box center [910, 530] width 573 height 397
click at [1103, 2] on nav "Help My Tasks AngelList" at bounding box center [605, 12] width 1210 height 25
click at [1112, 10] on span "My Tasks" at bounding box center [1111, 13] width 45 height 9
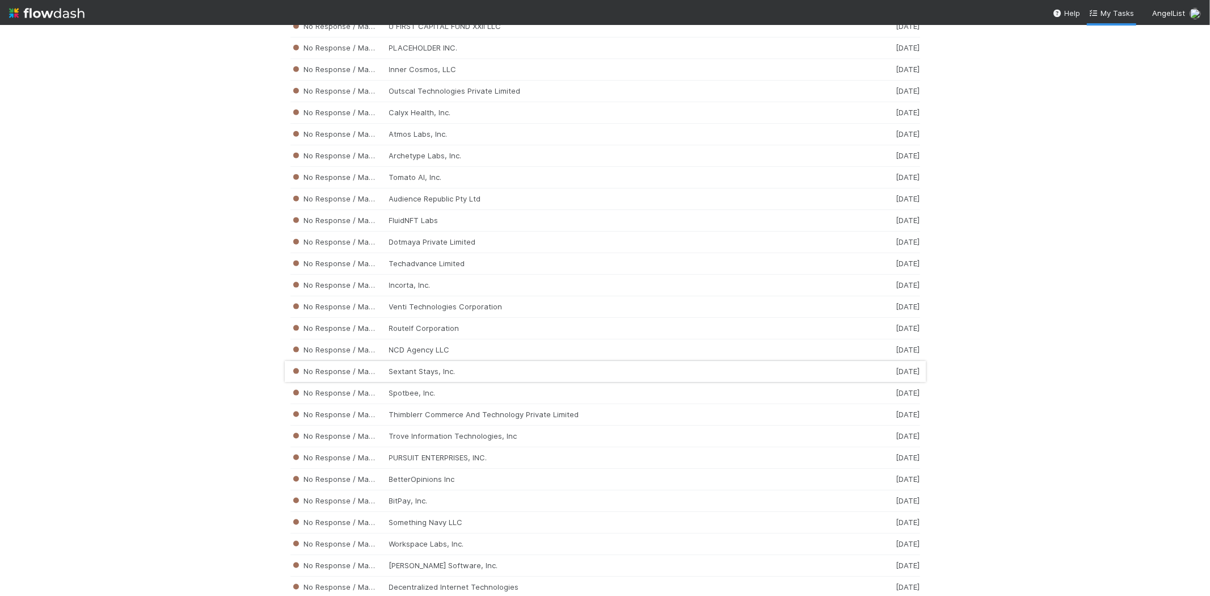
scroll to position [4757, 0]
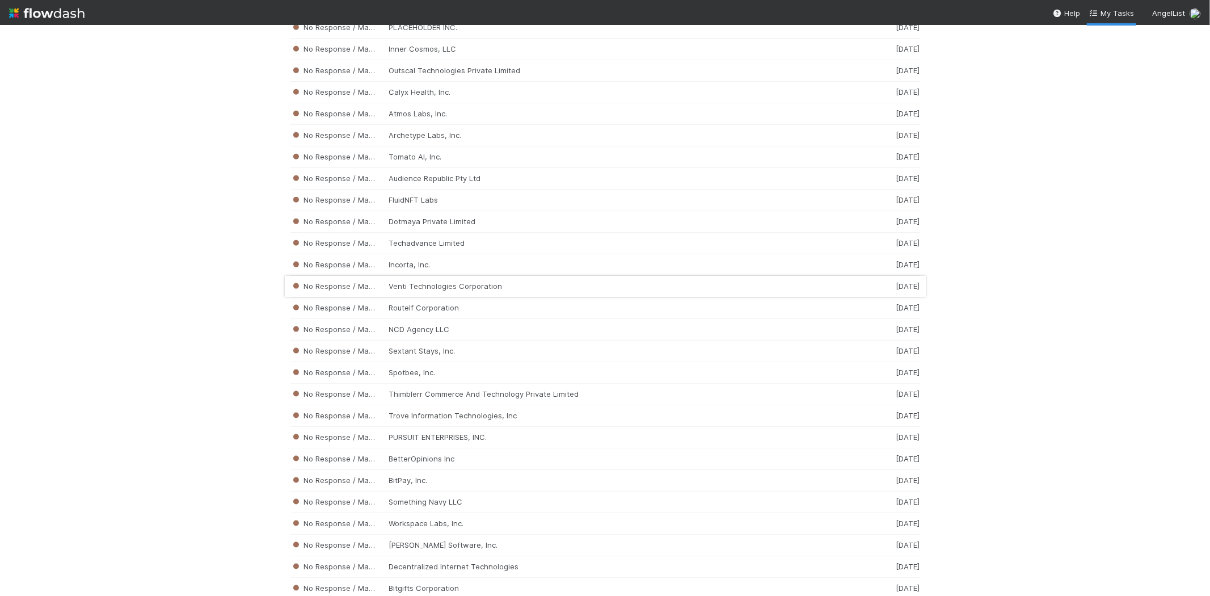
click at [417, 297] on div "No Response / Manual Review Venti Technologies Corporation [DATE]" at bounding box center [605, 287] width 630 height 22
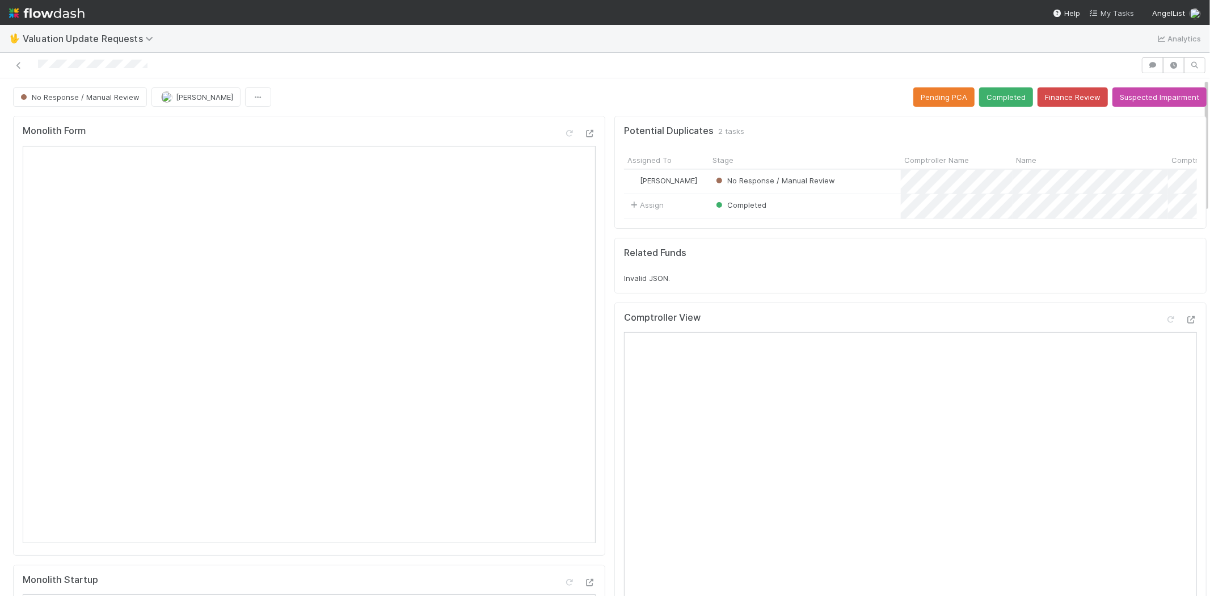
click at [1116, 14] on span "My Tasks" at bounding box center [1111, 13] width 45 height 9
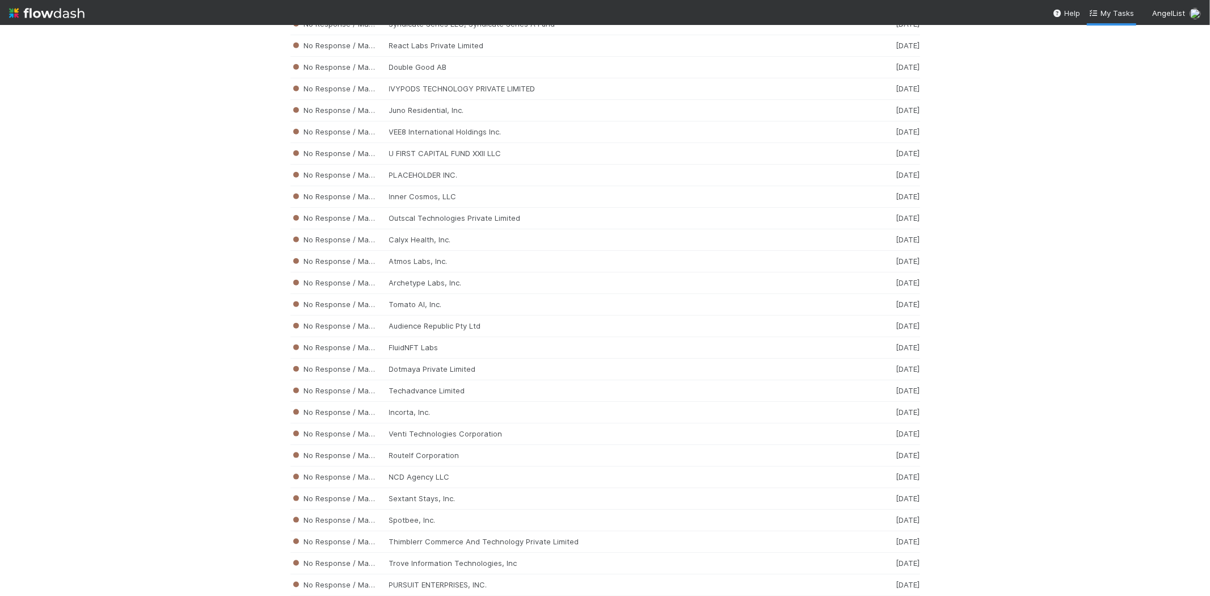
scroll to position [4617, 0]
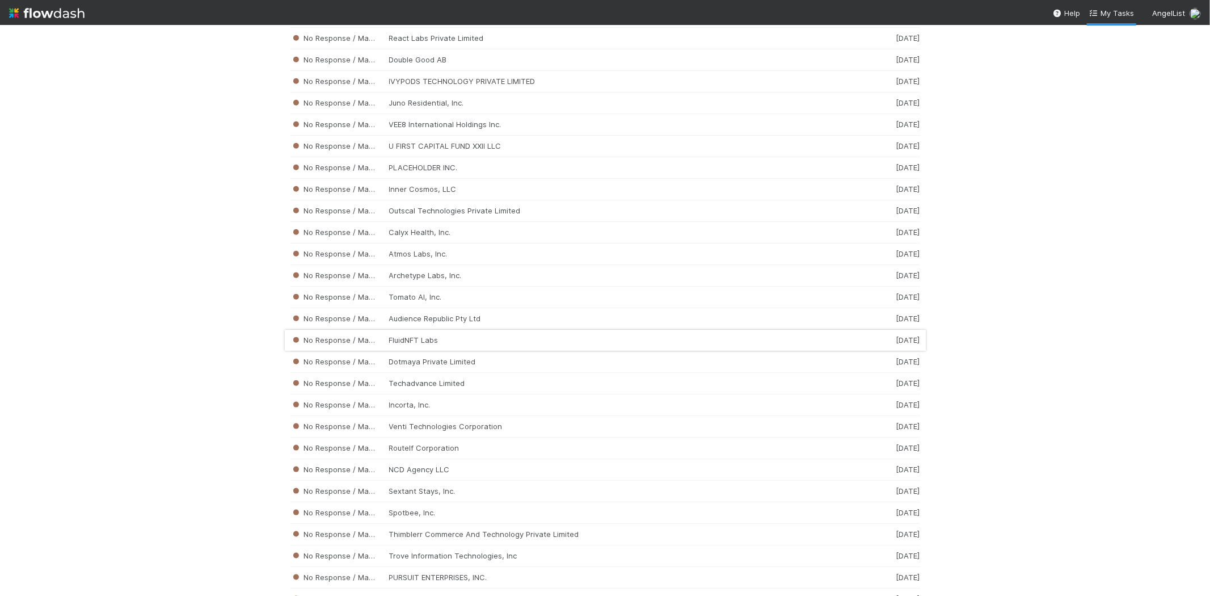
click at [479, 351] on div "No Response / Manual Review FluidNFT Labs [DATE]" at bounding box center [605, 341] width 630 height 22
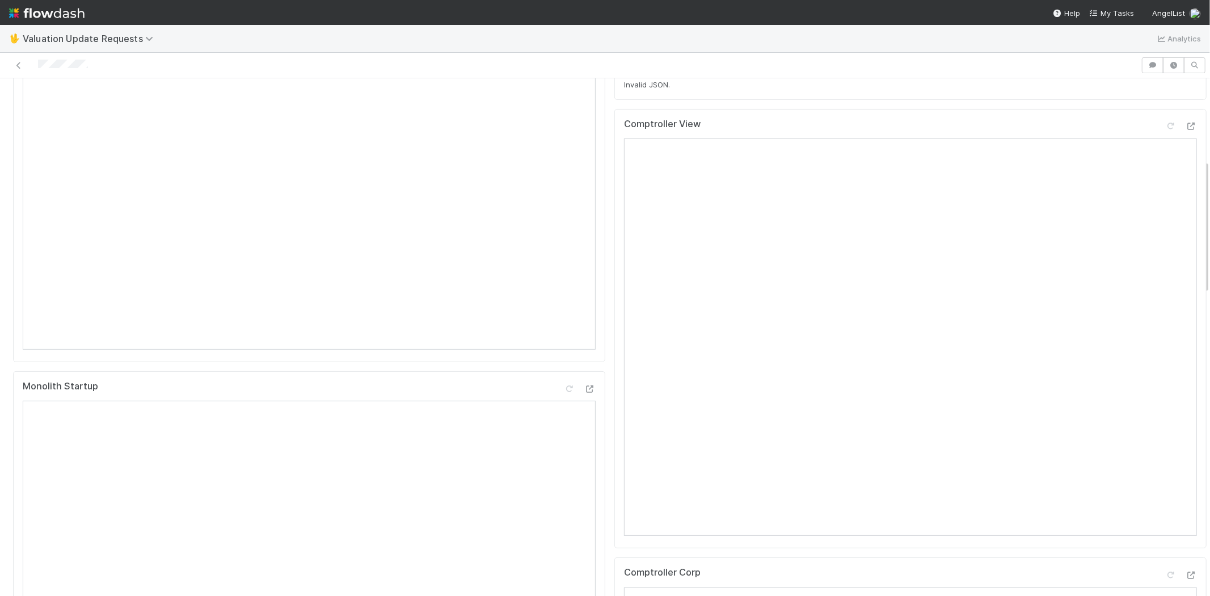
scroll to position [315, 0]
drag, startPoint x: 108, startPoint y: 65, endPoint x: 36, endPoint y: 65, distance: 72.0
click at [36, 65] on div at bounding box center [571, 65] width 1132 height 16
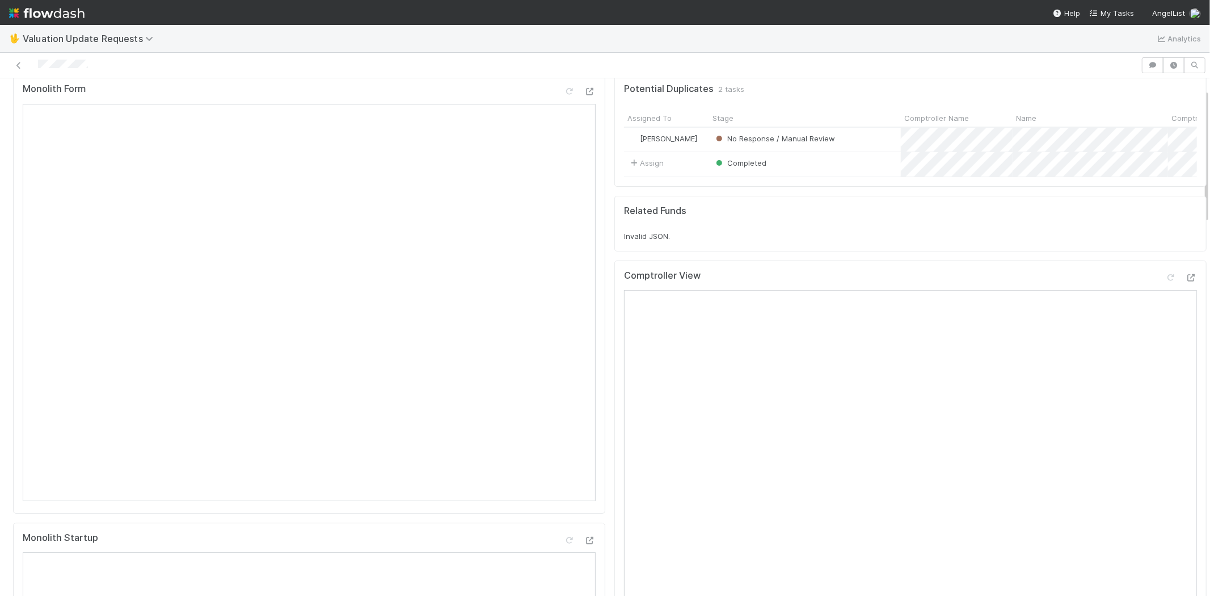
scroll to position [63, 0]
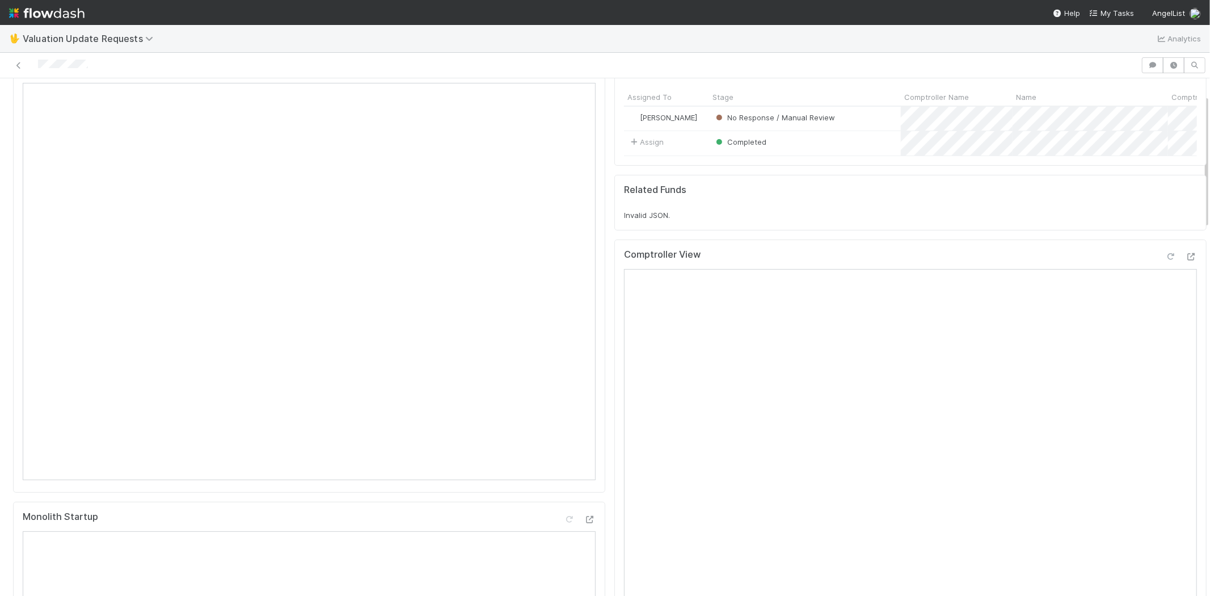
click at [1165, 260] on icon at bounding box center [1170, 256] width 11 height 7
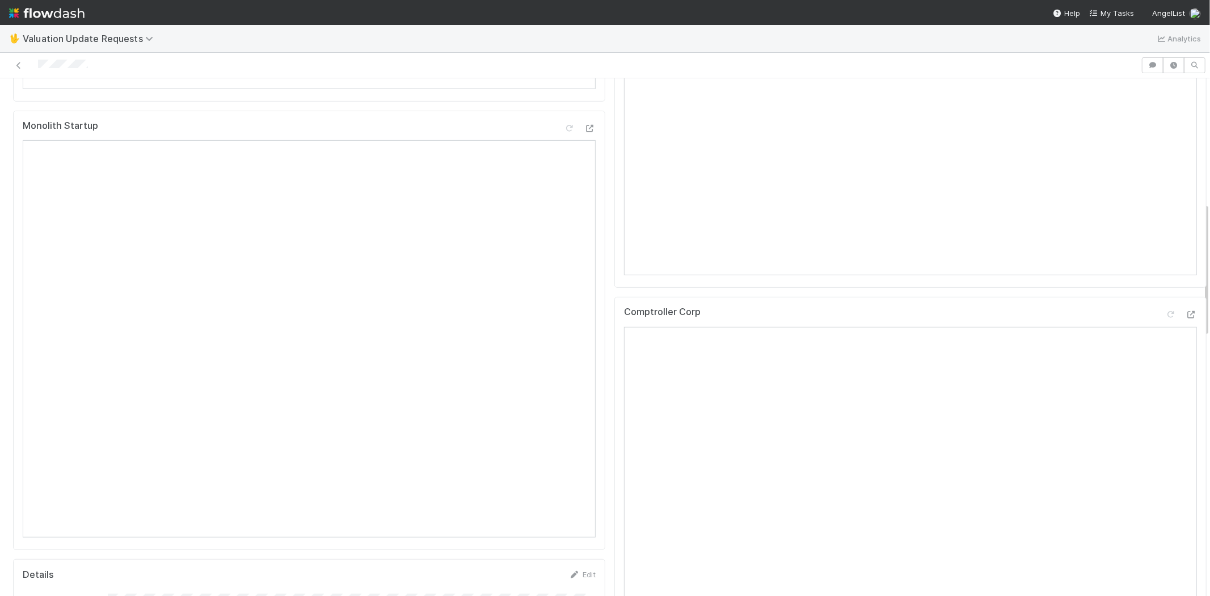
scroll to position [567, 0]
click at [1165, 205] on icon at bounding box center [1170, 200] width 11 height 7
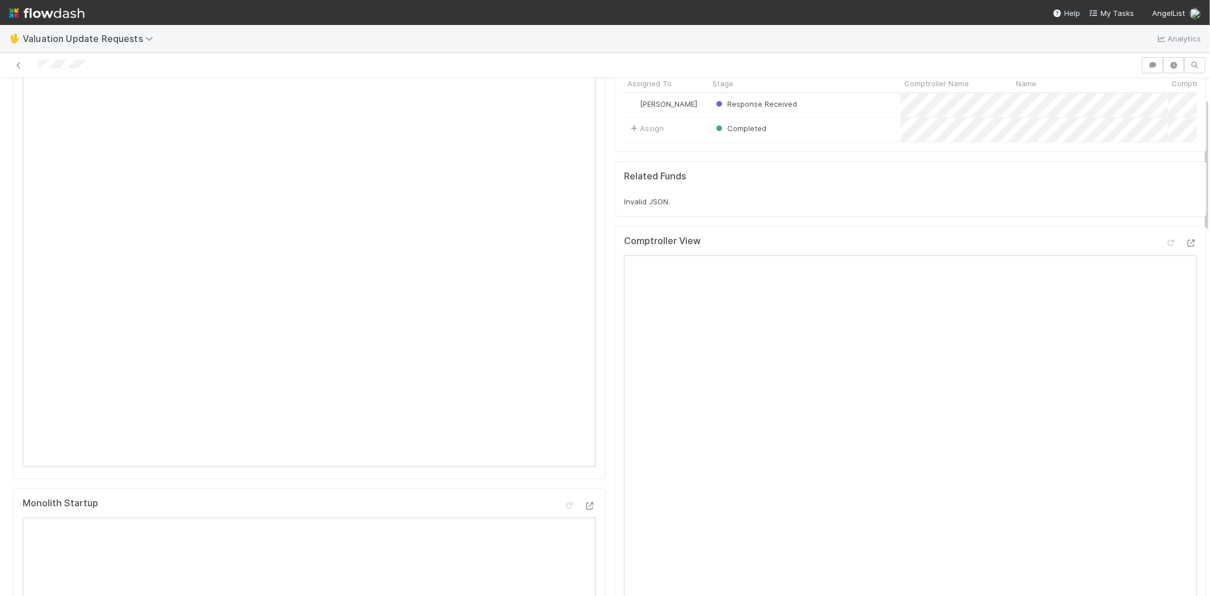
scroll to position [0, 0]
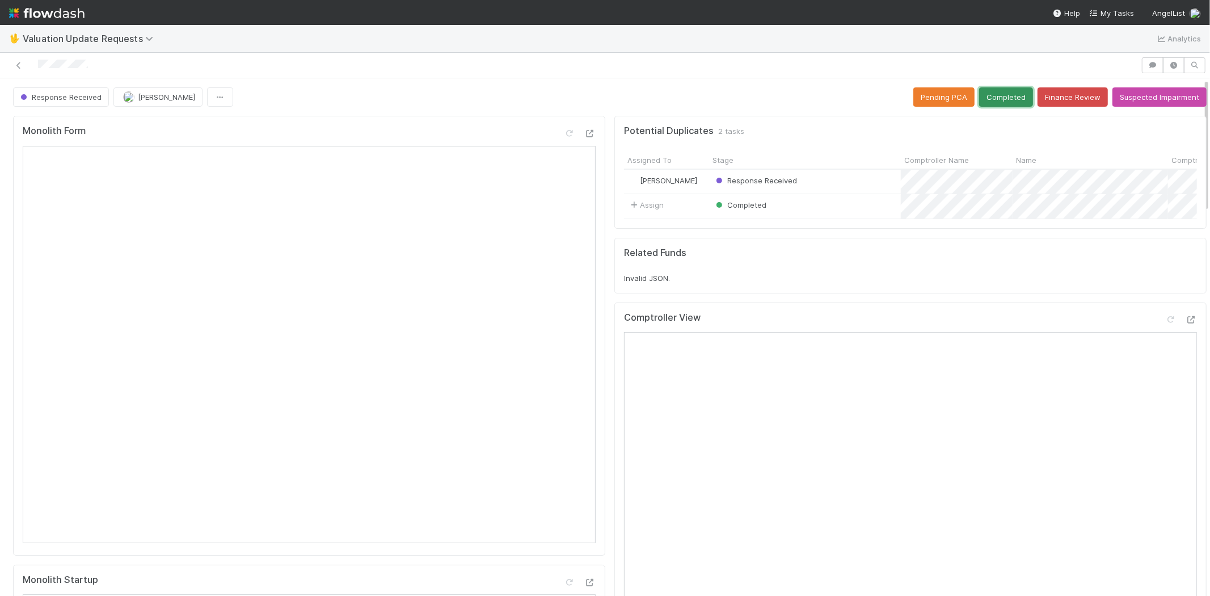
click at [990, 87] on button "Completed" at bounding box center [1006, 96] width 54 height 19
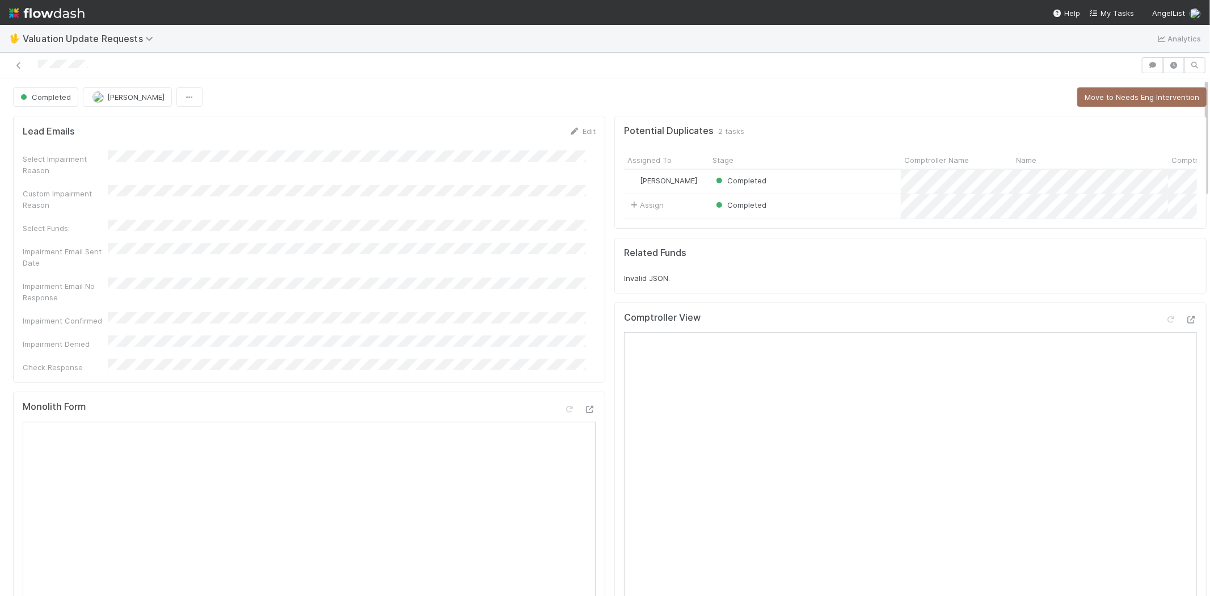
click at [1125, 4] on nav "Help My Tasks AngelList" at bounding box center [605, 12] width 1210 height 25
click at [1124, 9] on span "My Tasks" at bounding box center [1111, 13] width 45 height 9
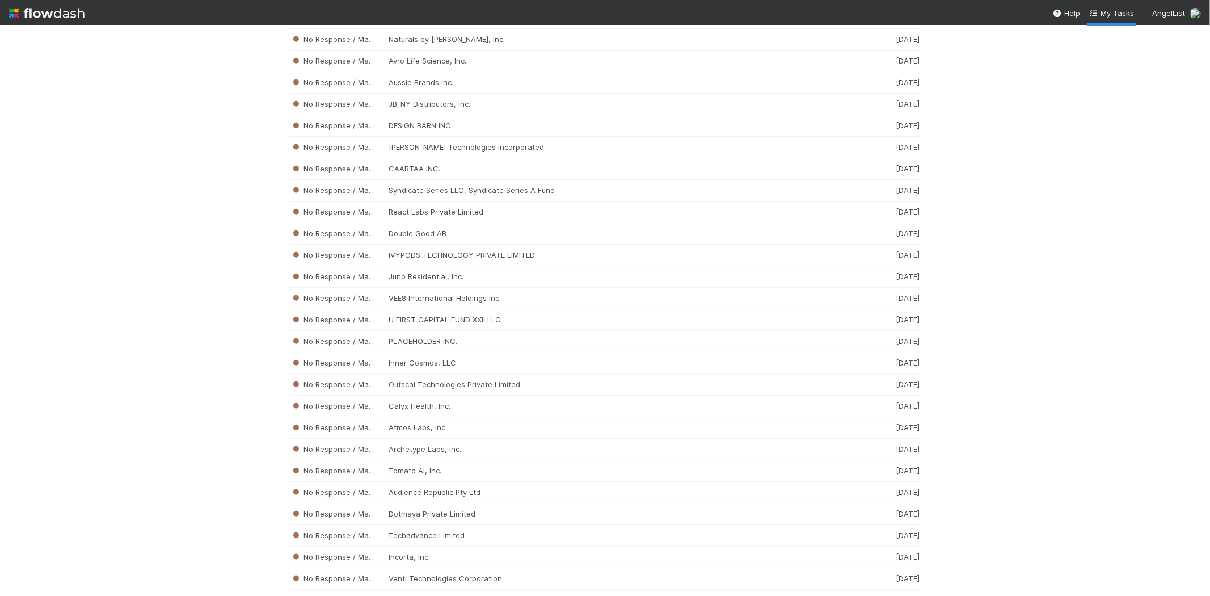
scroll to position [4528, 0]
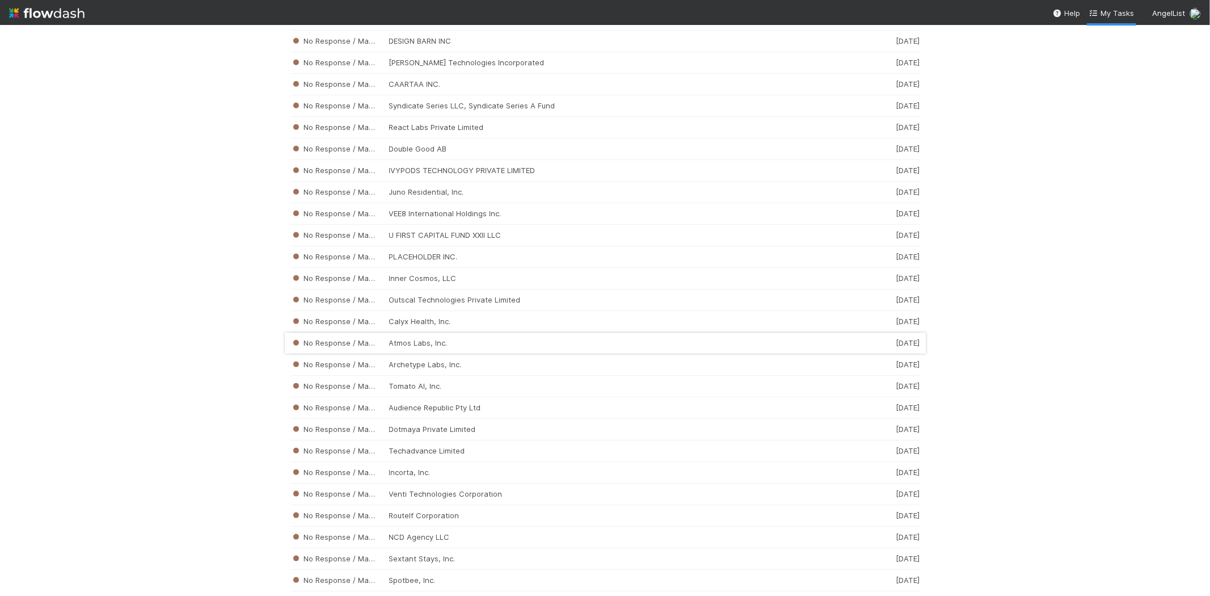
click at [433, 354] on div "No Response / Manual Review Atmos Labs, Inc. [DATE]" at bounding box center [605, 343] width 630 height 22
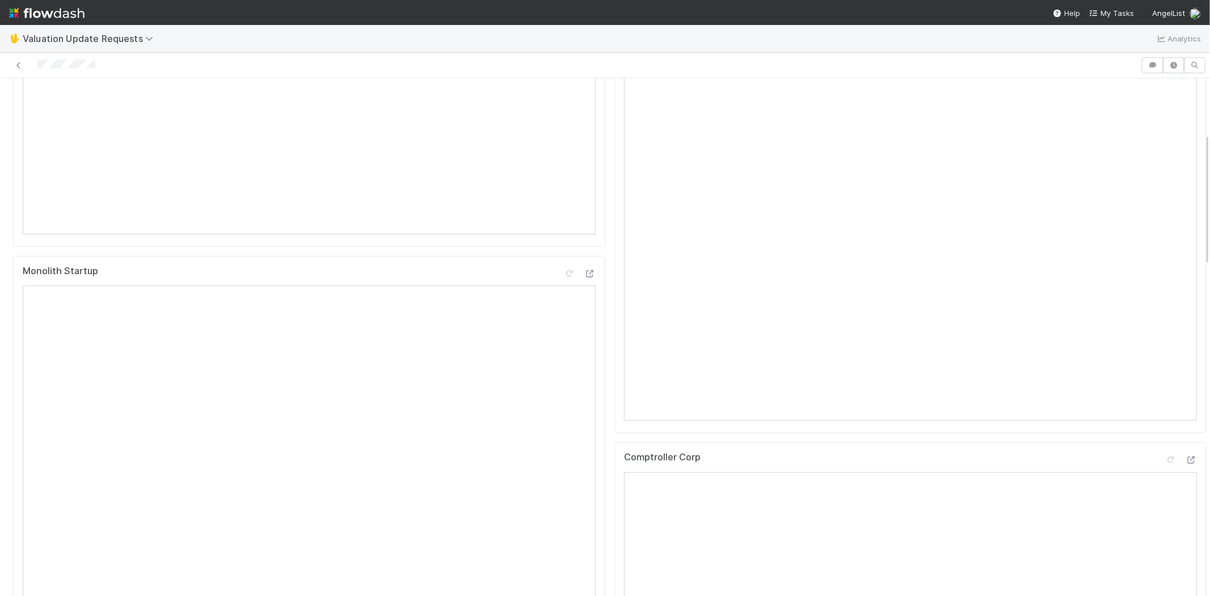
scroll to position [378, 0]
drag, startPoint x: 104, startPoint y: 65, endPoint x: 153, endPoint y: 74, distance: 49.6
click at [40, 70] on div at bounding box center [571, 65] width 1132 height 16
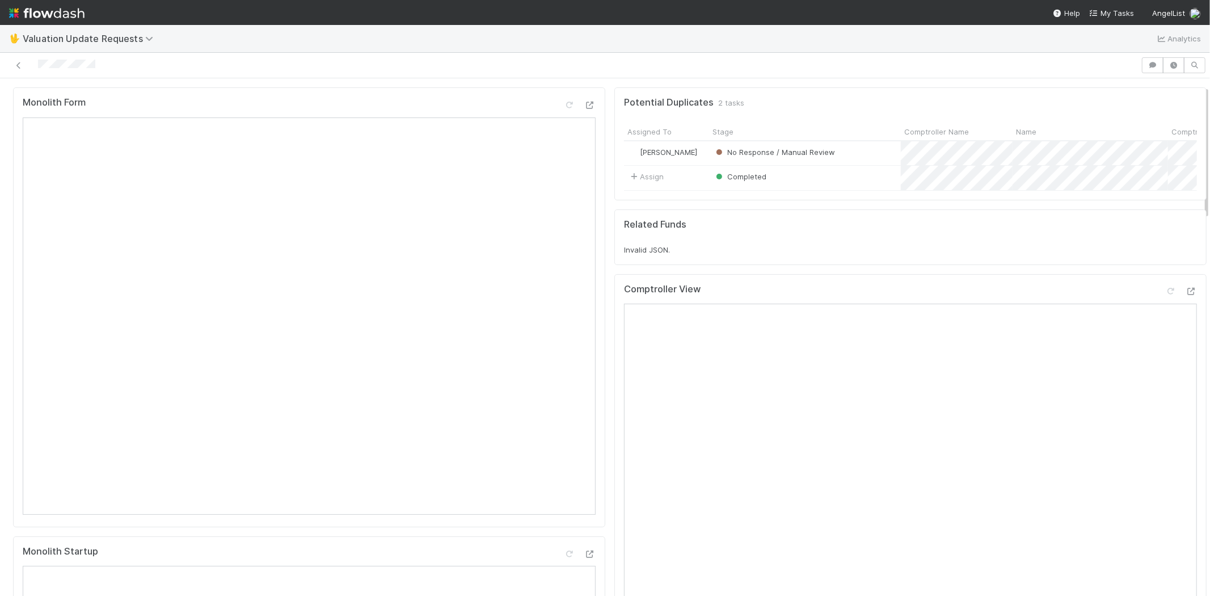
scroll to position [0, 0]
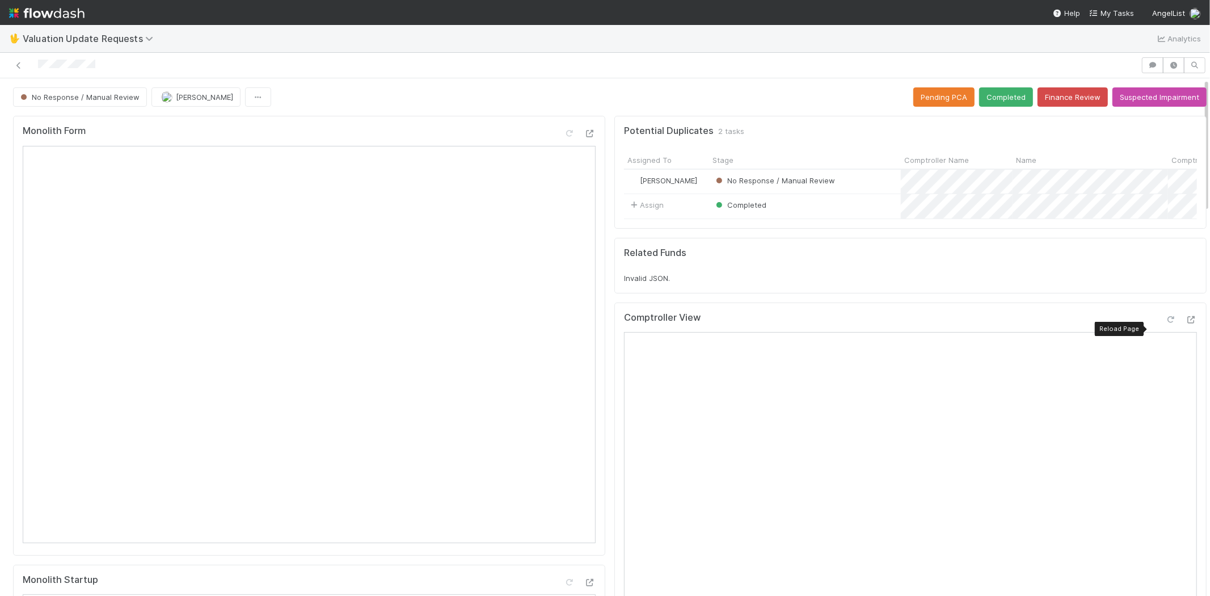
click at [1165, 323] on icon at bounding box center [1170, 319] width 11 height 7
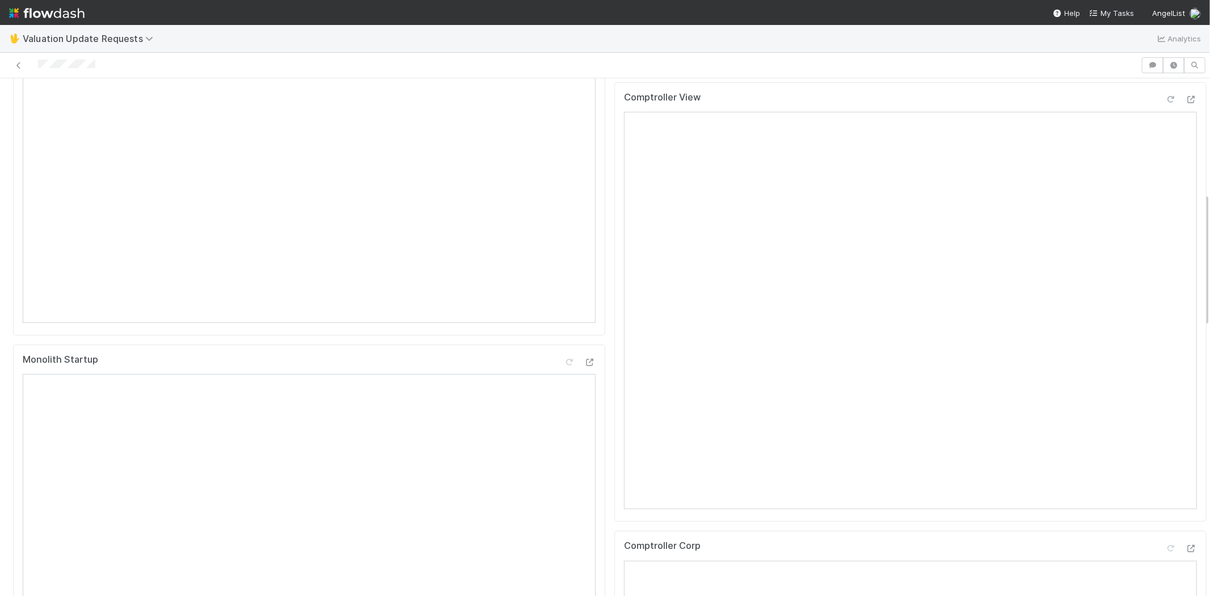
scroll to position [504, 0]
click at [1165, 269] on div at bounding box center [1170, 264] width 11 height 11
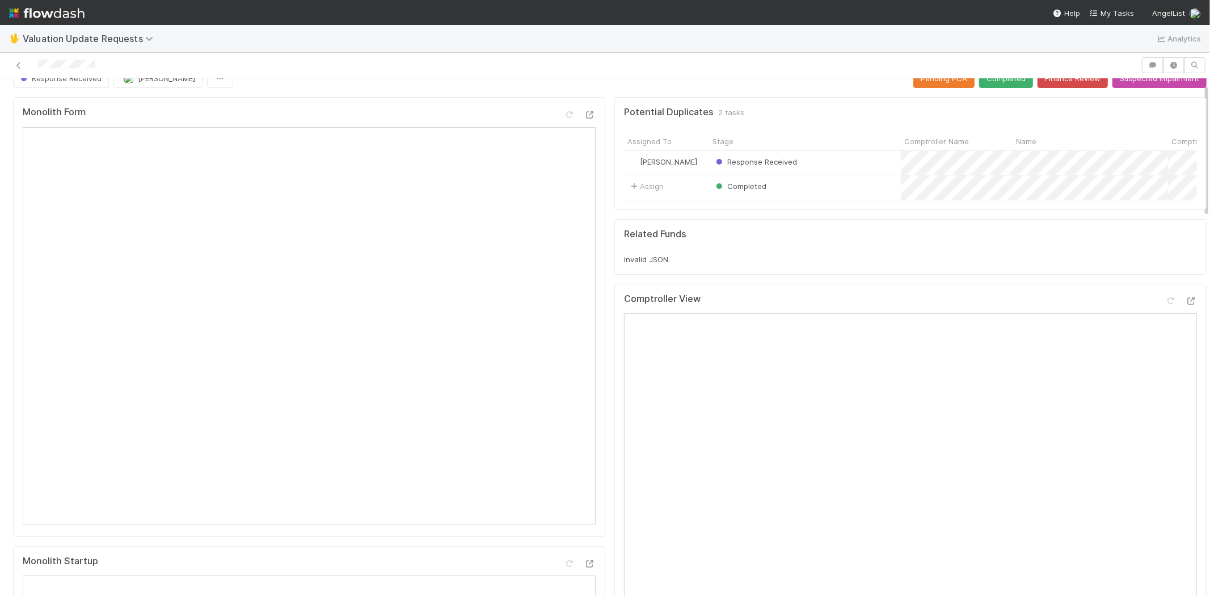
click at [993, 65] on div at bounding box center [605, 66] width 1210 height 26
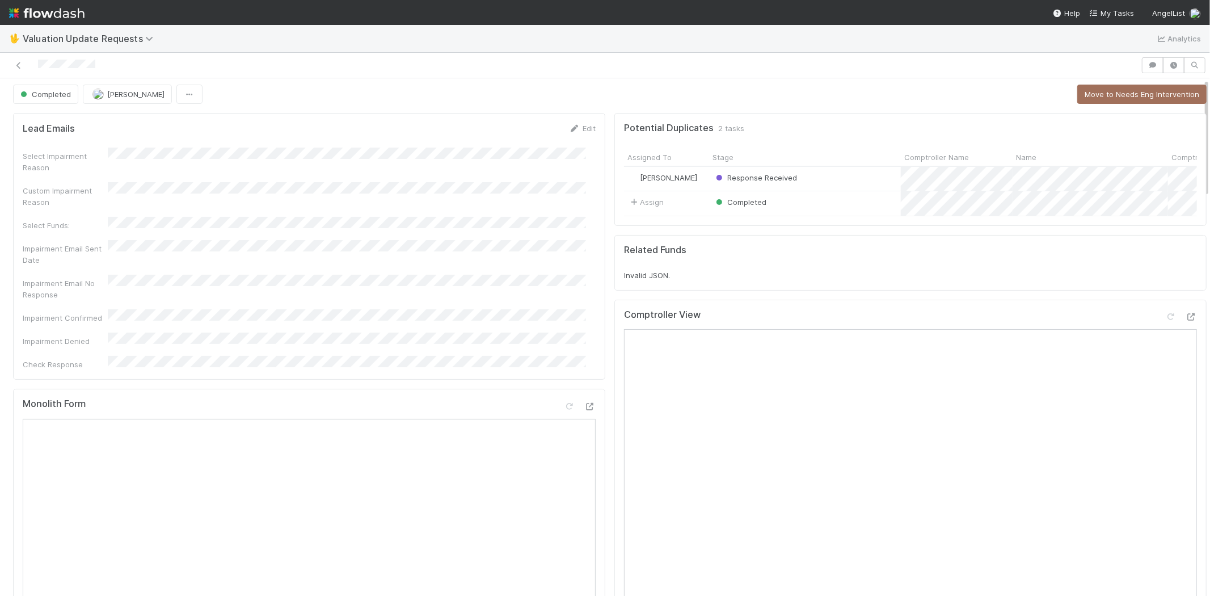
scroll to position [0, 0]
click at [1107, 7] on link "My Tasks" at bounding box center [1111, 12] width 45 height 11
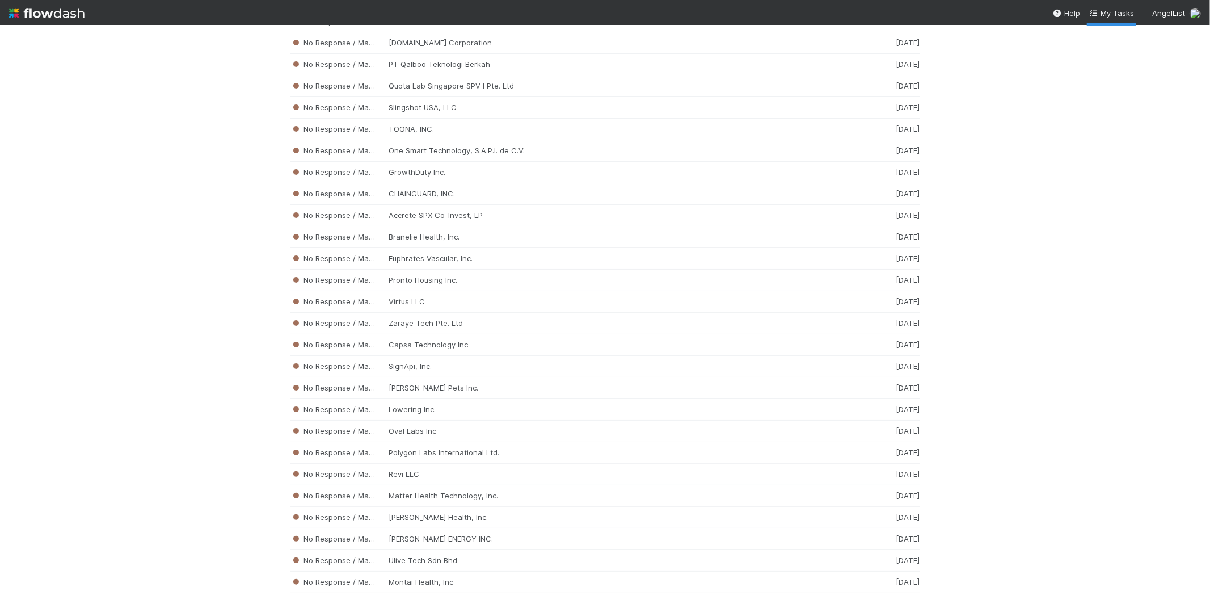
scroll to position [3333, 0]
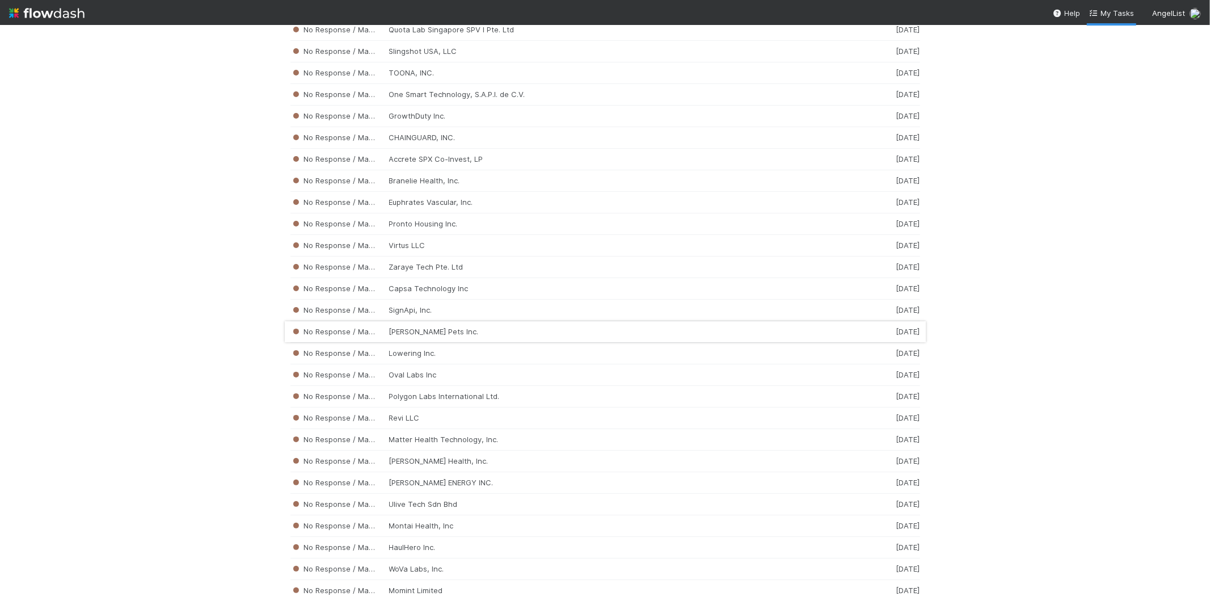
click at [467, 343] on div "No Response / Manual Review [PERSON_NAME] Pets Inc. [DATE]" at bounding box center [605, 332] width 630 height 22
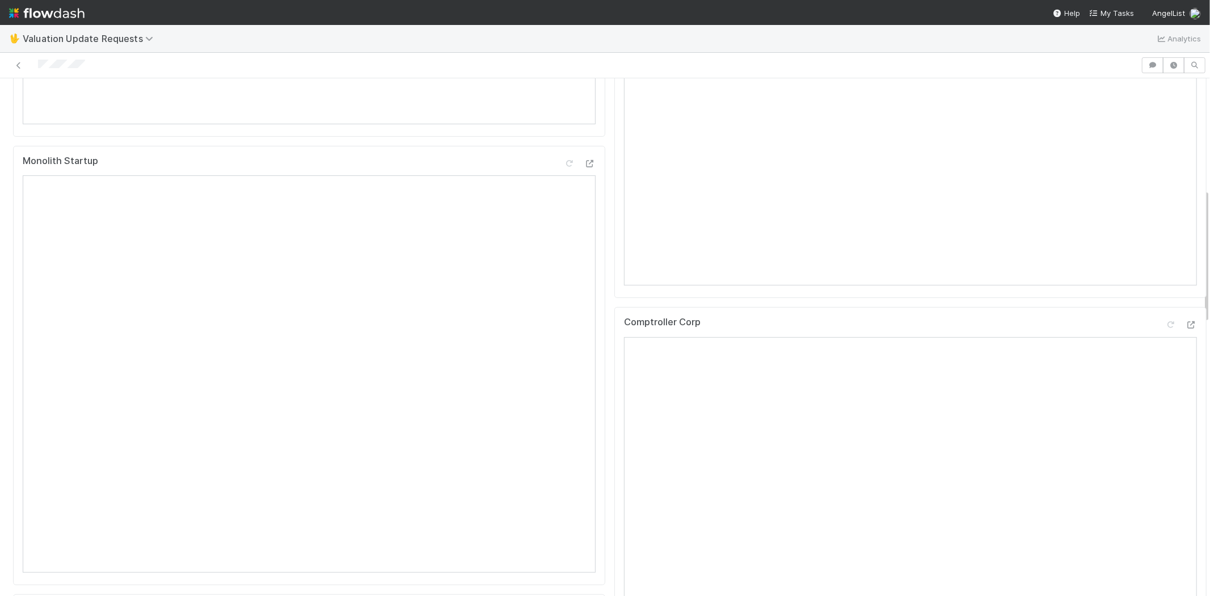
scroll to position [441, 0]
drag, startPoint x: 100, startPoint y: 66, endPoint x: 35, endPoint y: 59, distance: 65.6
click at [35, 59] on div at bounding box center [571, 65] width 1132 height 16
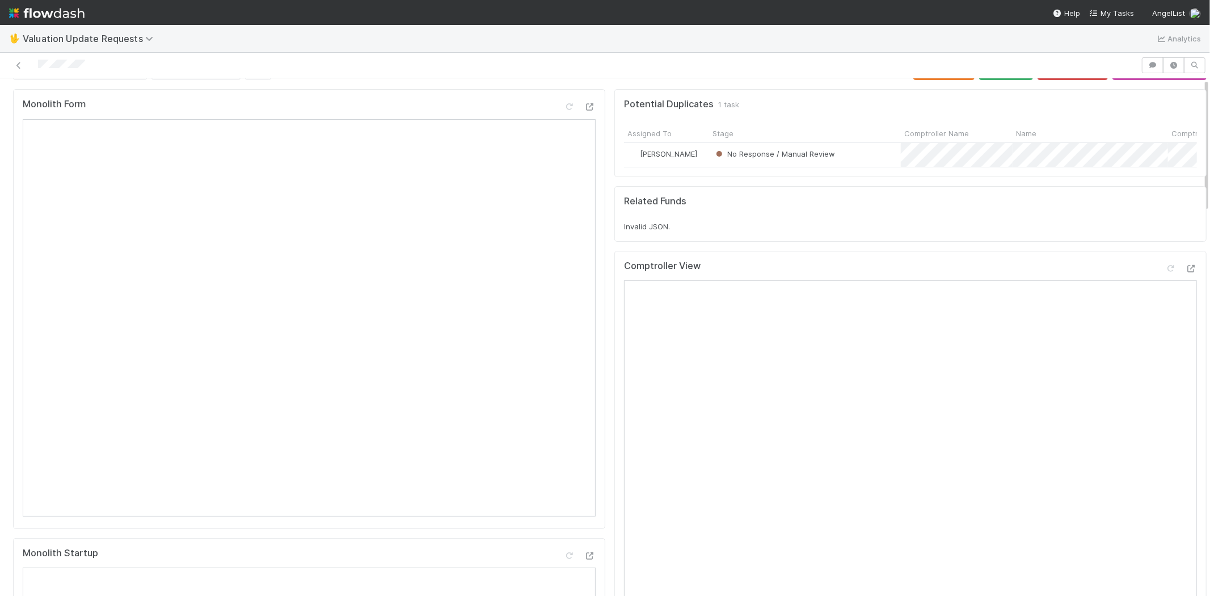
scroll to position [0, 0]
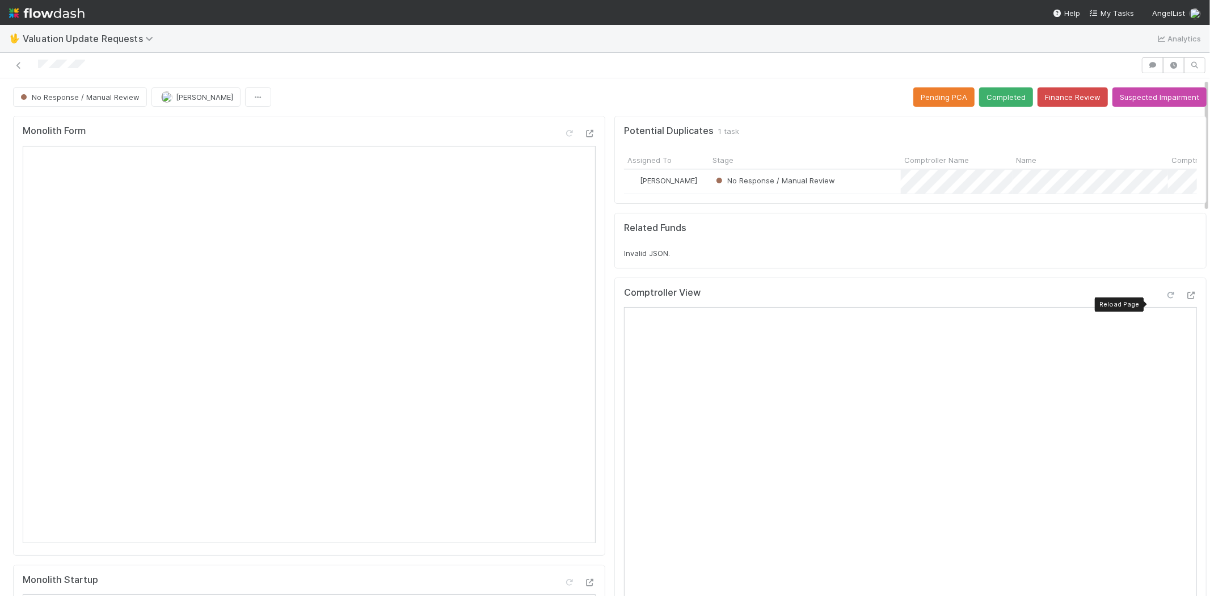
click at [1165, 299] on icon at bounding box center [1170, 295] width 11 height 7
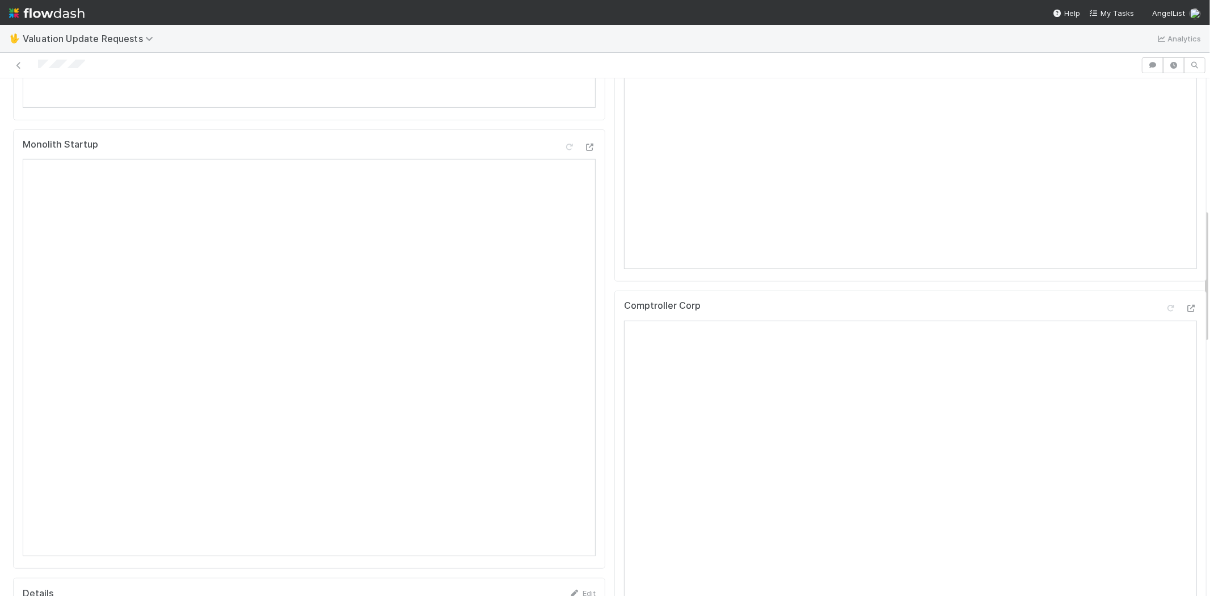
scroll to position [504, 0]
click at [1165, 243] on icon at bounding box center [1170, 239] width 11 height 7
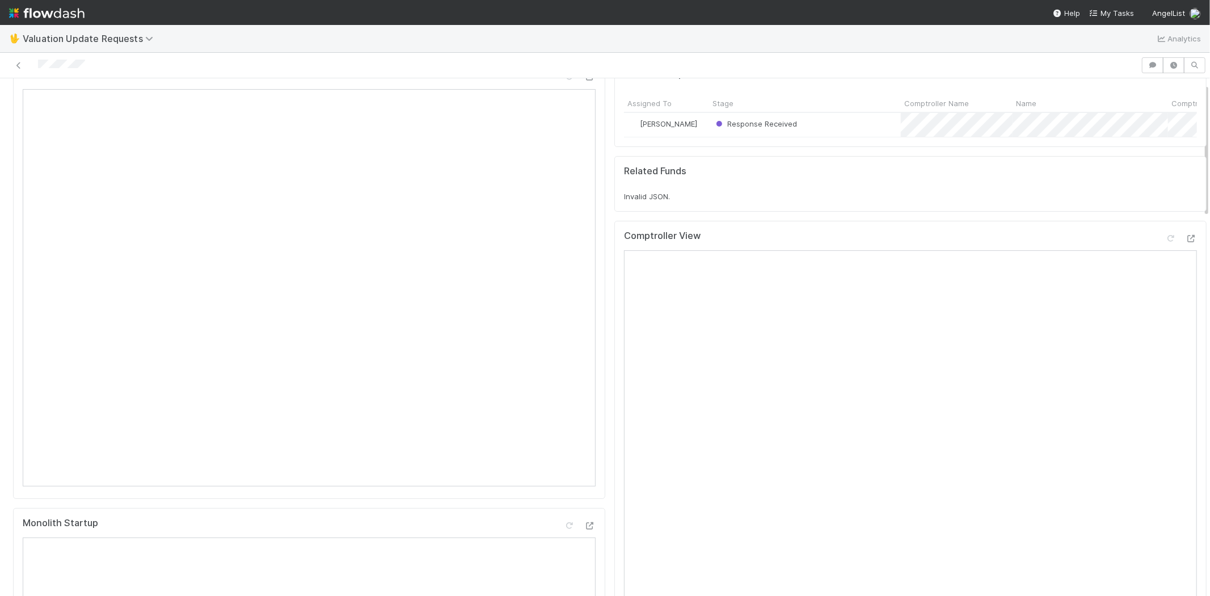
scroll to position [0, 0]
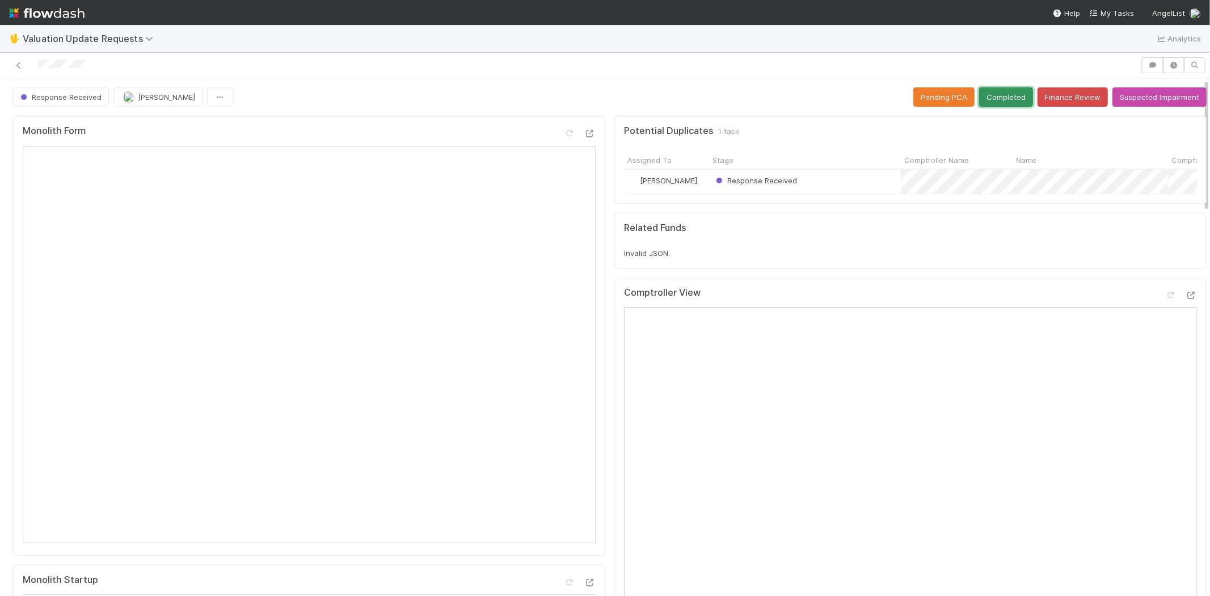
click at [989, 87] on button "Completed" at bounding box center [1006, 96] width 54 height 19
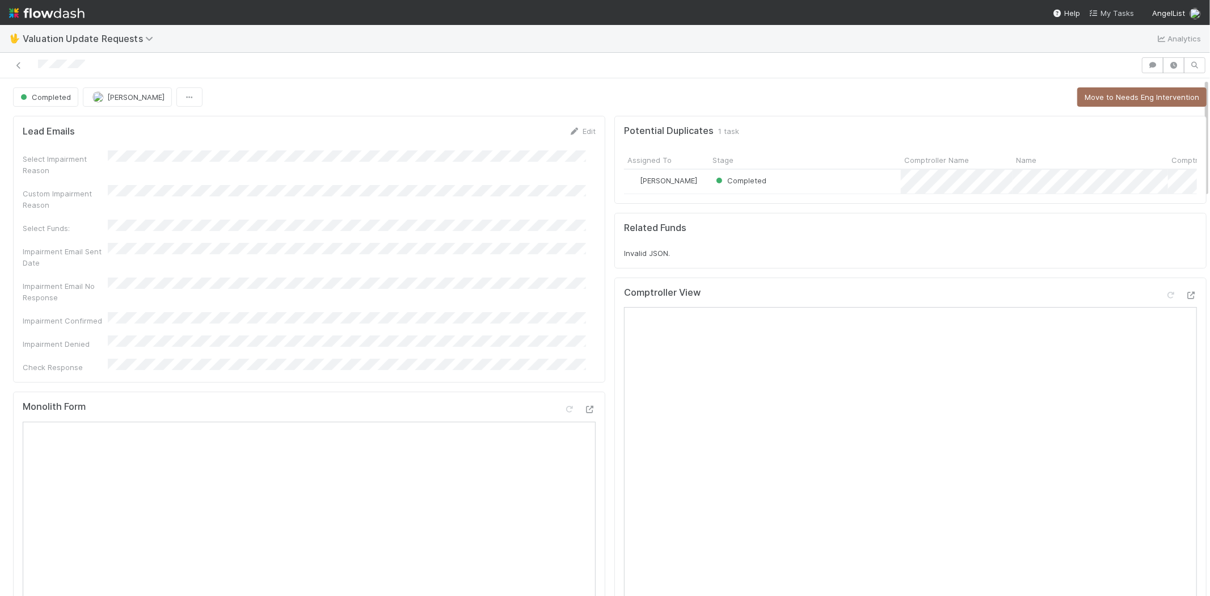
click at [1116, 7] on link "My Tasks" at bounding box center [1111, 12] width 45 height 11
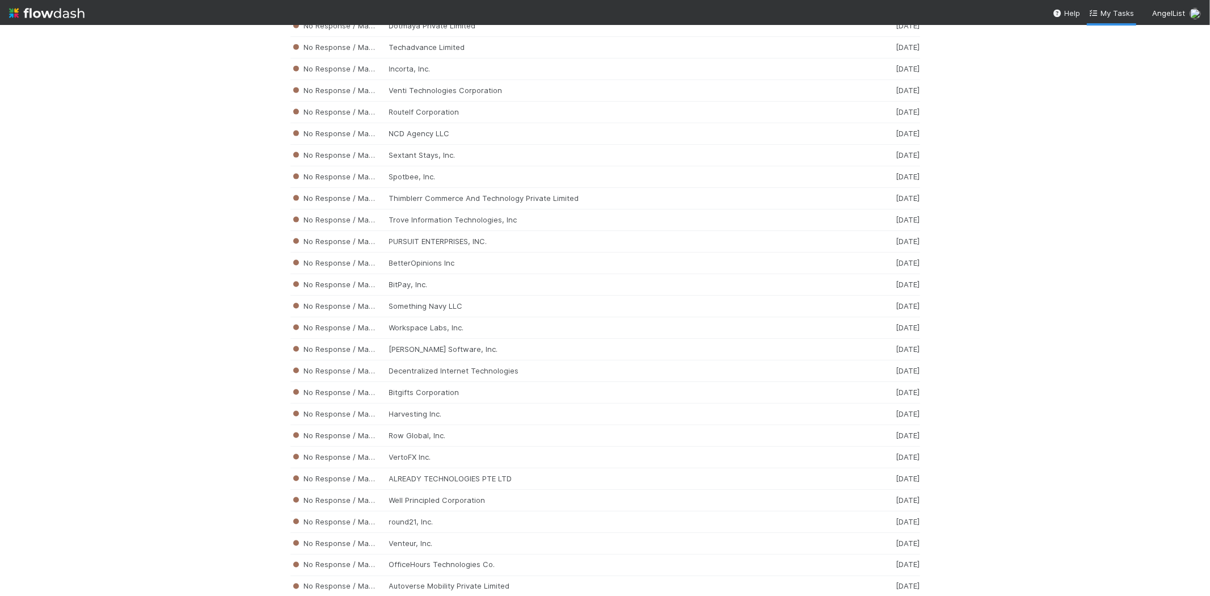
scroll to position [4917, 0]
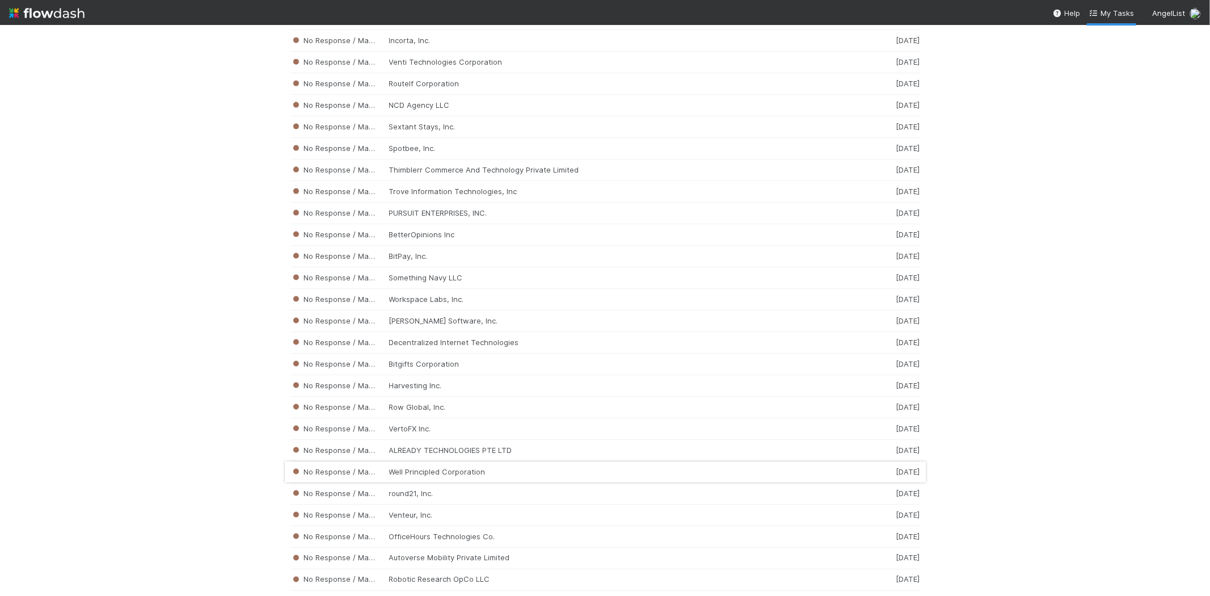
click at [475, 483] on div "No Response / Manual Review Well Principled Corporation [DATE]" at bounding box center [605, 472] width 630 height 22
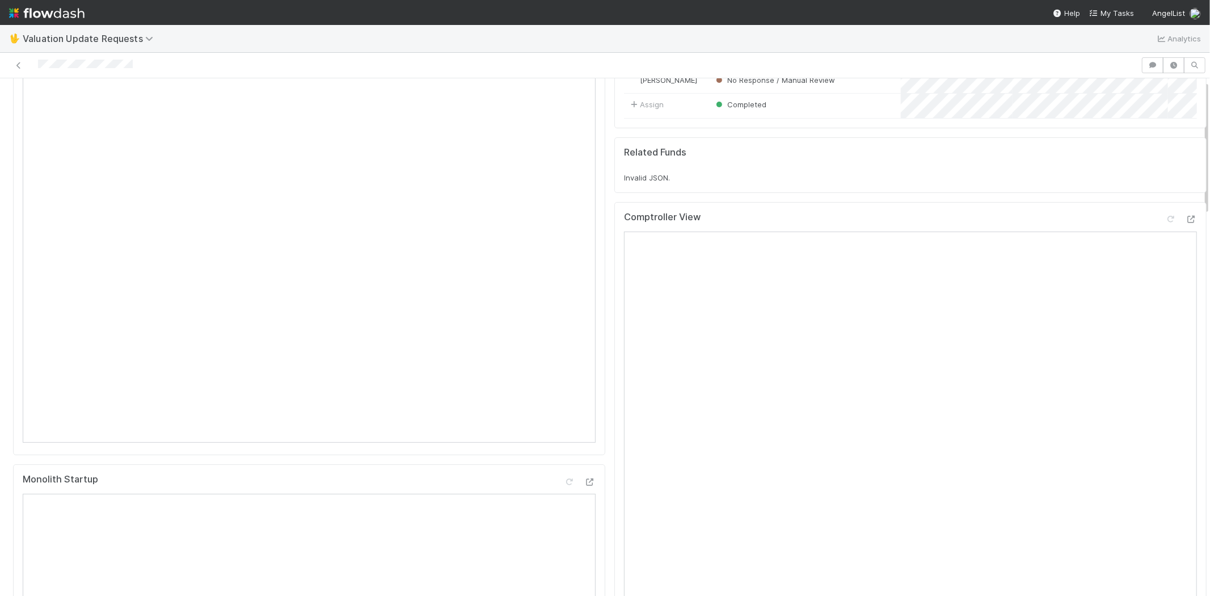
scroll to position [441, 0]
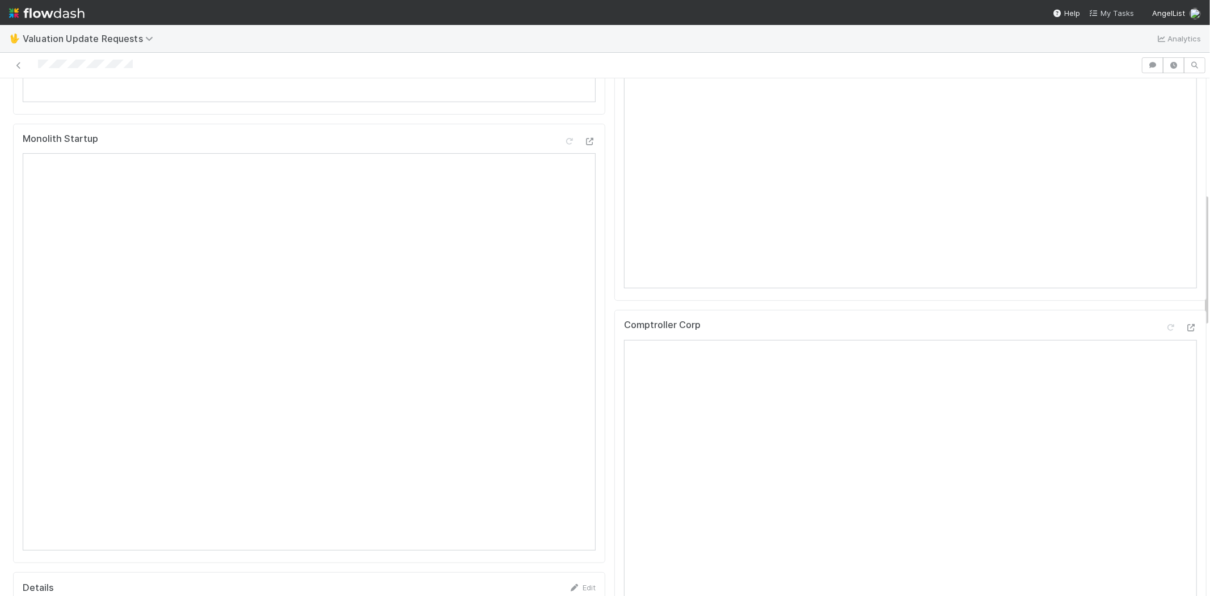
drag, startPoint x: 1116, startPoint y: 12, endPoint x: 1122, endPoint y: 18, distance: 8.4
click at [1116, 12] on span "My Tasks" at bounding box center [1111, 13] width 45 height 9
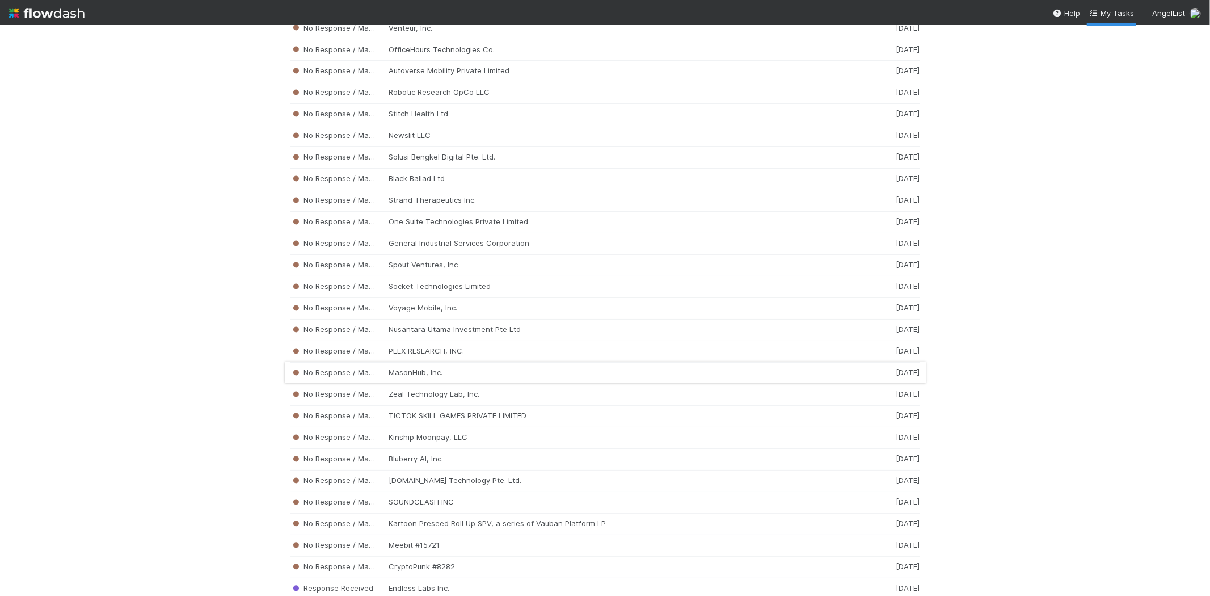
scroll to position [5368, 0]
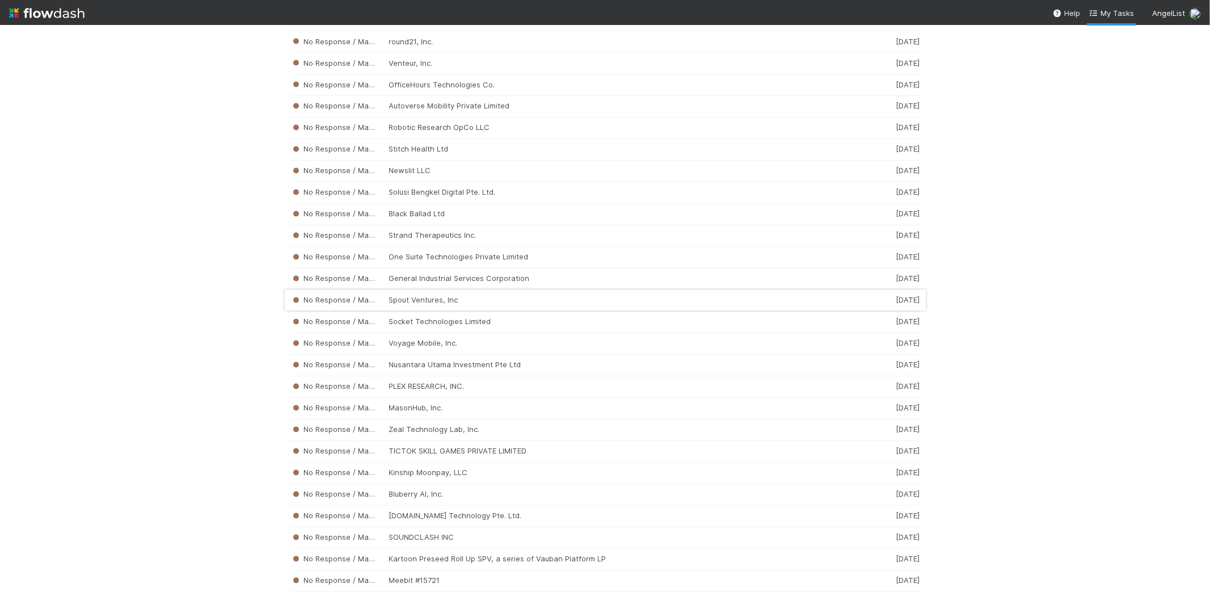
click at [409, 311] on div "No Response / Manual Review Spout Ventures, Inc [DATE]" at bounding box center [605, 301] width 630 height 22
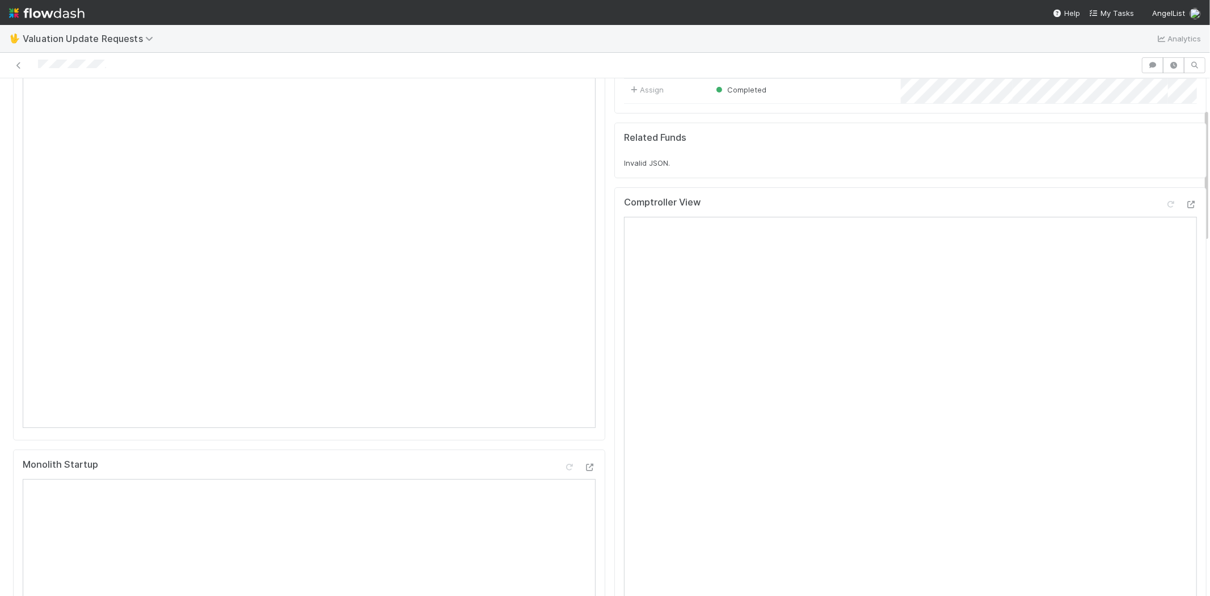
scroll to position [252, 0]
drag, startPoint x: 106, startPoint y: 63, endPoint x: 36, endPoint y: 65, distance: 69.8
click at [36, 65] on div at bounding box center [571, 65] width 1132 height 16
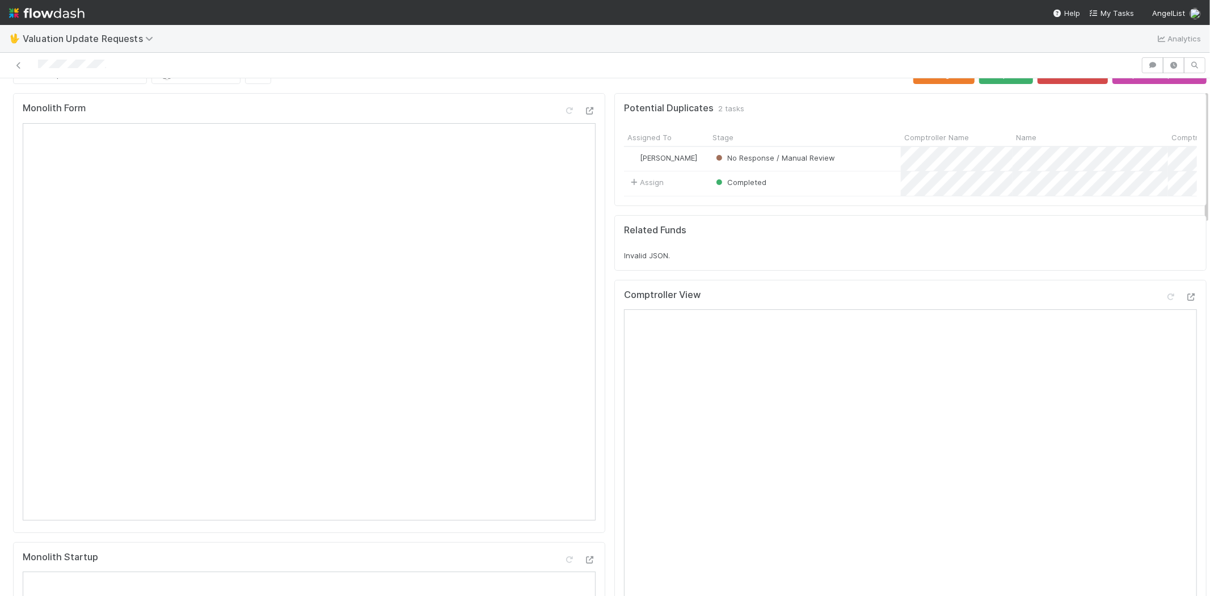
scroll to position [0, 0]
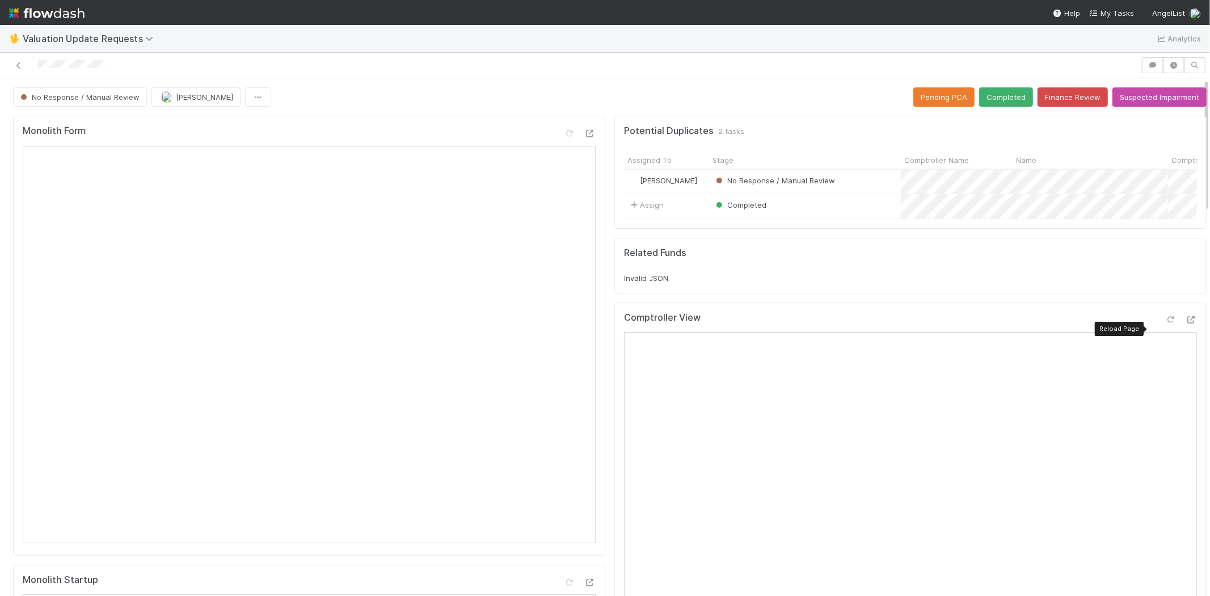
click at [1165, 323] on icon at bounding box center [1170, 319] width 11 height 7
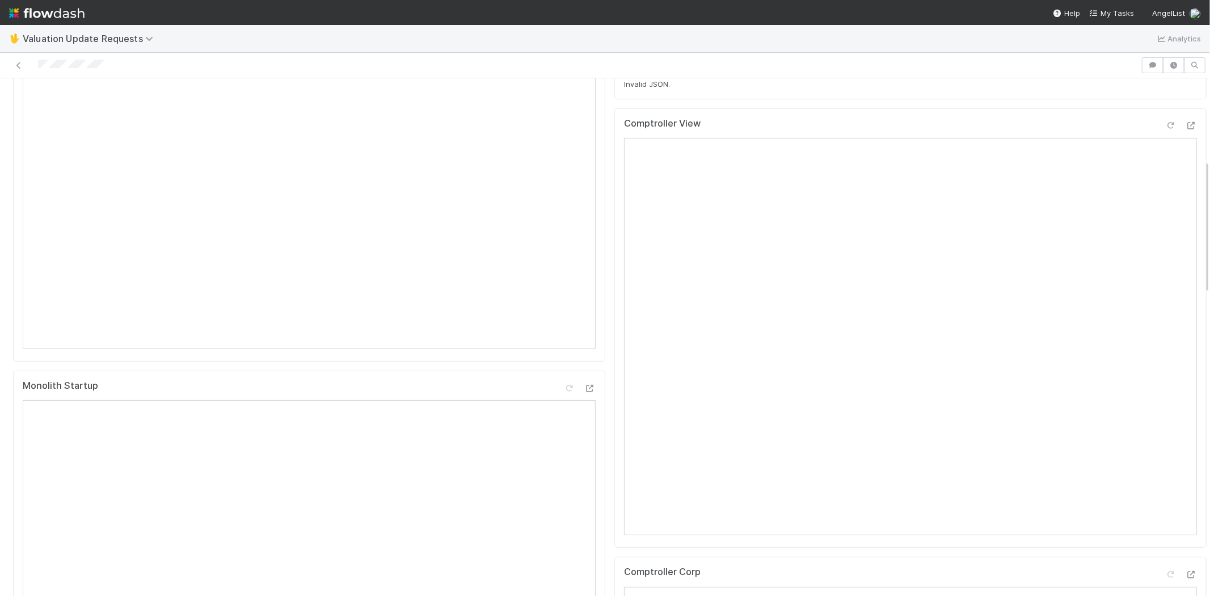
scroll to position [315, 0]
click at [1165, 457] on icon at bounding box center [1170, 453] width 11 height 7
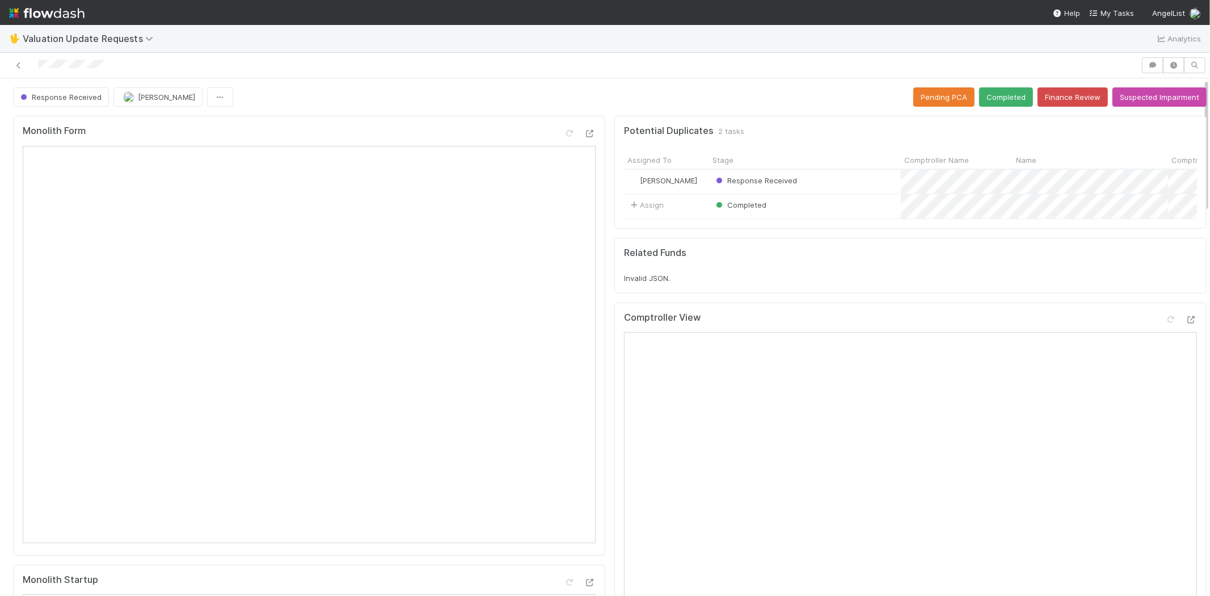
scroll to position [0, 0]
click at [984, 92] on button "Completed" at bounding box center [1006, 96] width 54 height 19
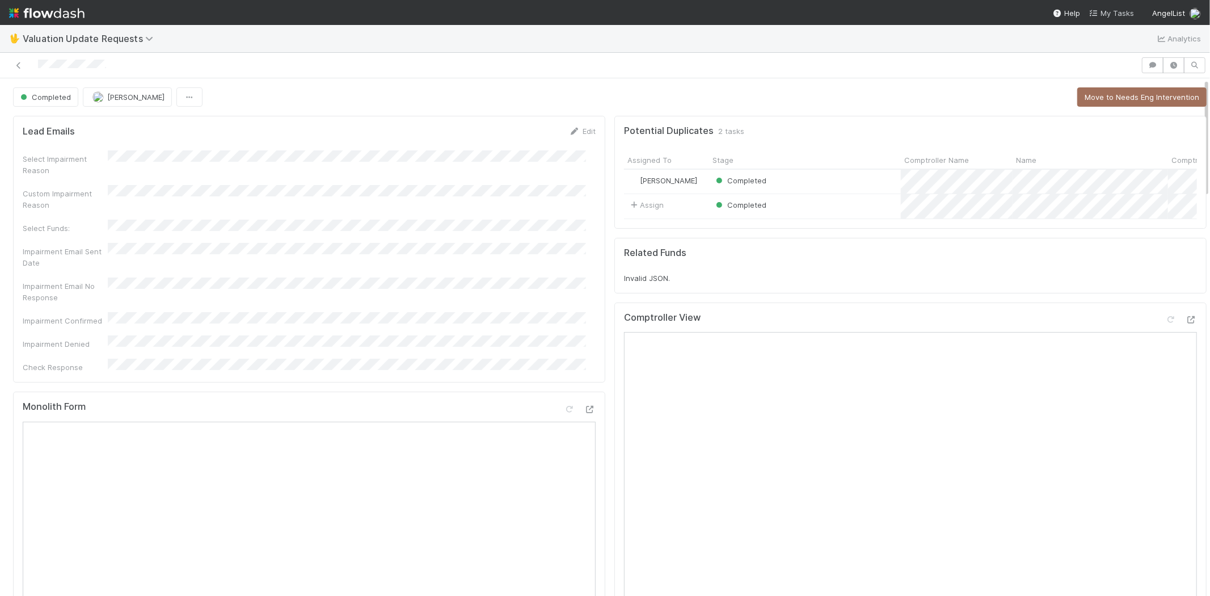
click at [1121, 10] on span "My Tasks" at bounding box center [1111, 13] width 45 height 9
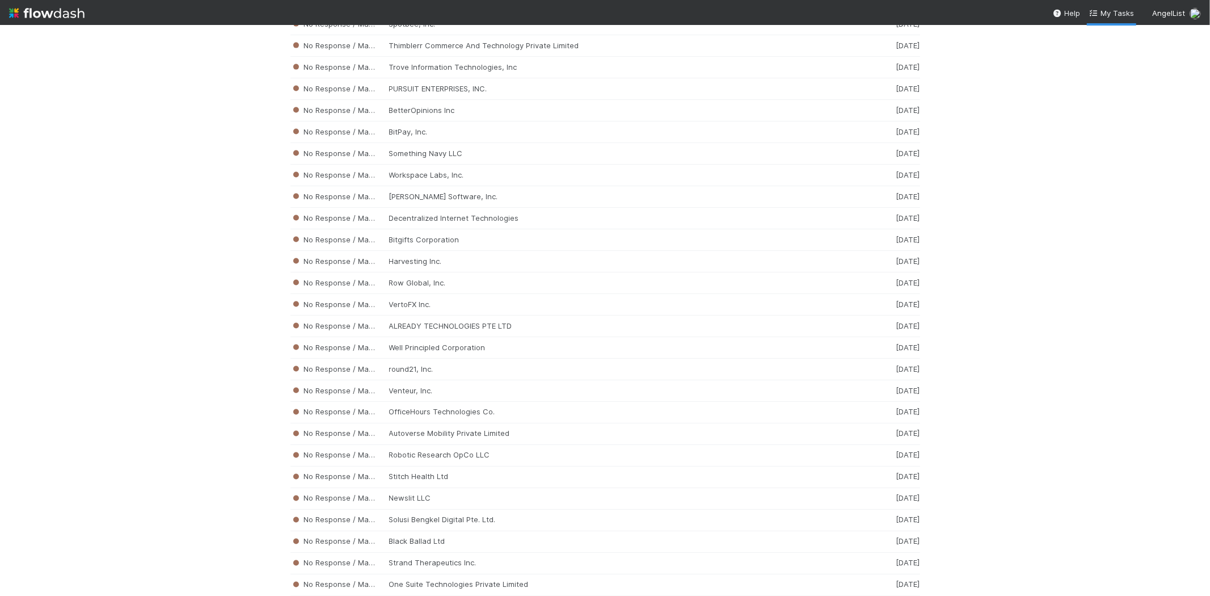
scroll to position [5257, 0]
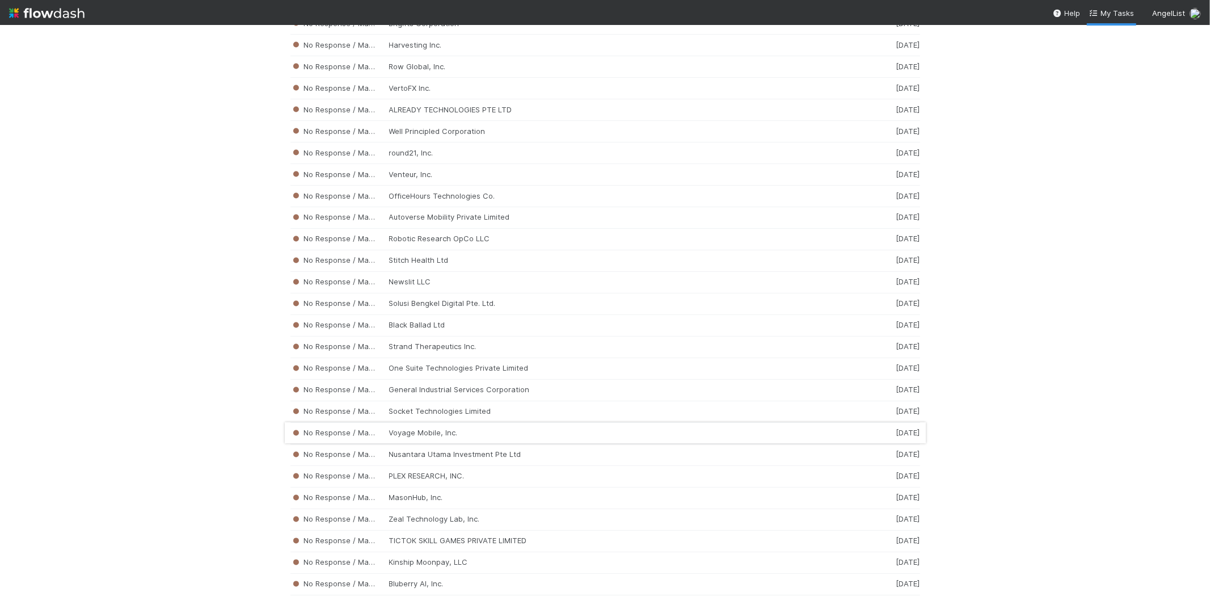
click at [424, 444] on div "No Response / Manual Review Voyage Mobile, Inc. [DATE]" at bounding box center [605, 434] width 630 height 22
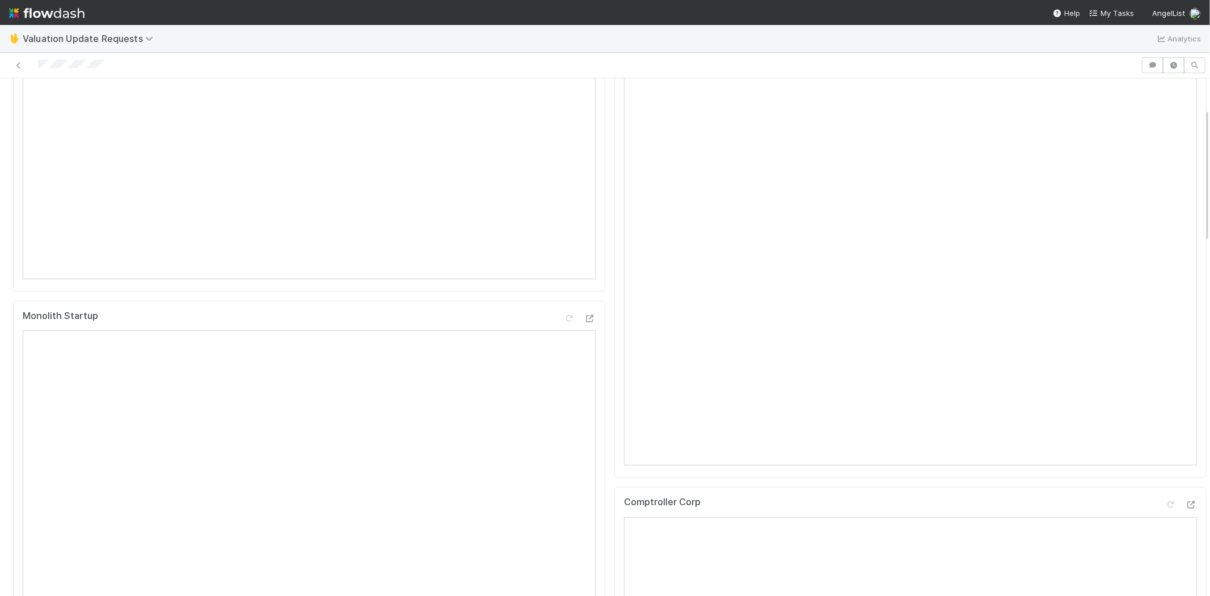
scroll to position [378, 0]
drag, startPoint x: 117, startPoint y: 68, endPoint x: 36, endPoint y: 67, distance: 81.1
click at [36, 67] on div at bounding box center [571, 65] width 1132 height 16
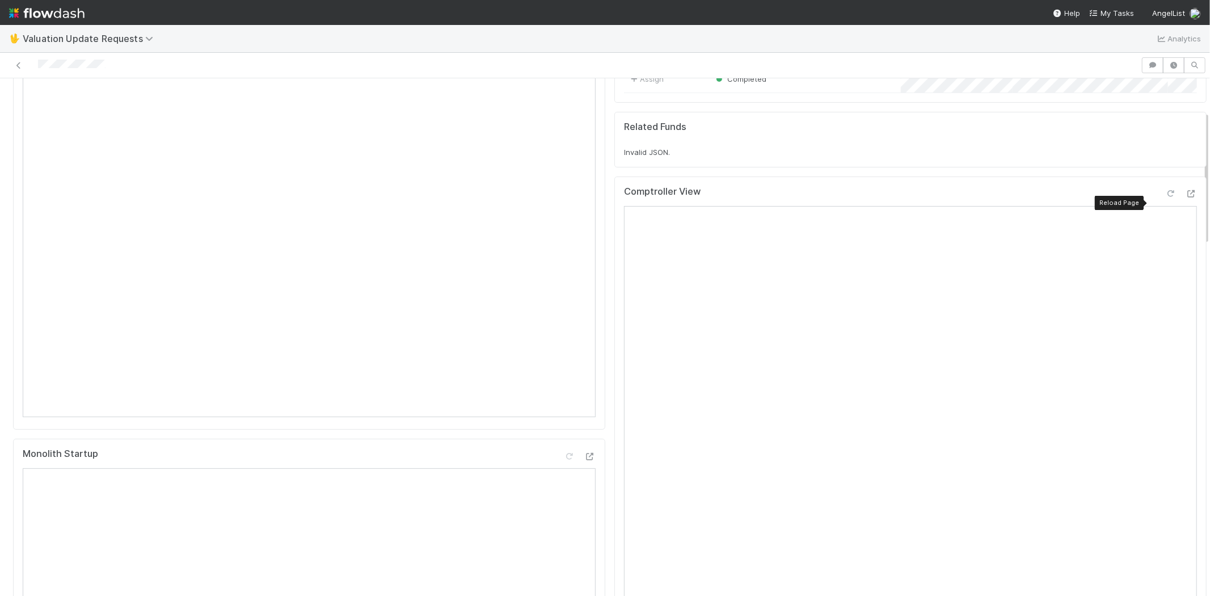
click at [1165, 197] on icon at bounding box center [1170, 193] width 11 height 7
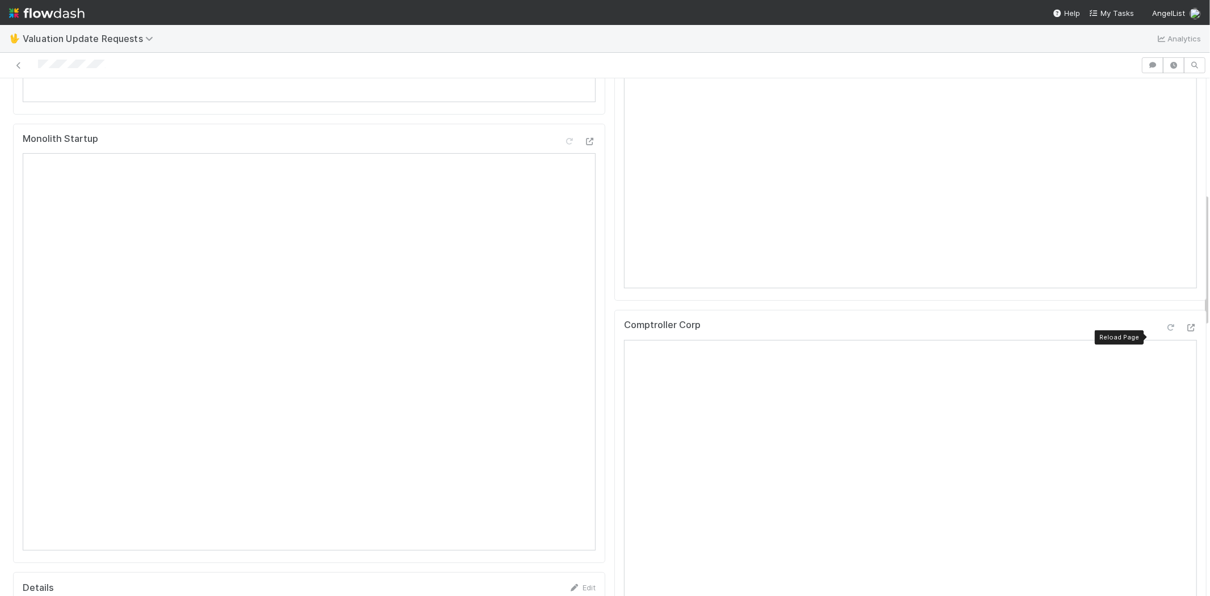
click at [1165, 331] on icon at bounding box center [1170, 327] width 11 height 7
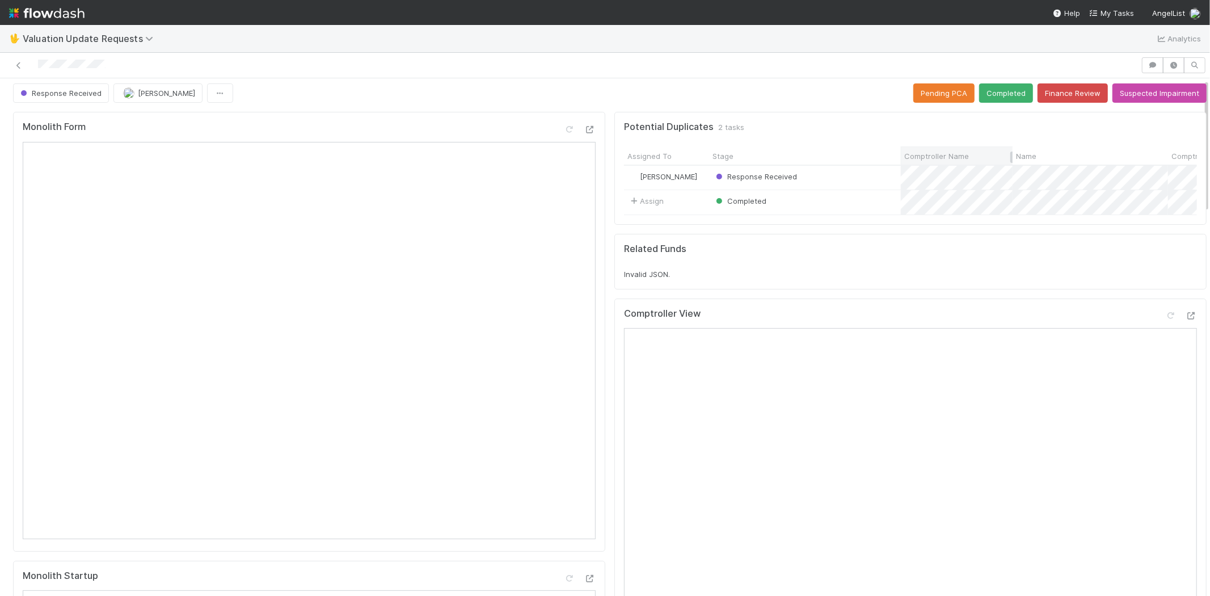
scroll to position [0, 0]
click at [986, 89] on button "Completed" at bounding box center [1006, 96] width 54 height 19
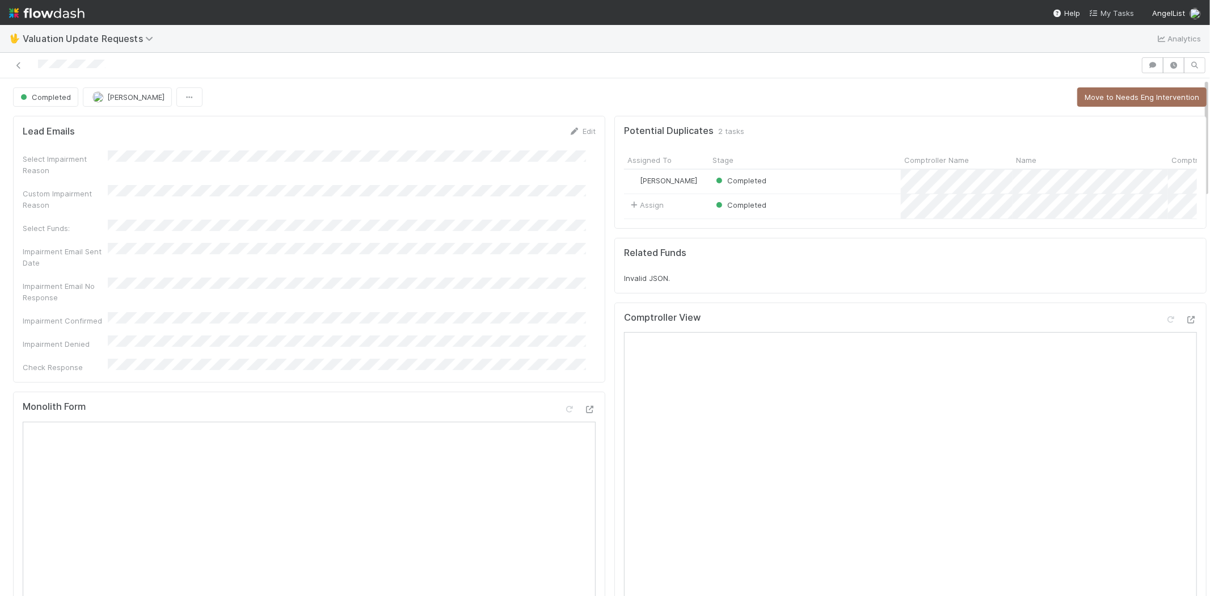
click at [1115, 17] on link "My Tasks" at bounding box center [1111, 12] width 45 height 11
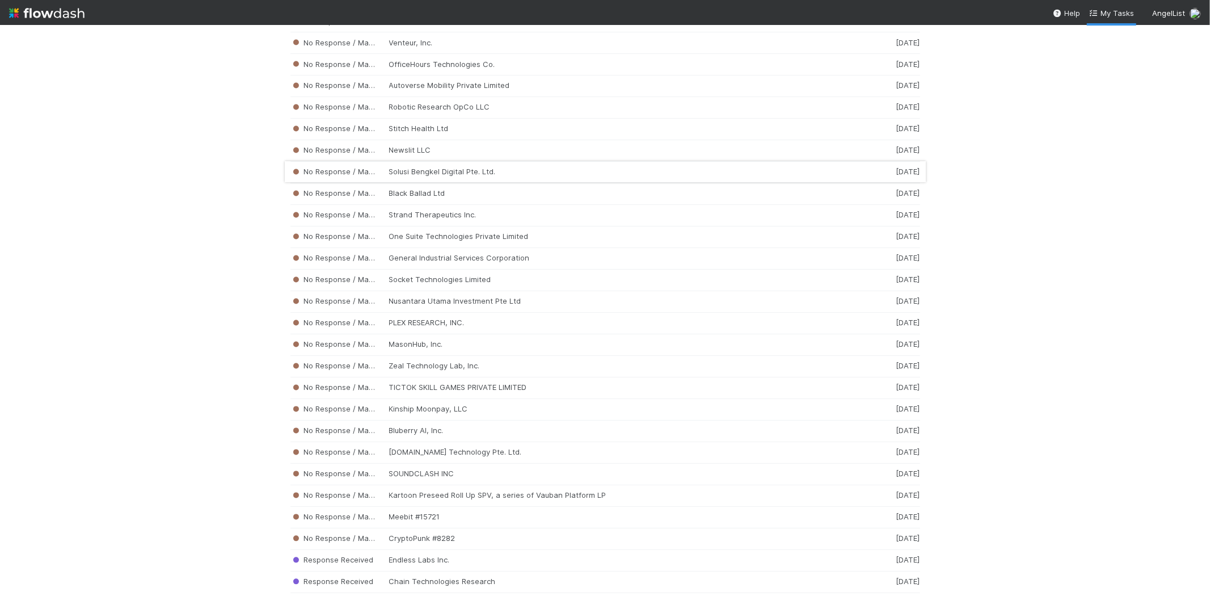
scroll to position [5367, 0]
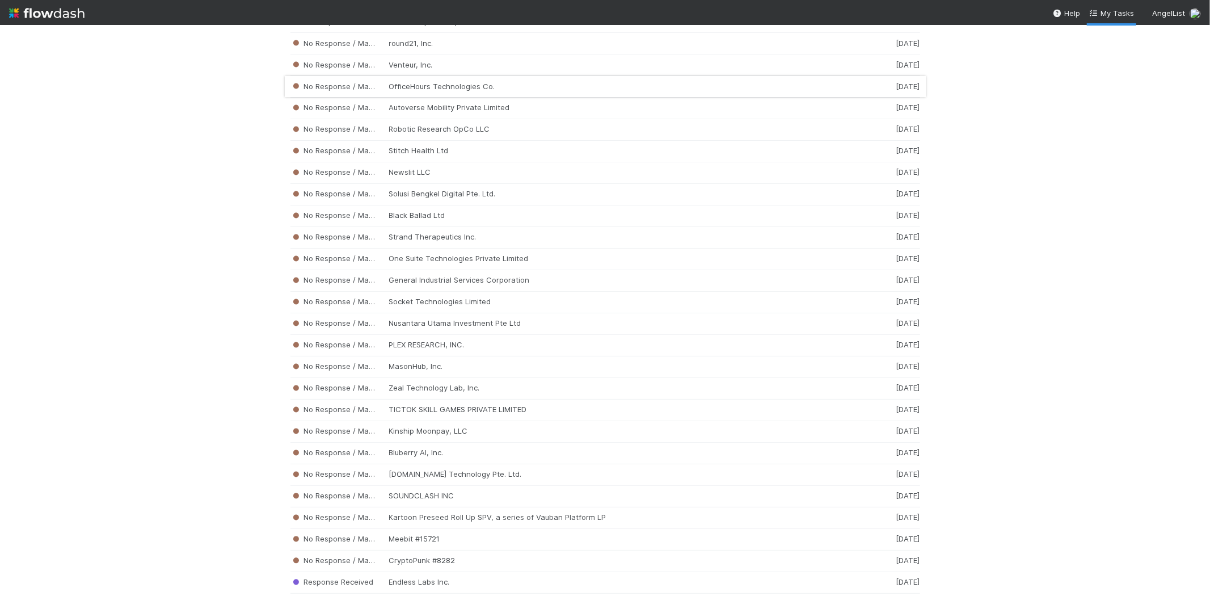
click at [435, 98] on div "No Response / Manual Review OfficeHours Technologies Co. [DATE]" at bounding box center [605, 87] width 630 height 22
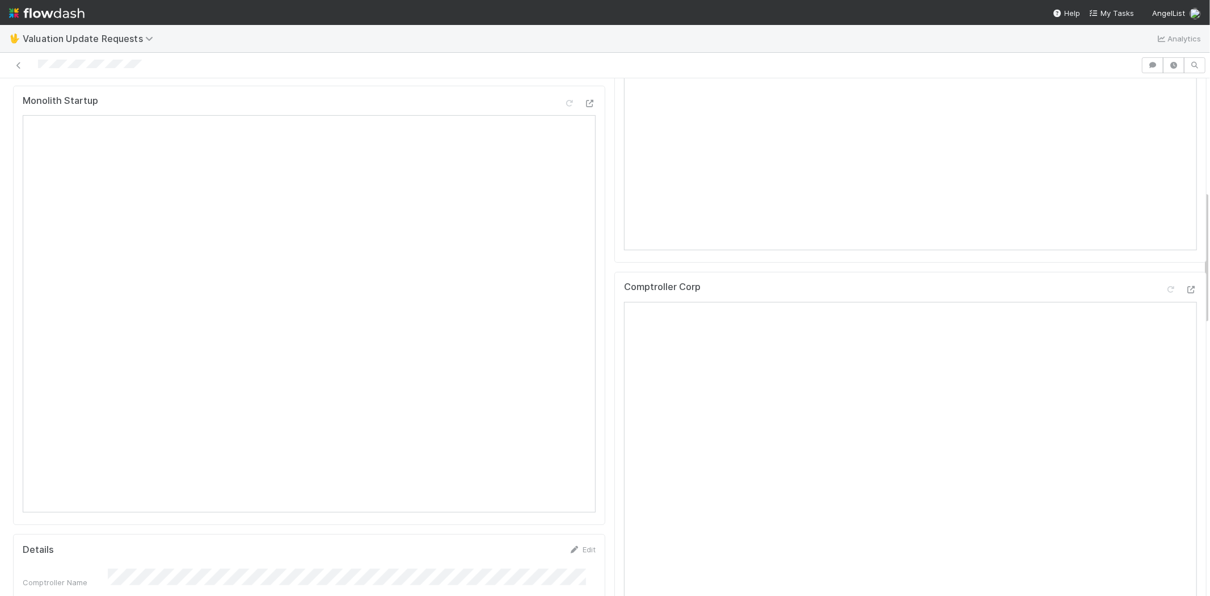
scroll to position [567, 0]
drag, startPoint x: 147, startPoint y: 64, endPoint x: 27, endPoint y: 68, distance: 120.9
click at [27, 68] on div at bounding box center [571, 65] width 1132 height 16
click at [155, 67] on div at bounding box center [571, 65] width 1132 height 16
click at [39, 64] on div at bounding box center [571, 65] width 1132 height 16
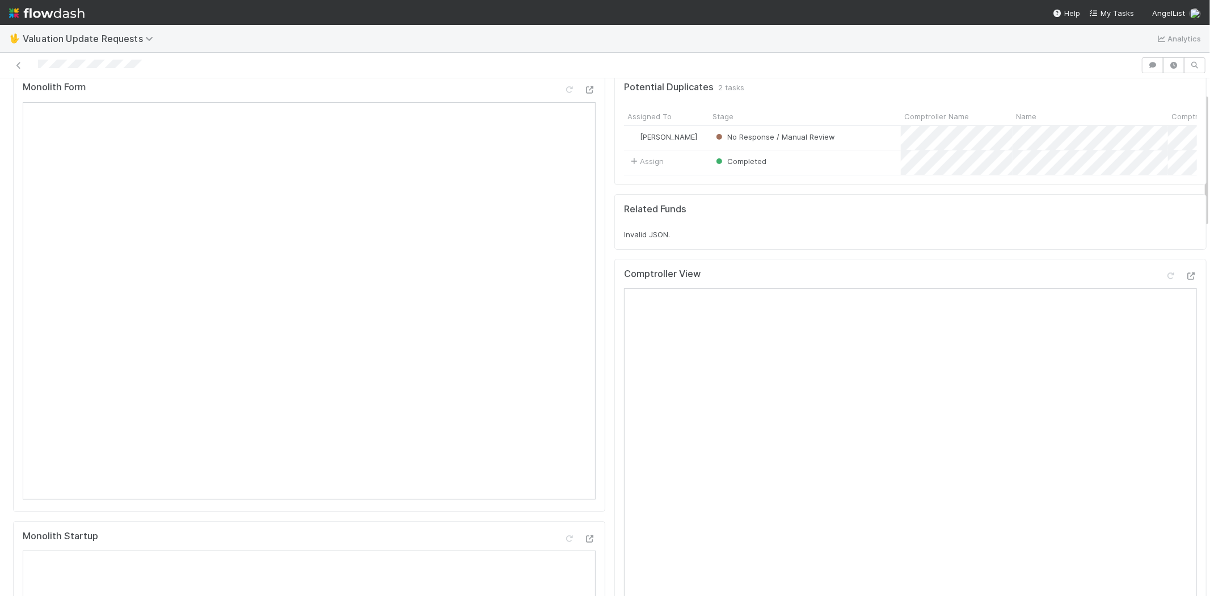
scroll to position [63, 0]
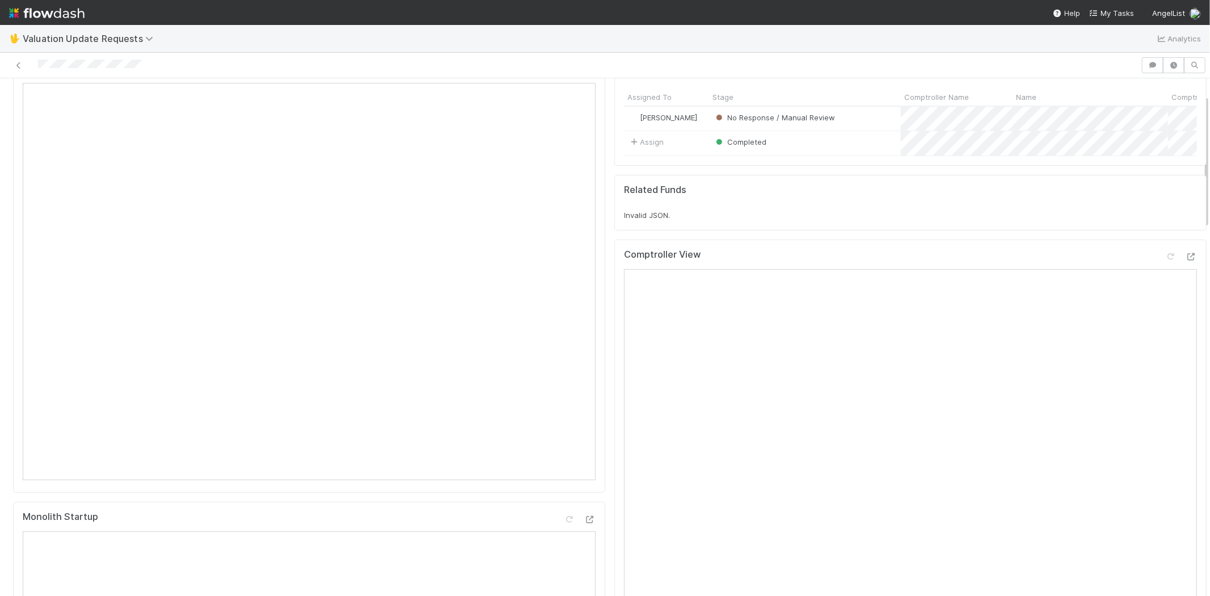
click at [1144, 264] on div "Comptroller View" at bounding box center [910, 259] width 573 height 20
click at [1165, 260] on icon at bounding box center [1170, 256] width 11 height 7
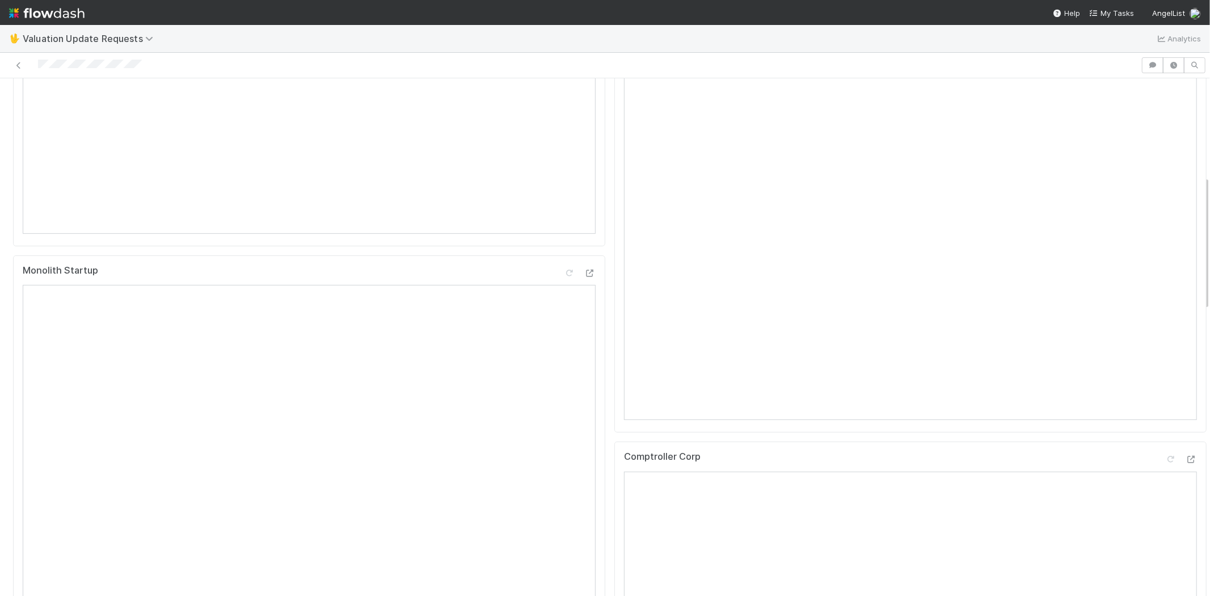
scroll to position [441, 0]
click at [1165, 331] on icon at bounding box center [1170, 327] width 11 height 7
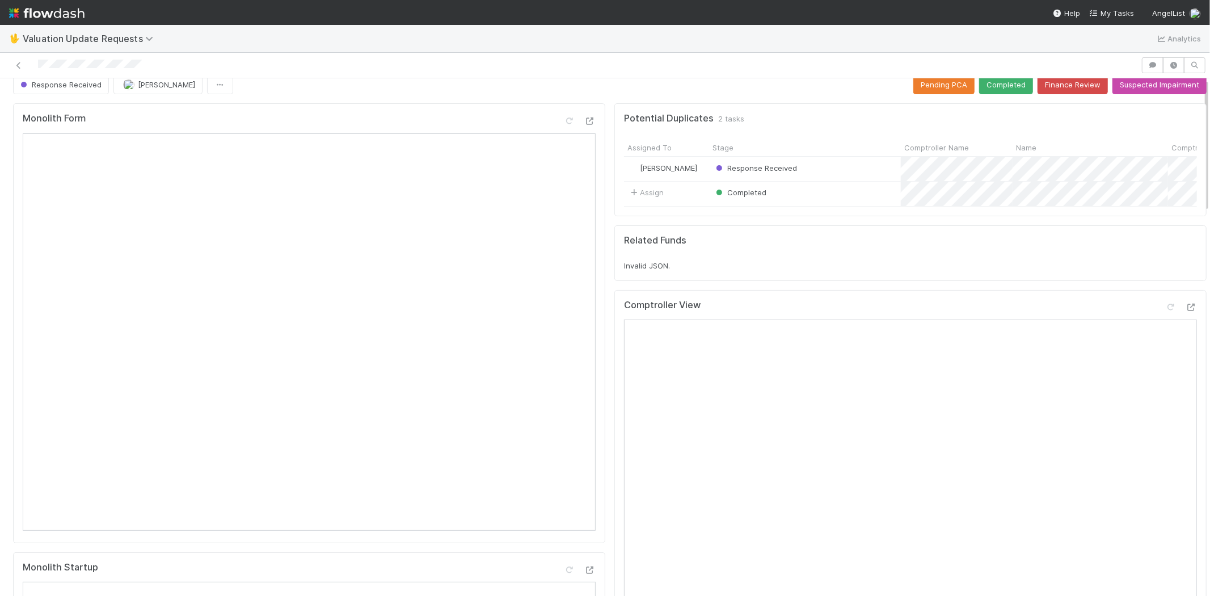
scroll to position [0, 0]
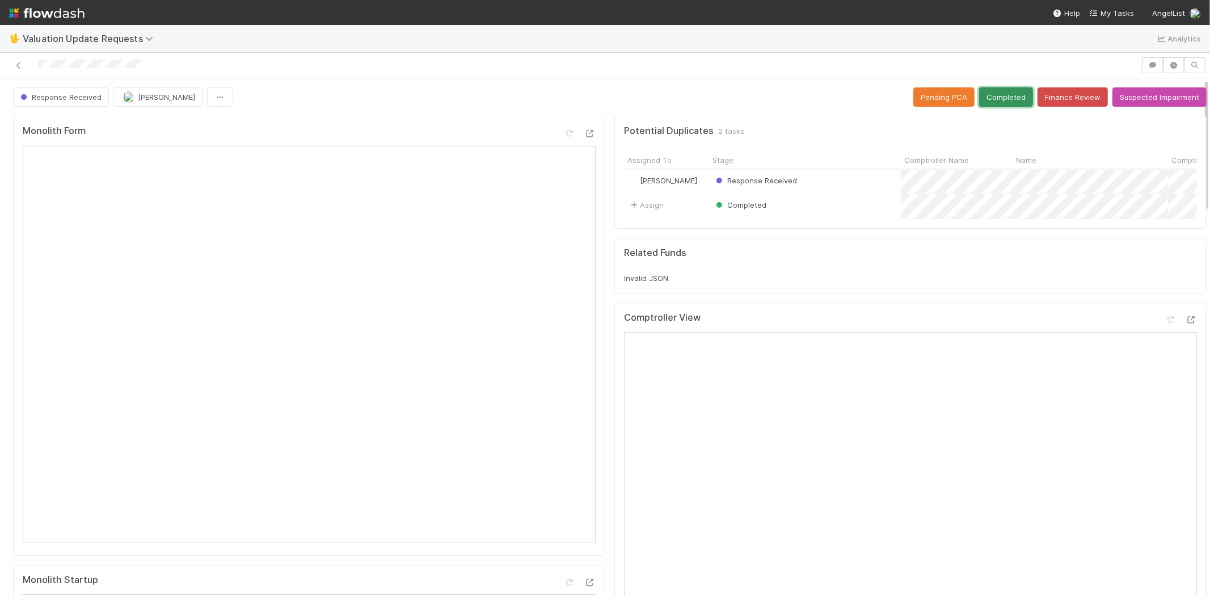
click at [993, 87] on button "Completed" at bounding box center [1006, 96] width 54 height 19
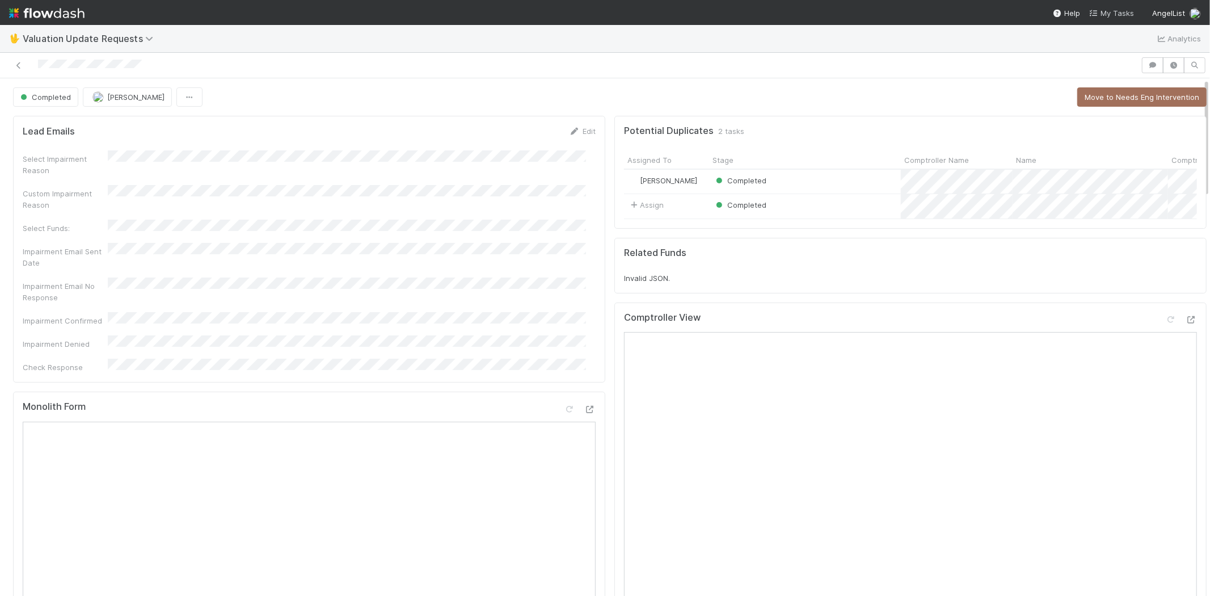
click at [1106, 12] on span "My Tasks" at bounding box center [1111, 13] width 45 height 9
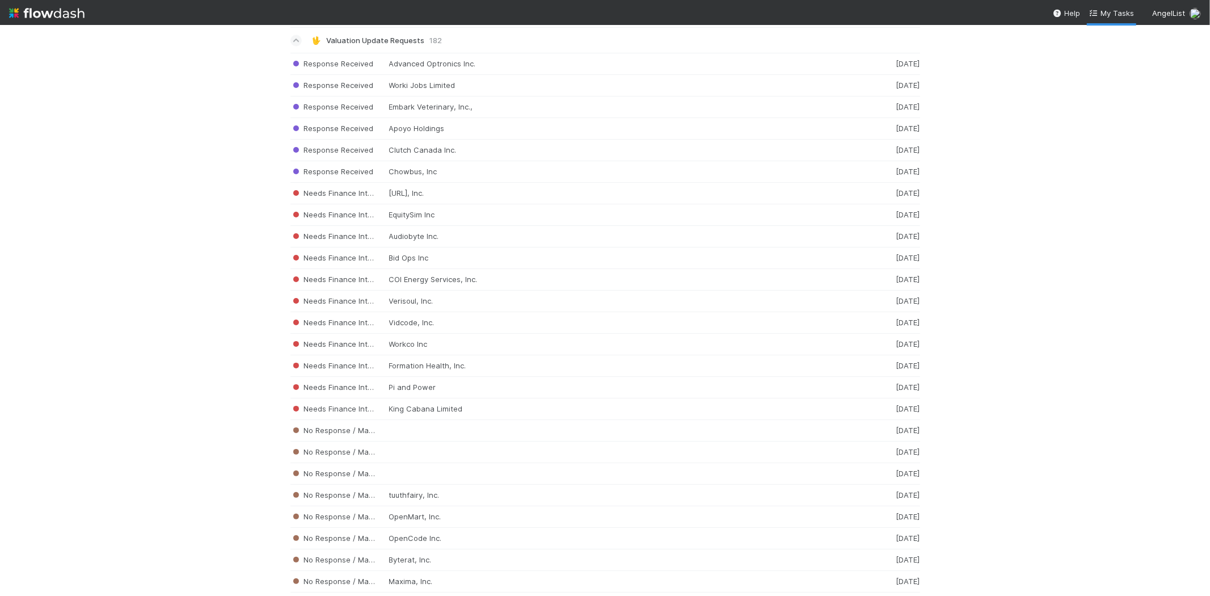
scroll to position [1887, 0]
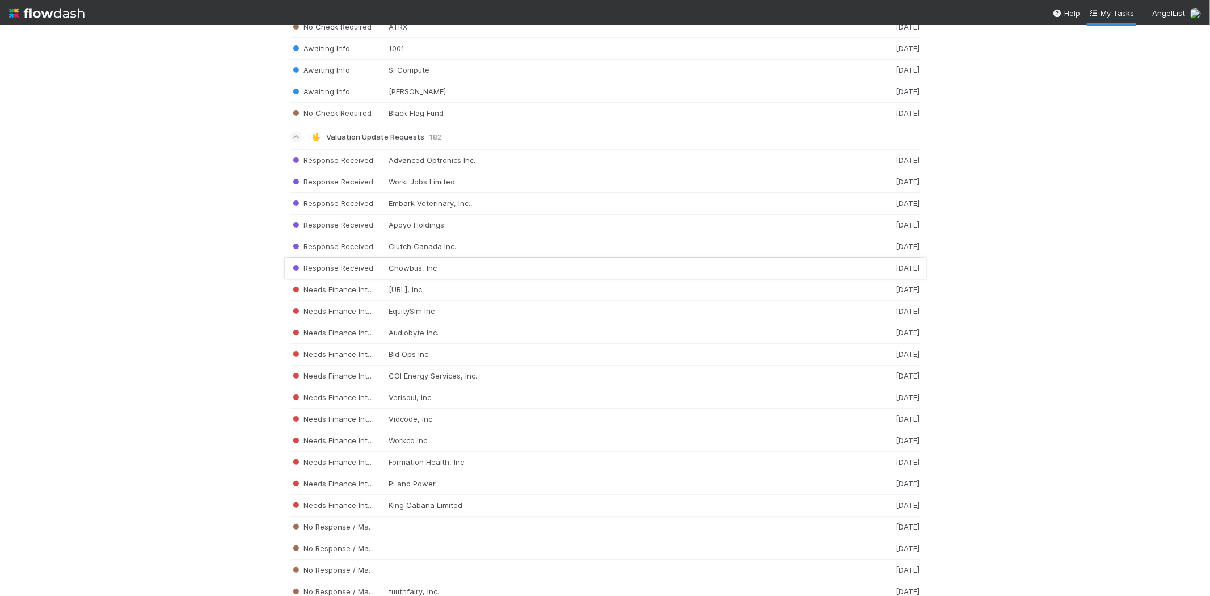
click at [404, 269] on div "Response Received Chowbus, Inc [DATE]" at bounding box center [605, 269] width 630 height 22
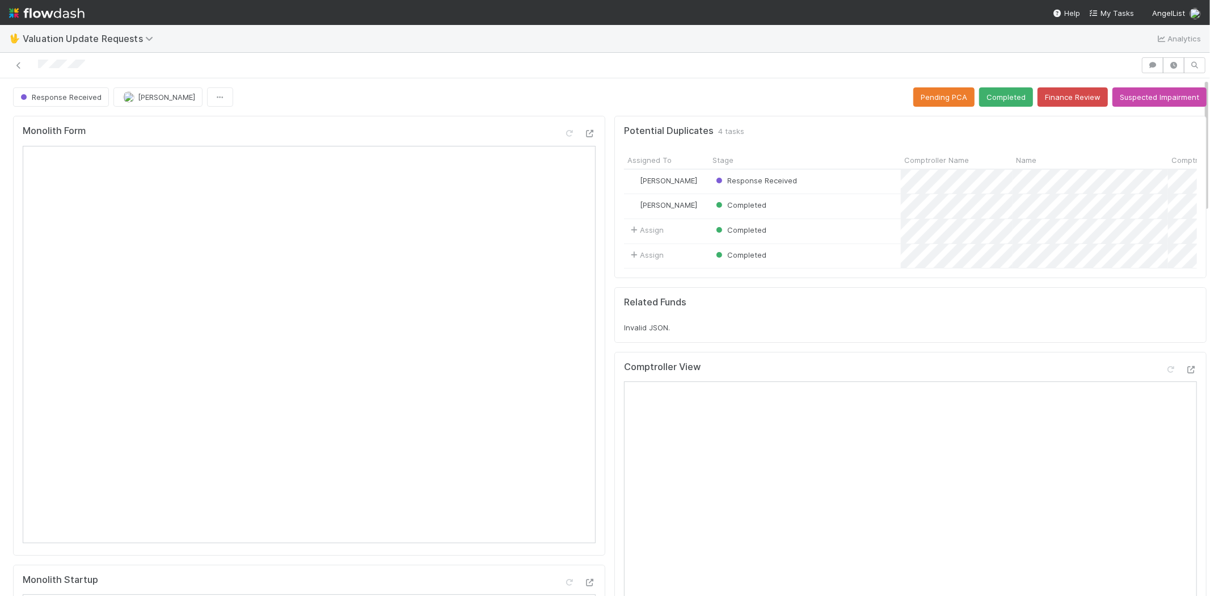
click at [37, 61] on div at bounding box center [571, 65] width 1132 height 16
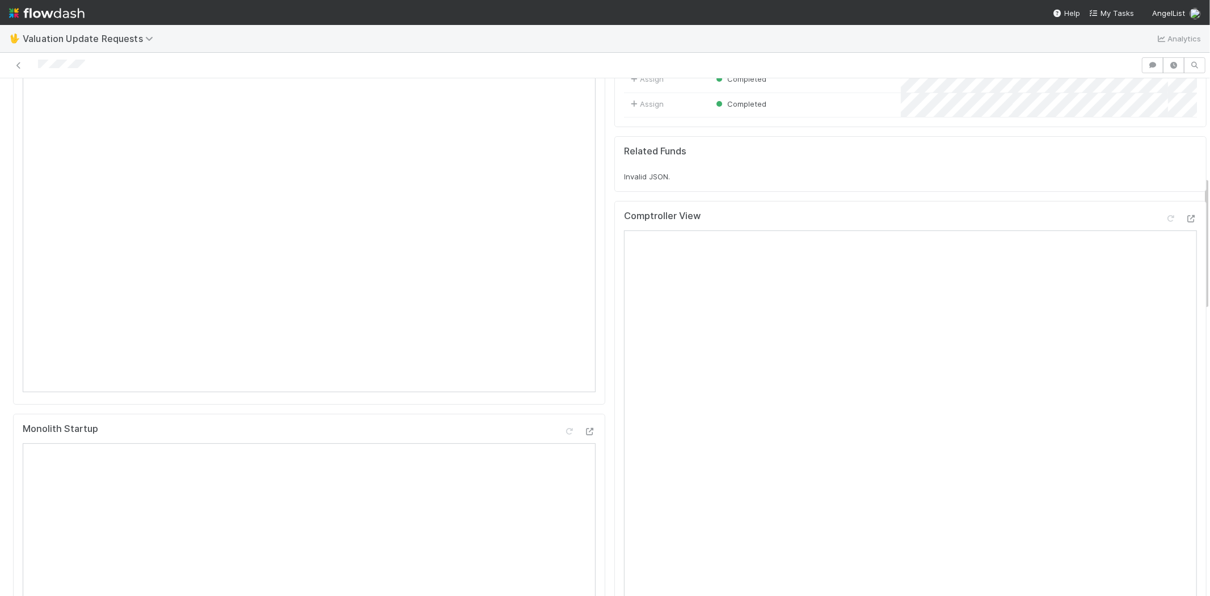
scroll to position [378, 0]
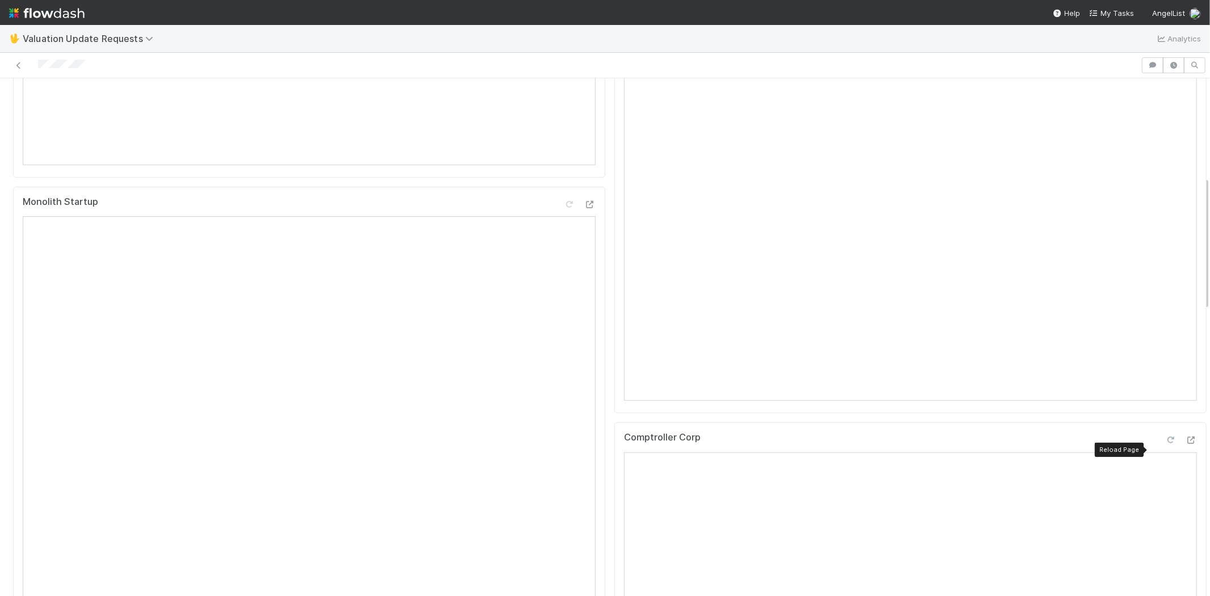
drag, startPoint x: 1150, startPoint y: 448, endPoint x: 1144, endPoint y: 439, distance: 11.0
click at [1165, 444] on icon at bounding box center [1170, 439] width 11 height 7
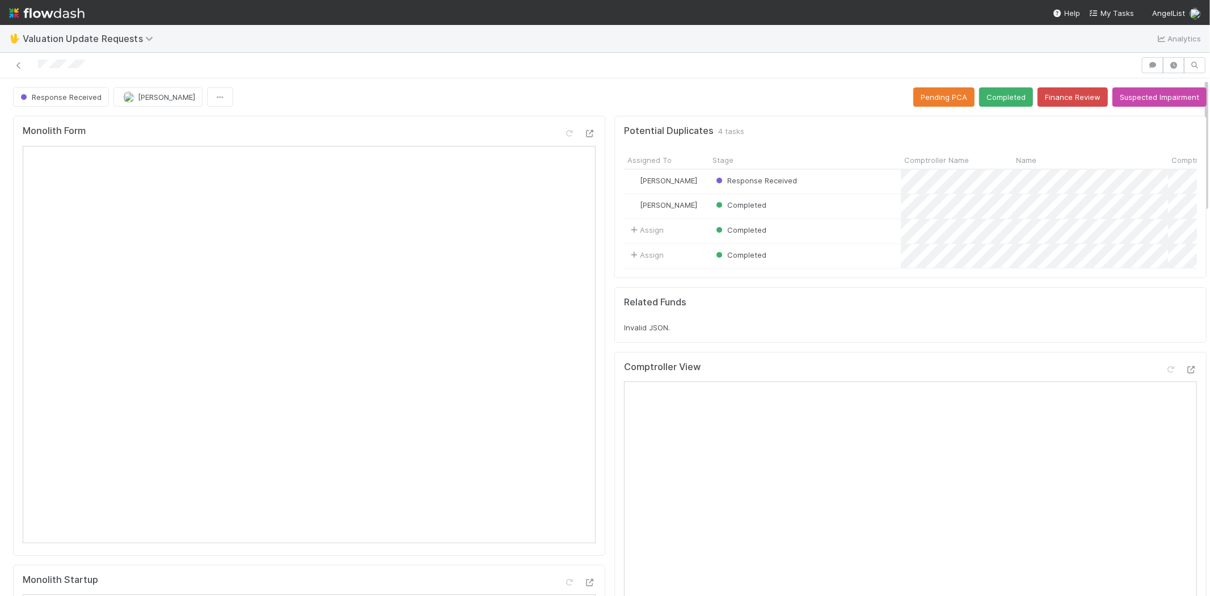
scroll to position [0, 0]
click at [985, 97] on button "Completed" at bounding box center [1006, 96] width 54 height 19
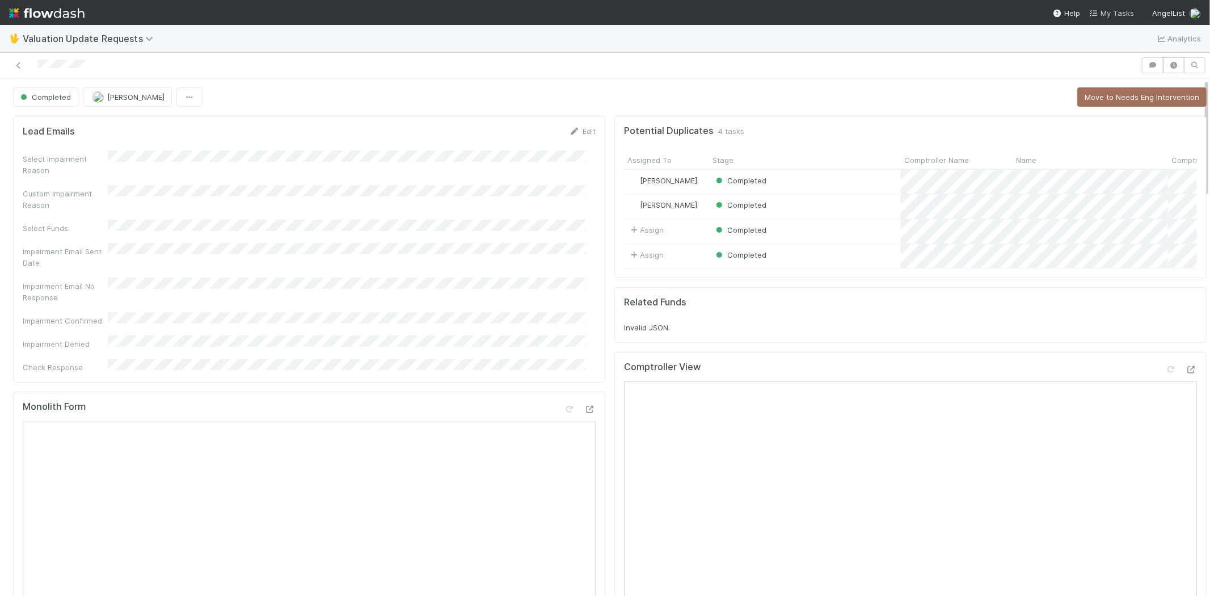
click at [1119, 15] on span "My Tasks" at bounding box center [1111, 13] width 45 height 9
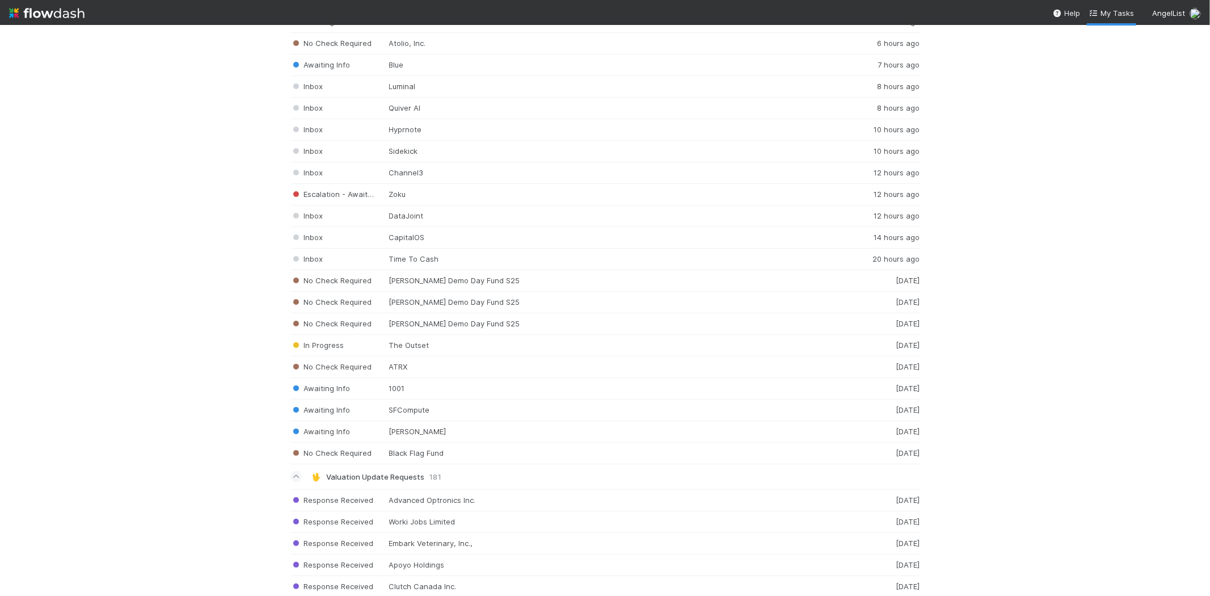
scroll to position [1602, 0]
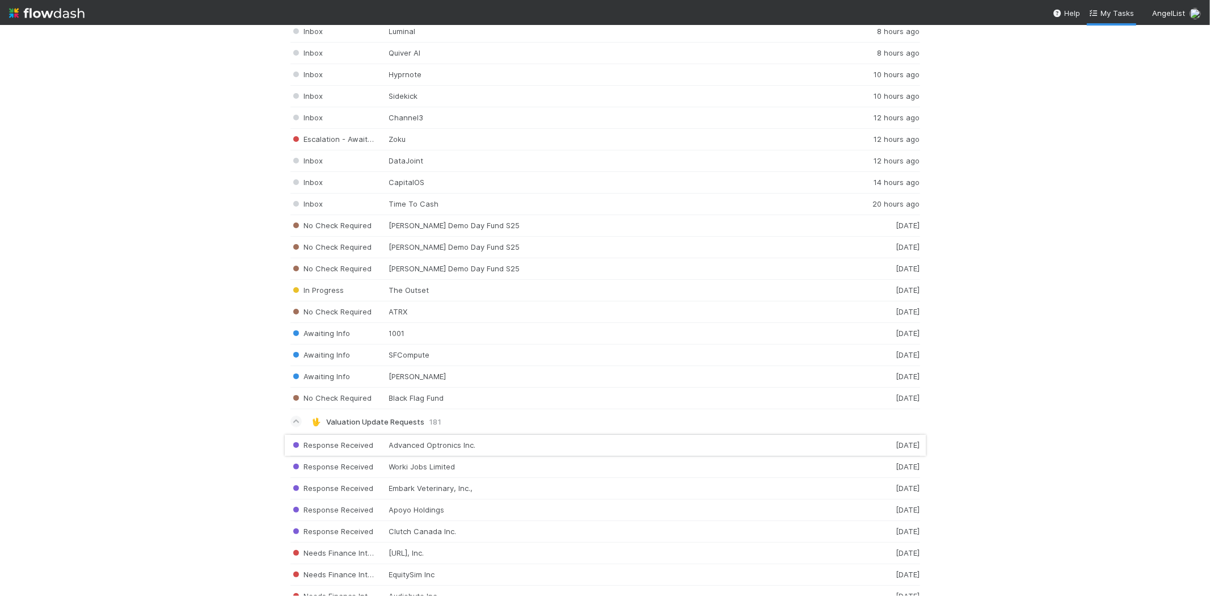
click at [450, 454] on div "Response Received Advanced Optronics Inc. [DATE]" at bounding box center [605, 445] width 630 height 22
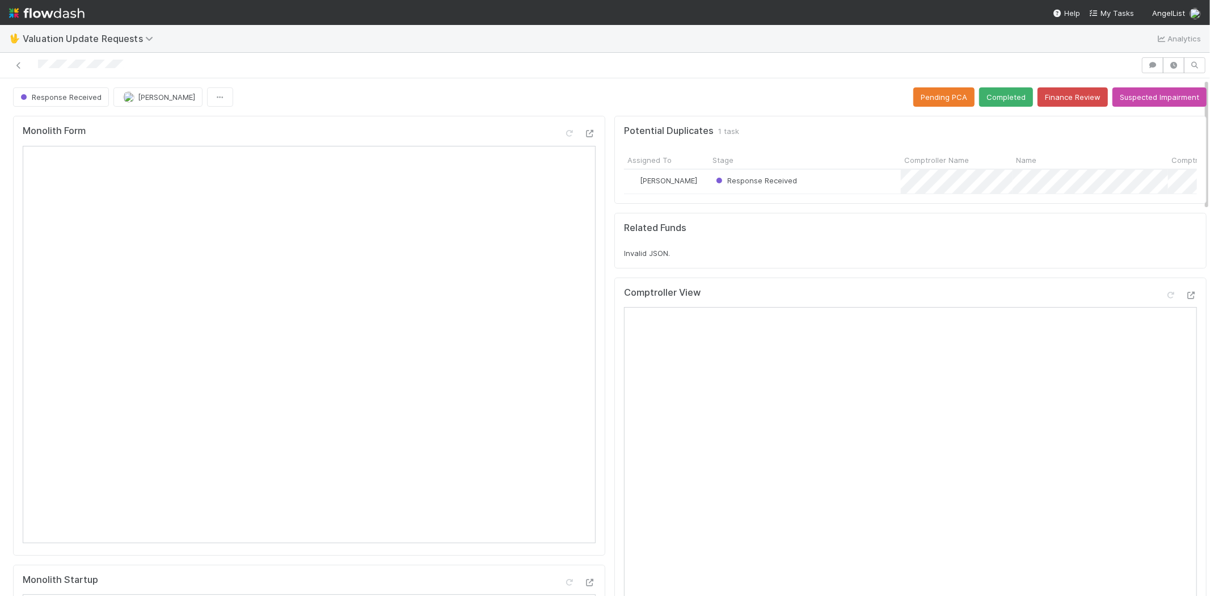
drag, startPoint x: 126, startPoint y: 66, endPoint x: 36, endPoint y: 65, distance: 89.6
click at [36, 65] on div at bounding box center [571, 65] width 1132 height 16
click at [980, 99] on button "Completed" at bounding box center [1006, 96] width 54 height 19
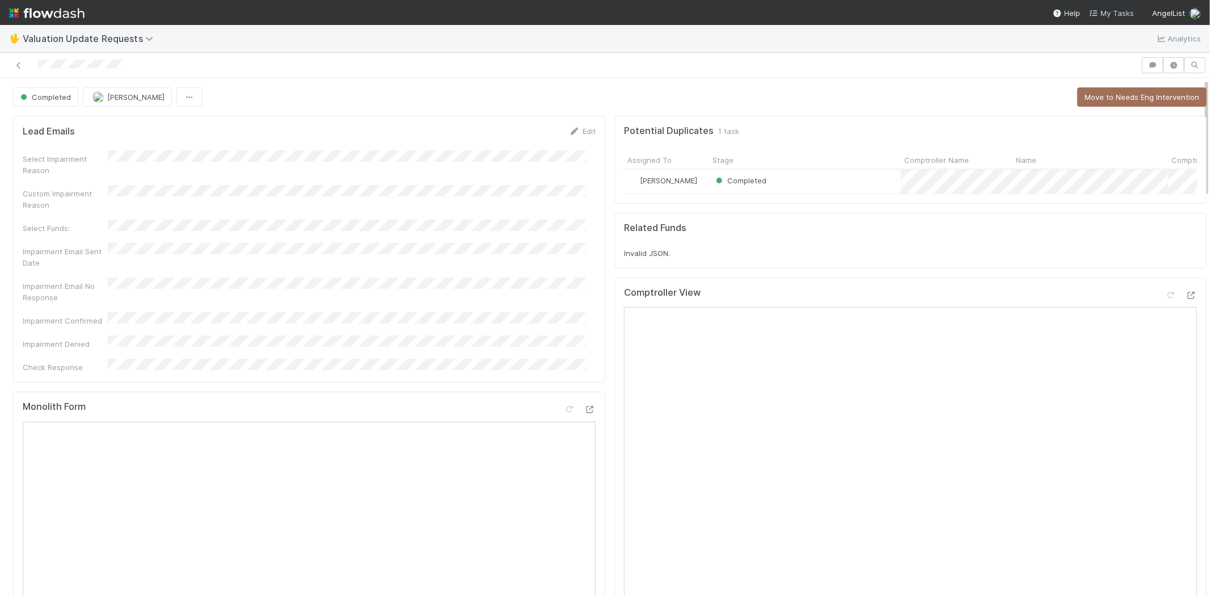
click at [1114, 9] on span "My Tasks" at bounding box center [1111, 13] width 45 height 9
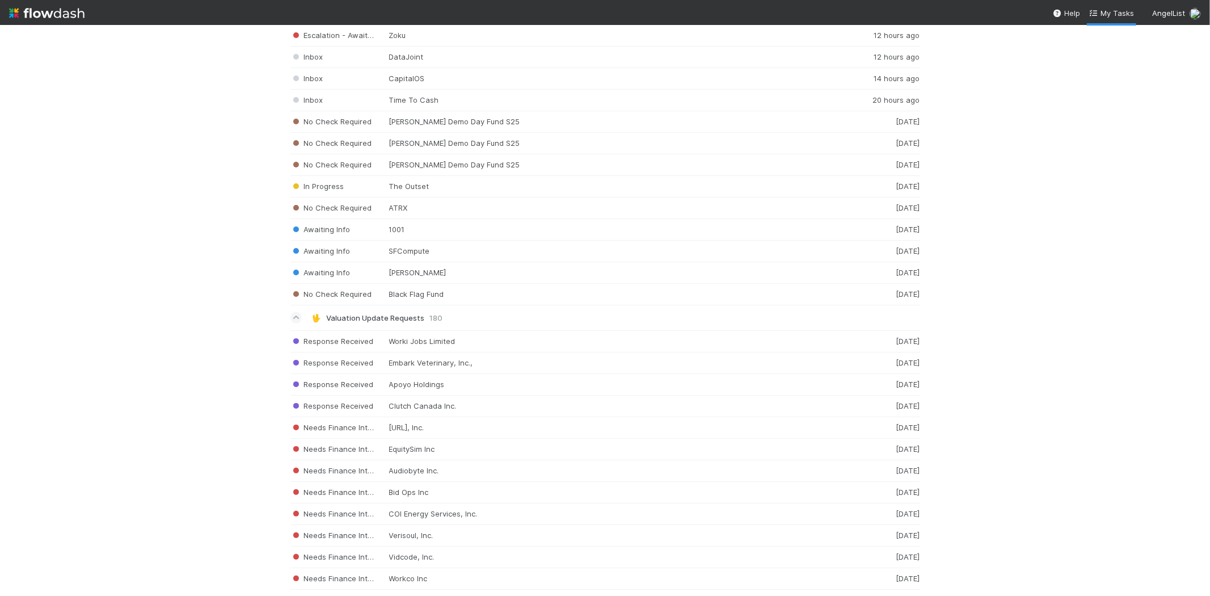
scroll to position [1665, 0]
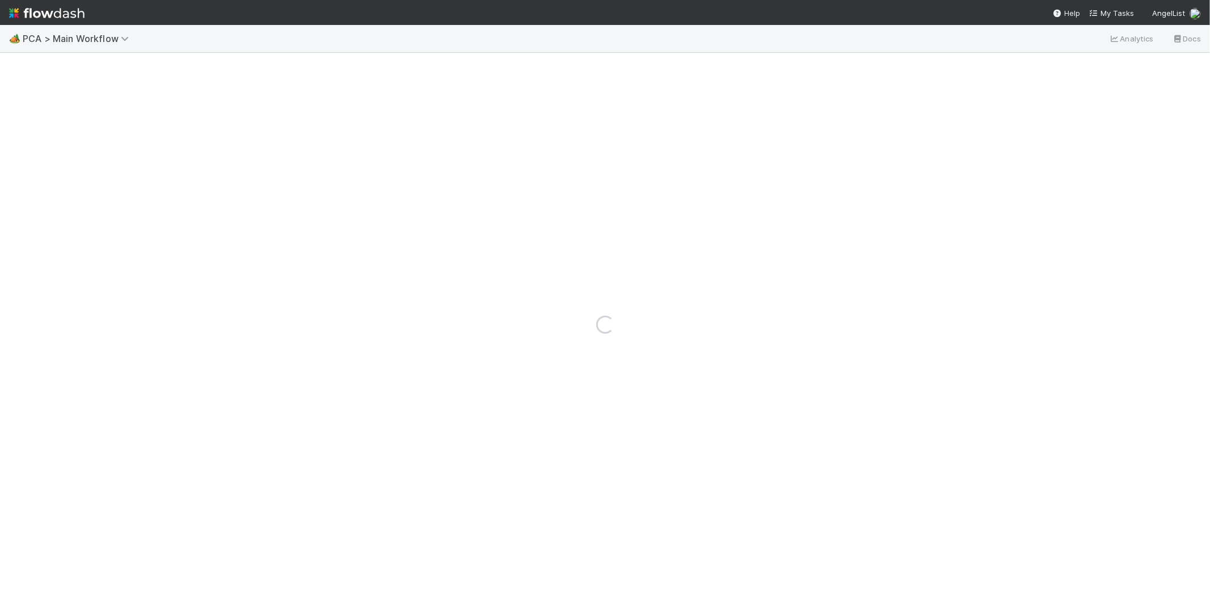
click at [30, 10] on img at bounding box center [46, 12] width 75 height 19
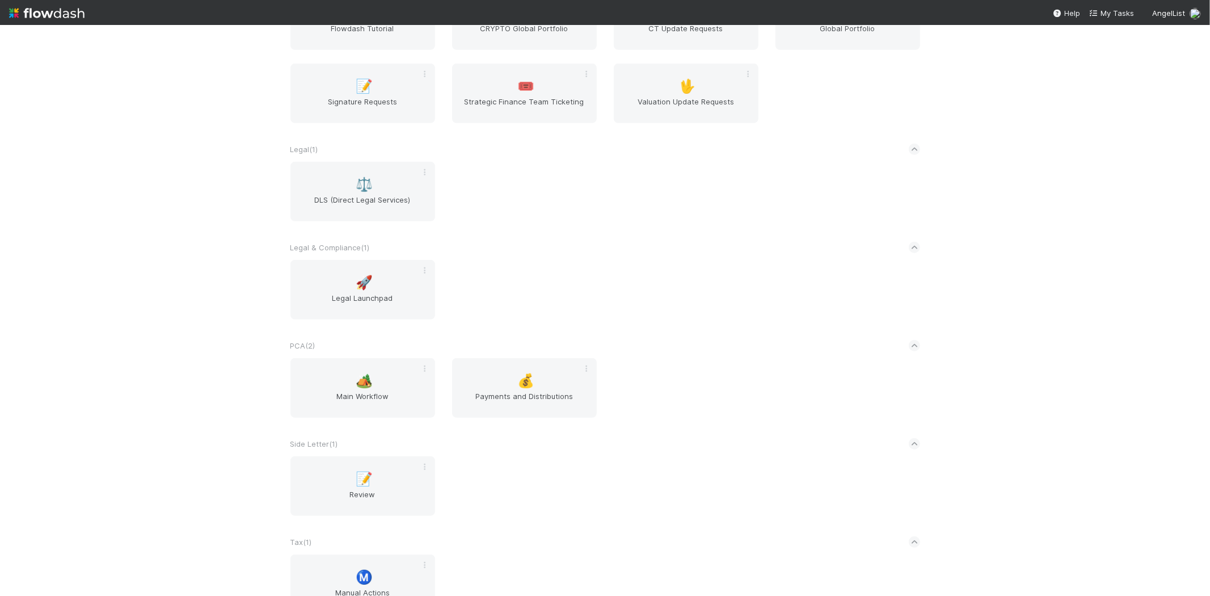
scroll to position [378, 0]
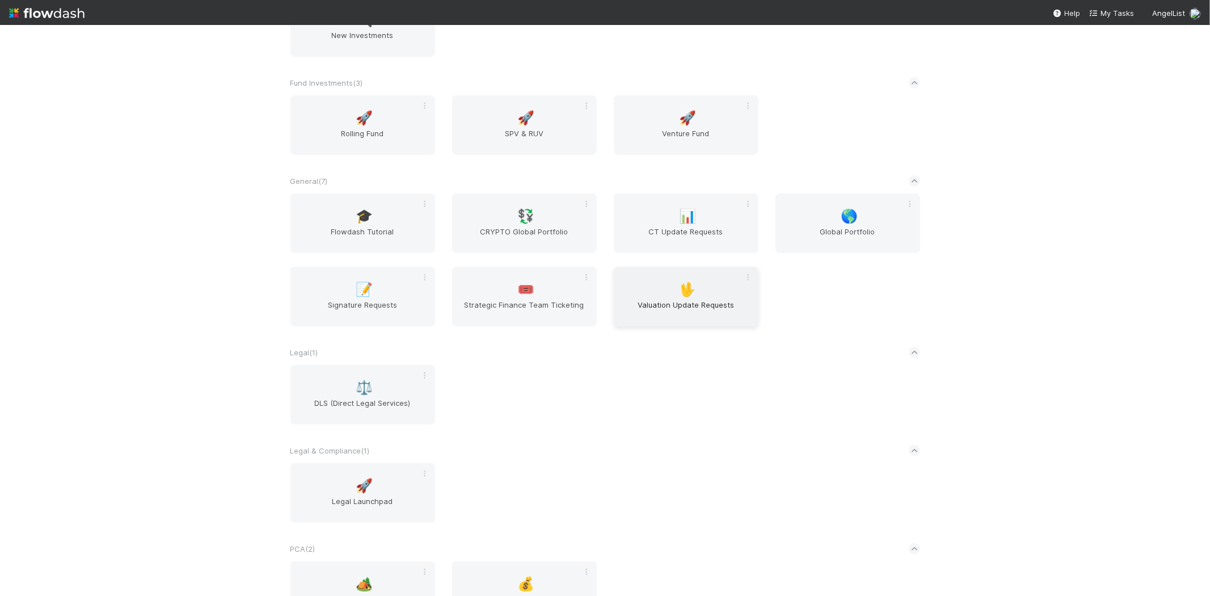
click at [634, 287] on div "🖖 Valuation Update Requests" at bounding box center [686, 297] width 145 height 60
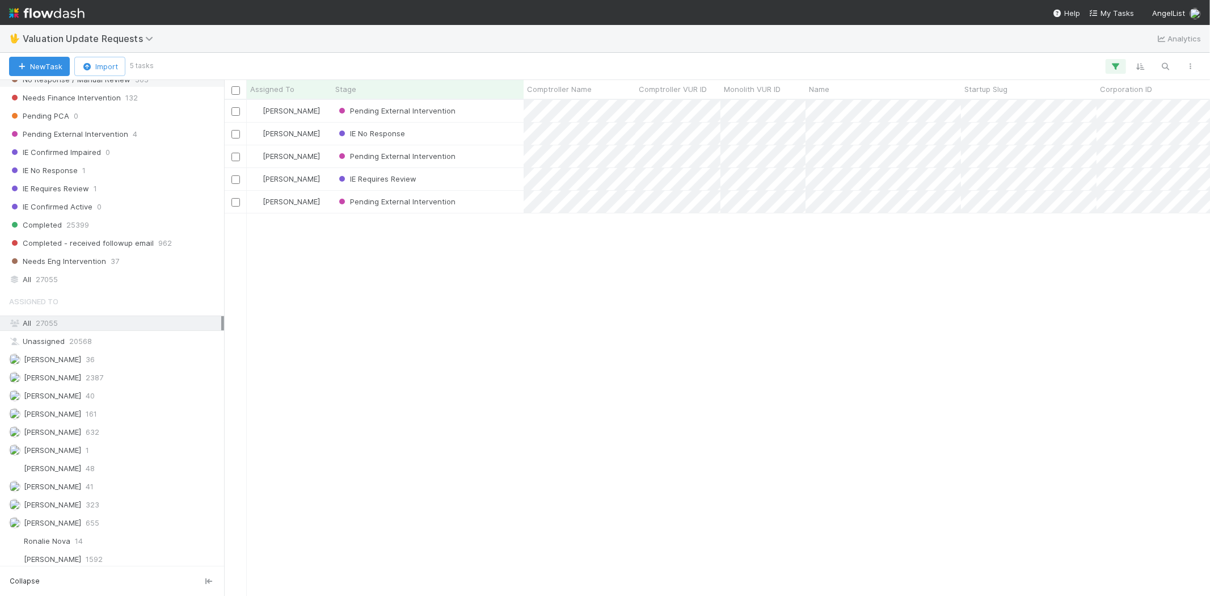
scroll to position [197, 0]
click at [98, 426] on span "632" at bounding box center [93, 428] width 14 height 14
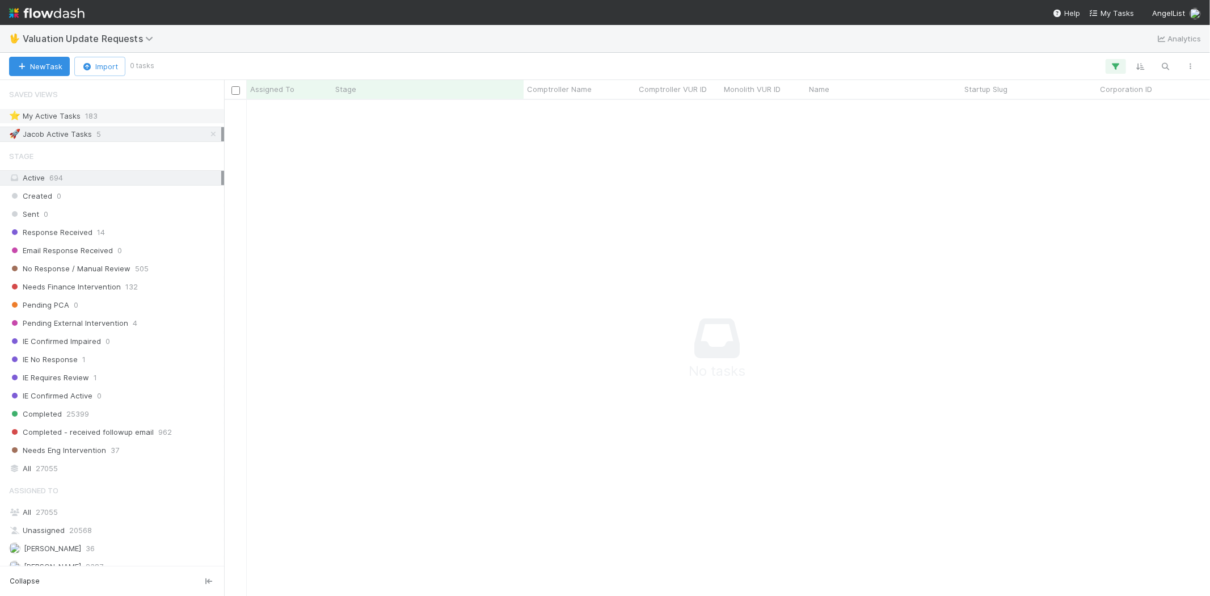
click at [100, 115] on div "⭐ My Active Tasks 183" at bounding box center [115, 116] width 212 height 14
click at [100, 127] on div "🚀 Jacob Active Tasks 5" at bounding box center [115, 134] width 212 height 14
click at [95, 180] on div "Active 694" at bounding box center [115, 178] width 212 height 14
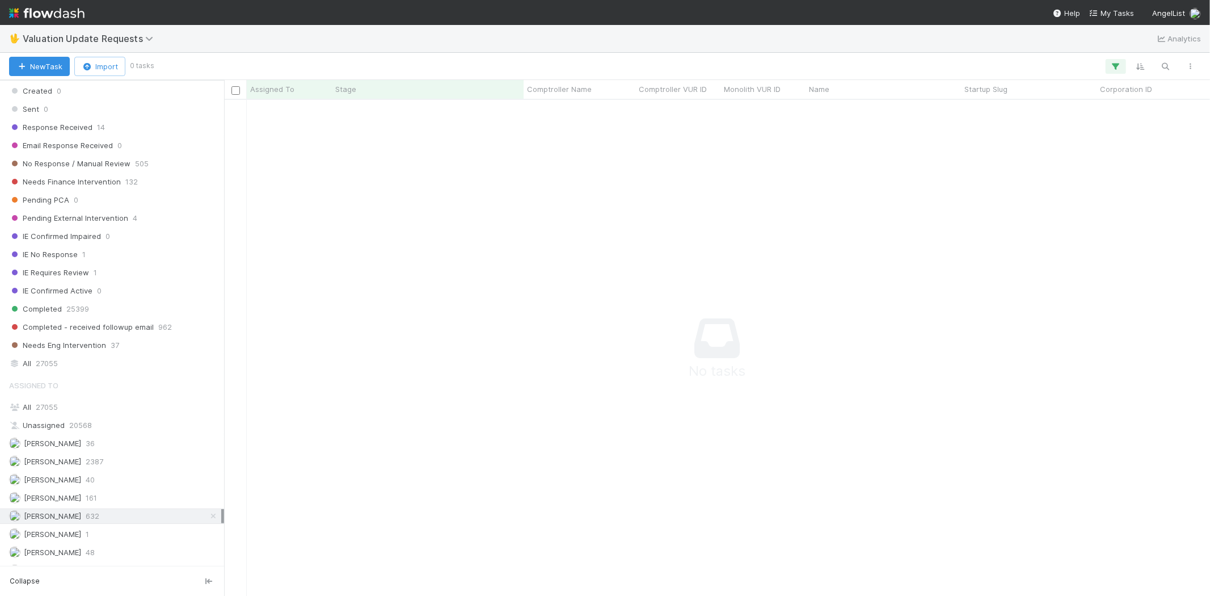
scroll to position [197, 0]
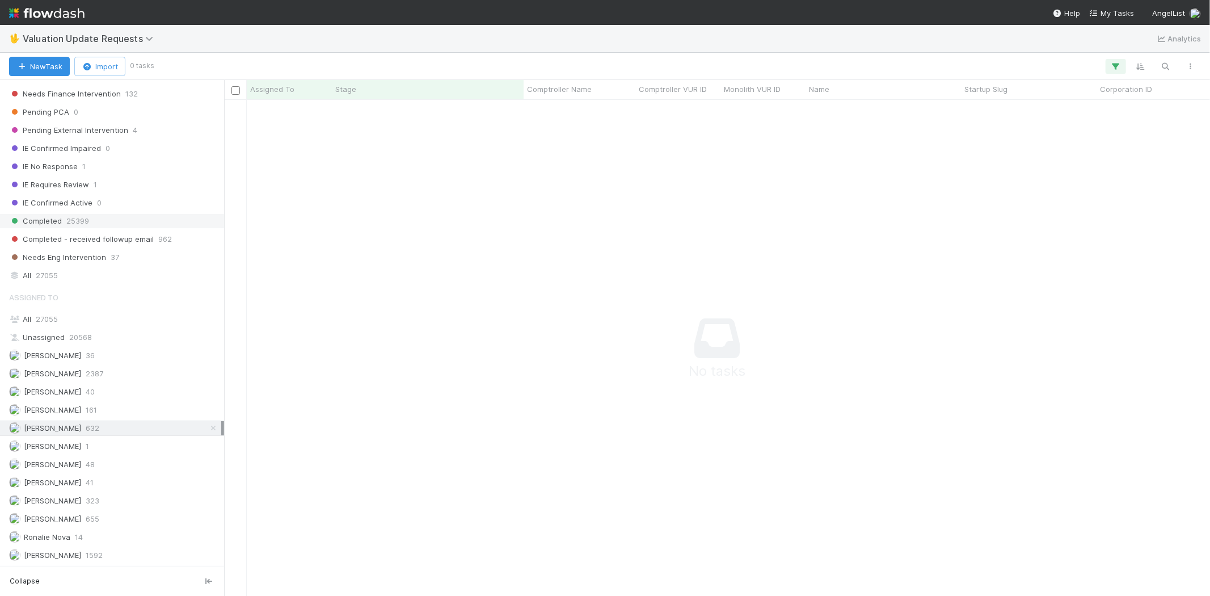
click at [76, 217] on span "25399" at bounding box center [77, 221] width 23 height 14
